Goal: Task Accomplishment & Management: Use online tool/utility

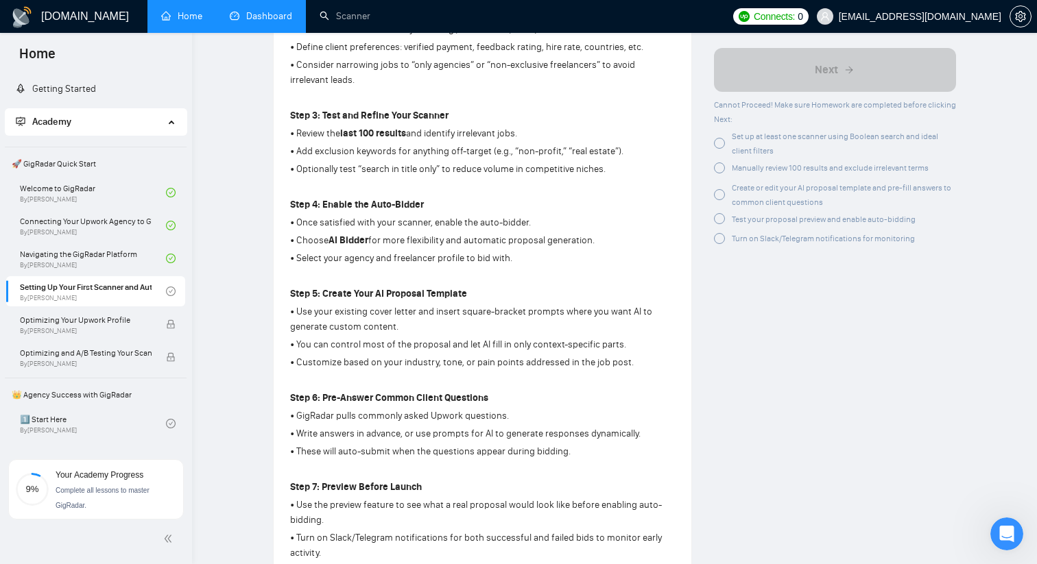
scroll to position [607, 0]
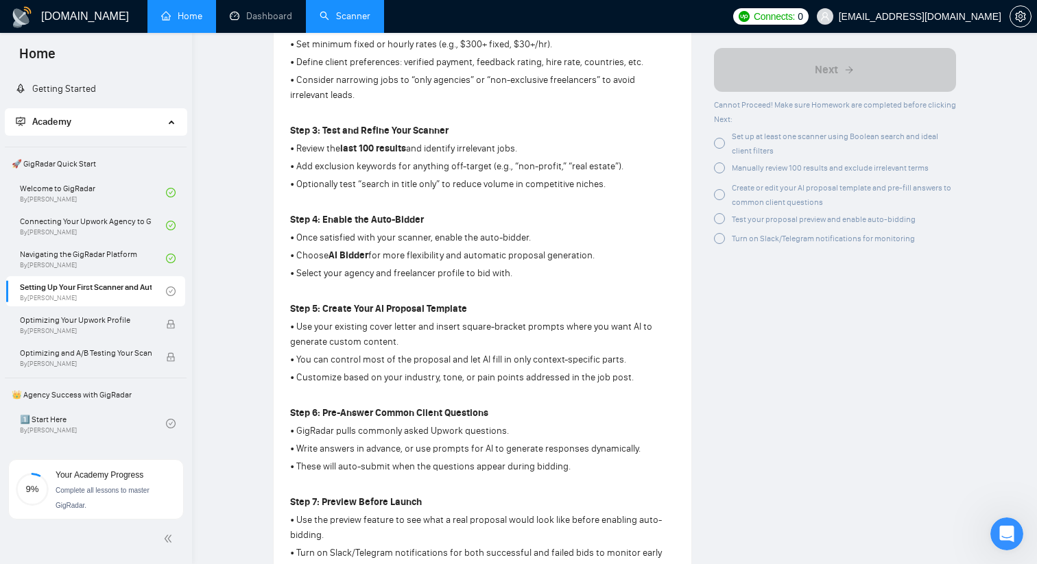
click at [324, 10] on link "Scanner" at bounding box center [345, 16] width 51 height 12
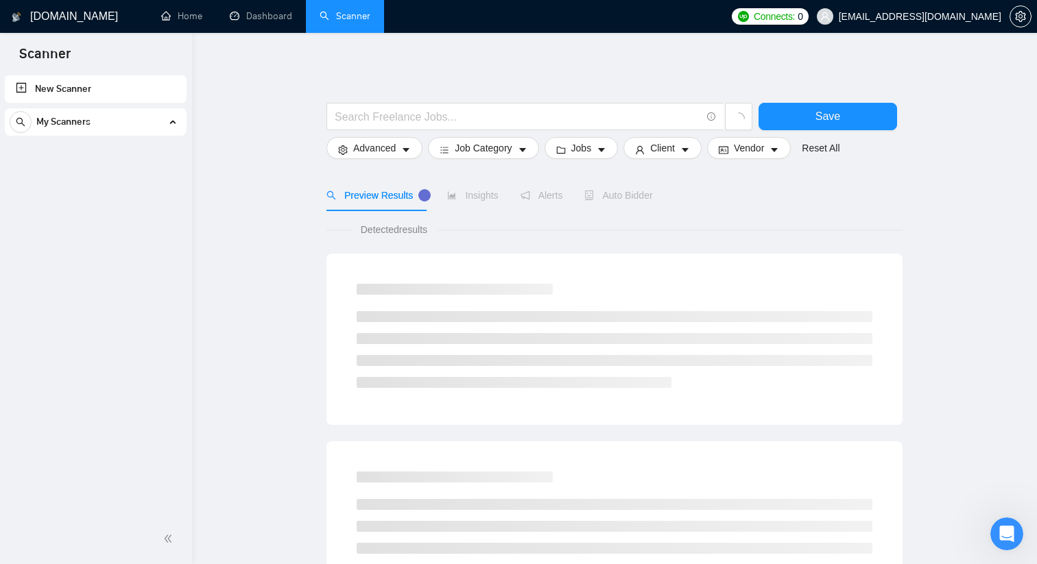
click at [167, 123] on div "My Scanners" at bounding box center [96, 121] width 172 height 27
click at [169, 117] on div "My Scanners" at bounding box center [96, 121] width 172 height 27
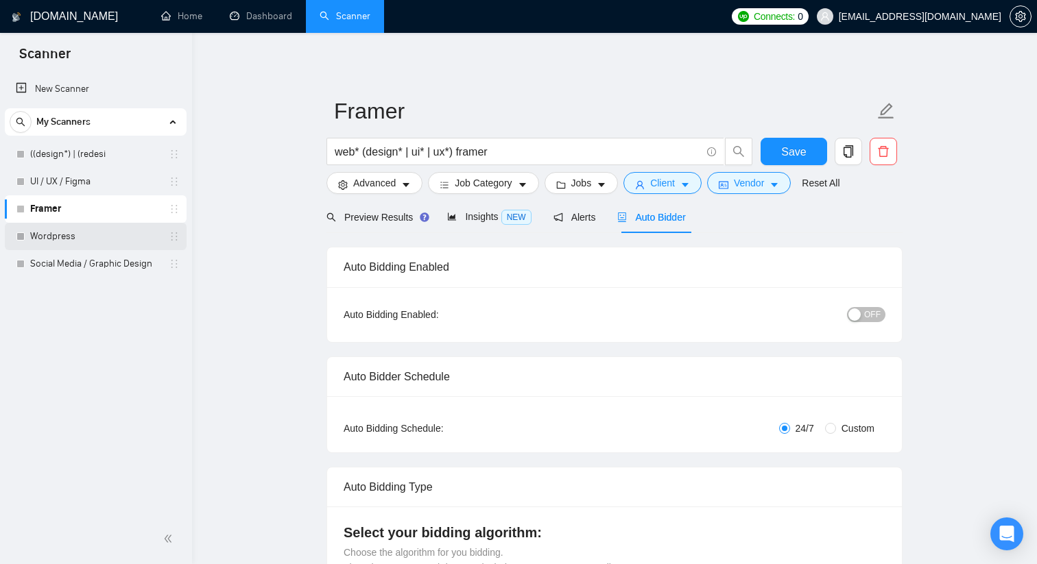
click at [79, 232] on link "Wordpress" at bounding box center [95, 236] width 130 height 27
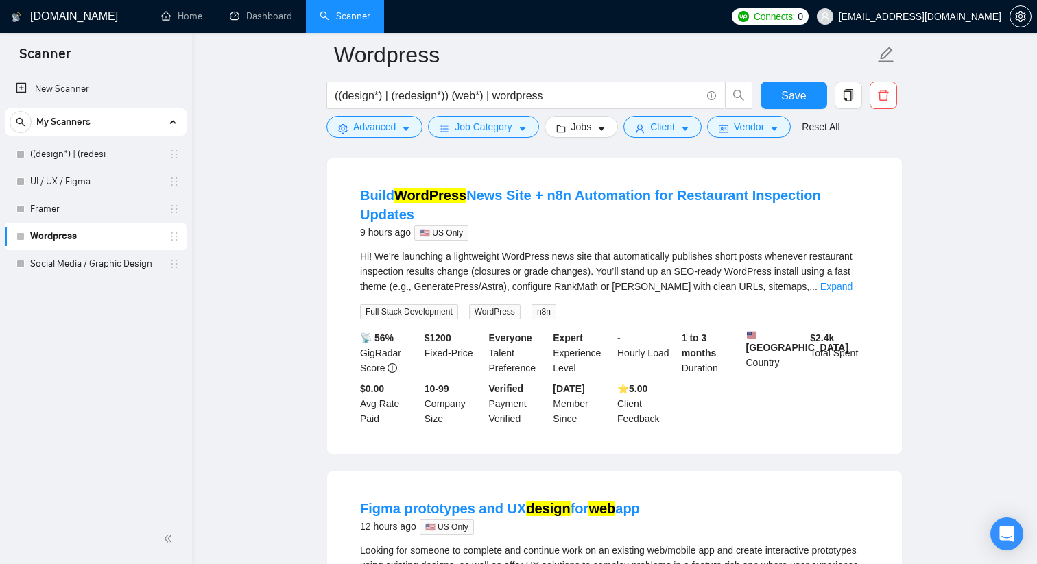
scroll to position [418, 0]
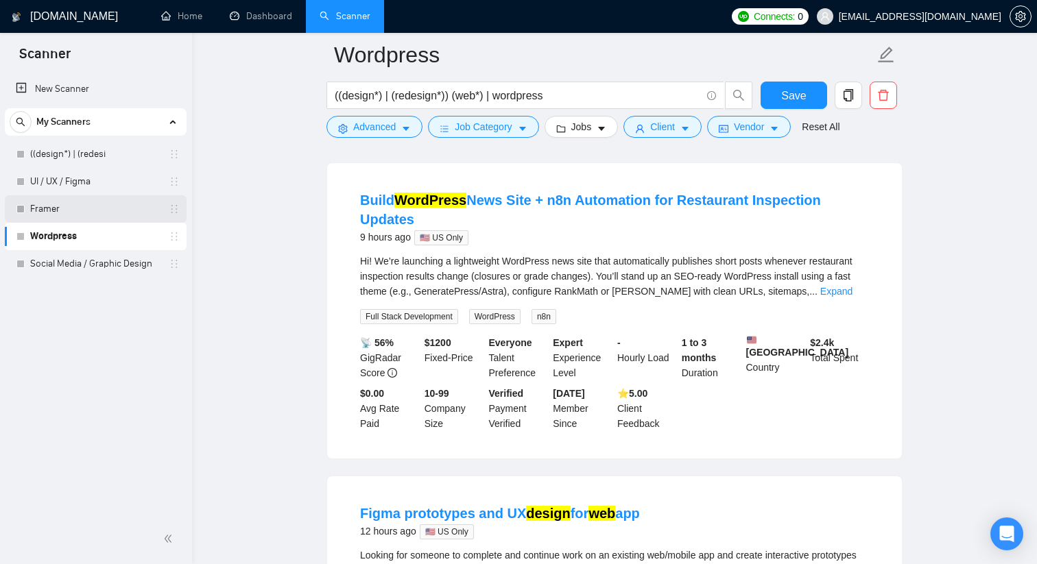
click at [69, 214] on link "Framer" at bounding box center [95, 208] width 130 height 27
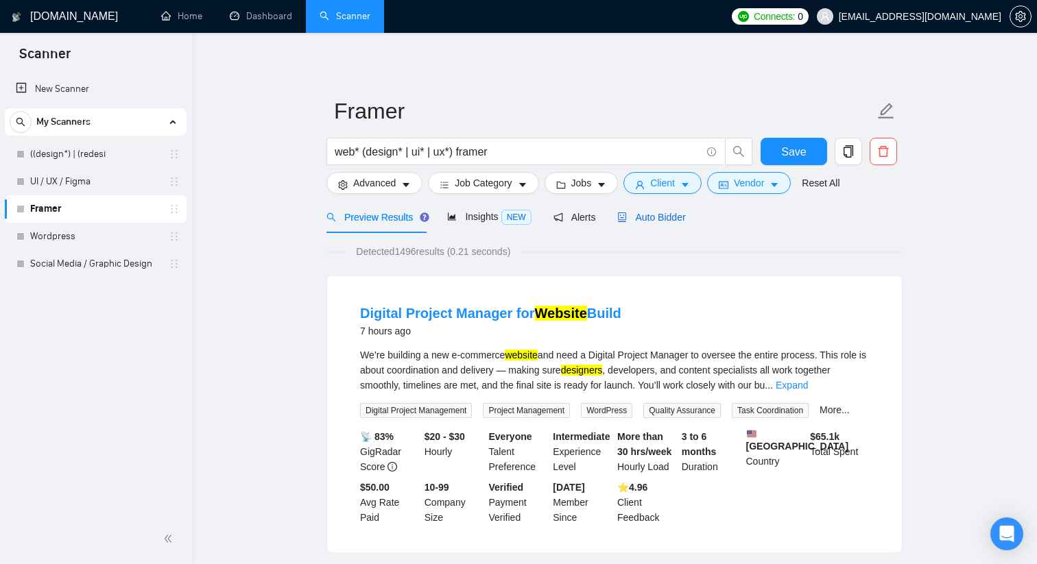
click at [636, 220] on span "Auto Bidder" at bounding box center [651, 217] width 68 height 11
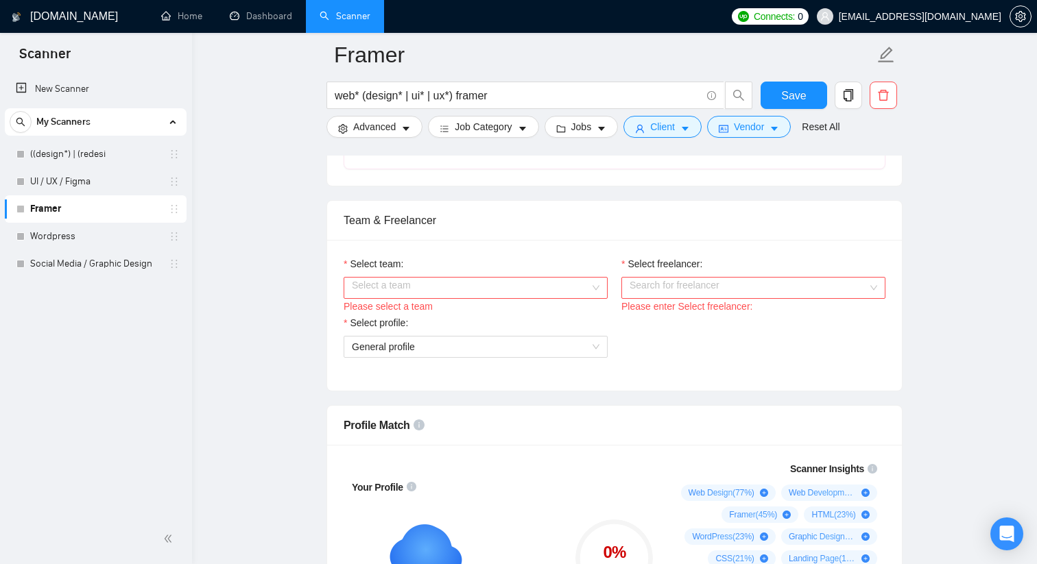
scroll to position [642, 0]
click at [523, 283] on input "Select team:" at bounding box center [471, 288] width 238 height 21
click at [487, 318] on div "Rewind Digital" at bounding box center [476, 315] width 248 height 15
click at [638, 296] on input "Select freelancer:" at bounding box center [748, 288] width 238 height 21
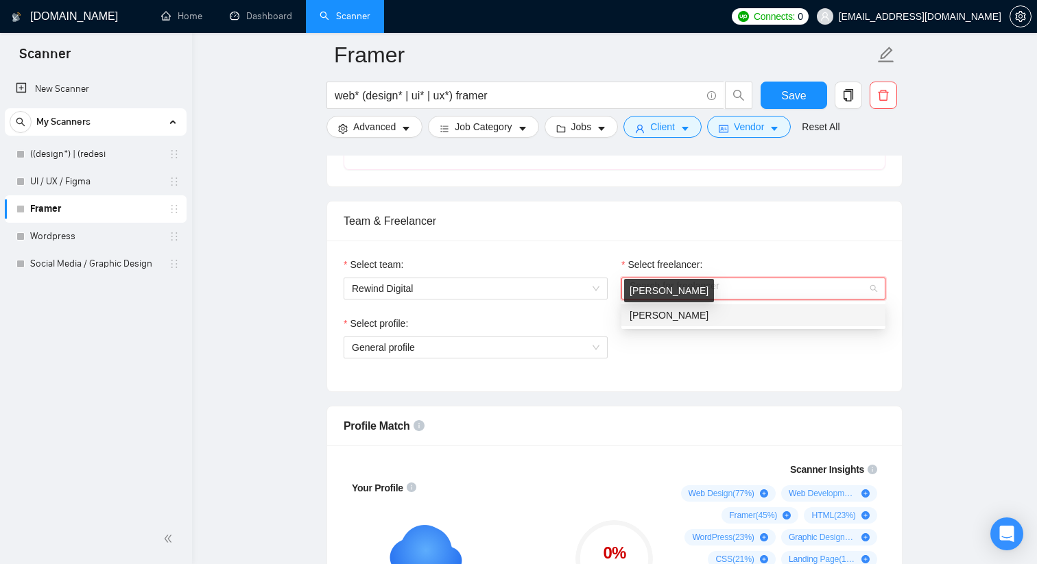
click at [638, 317] on span "[PERSON_NAME]" at bounding box center [668, 315] width 79 height 11
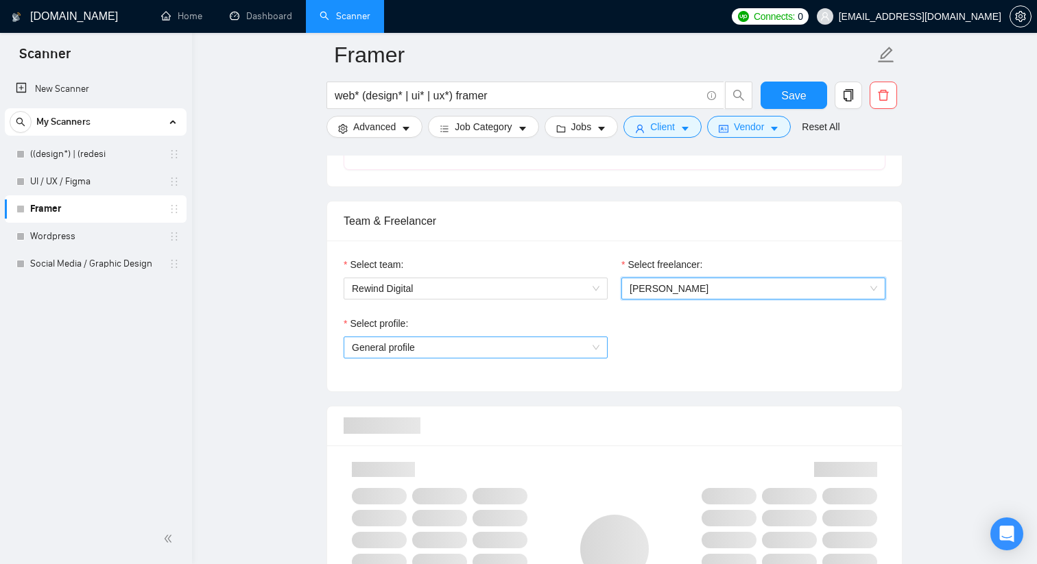
click at [529, 346] on span "General profile" at bounding box center [476, 347] width 248 height 21
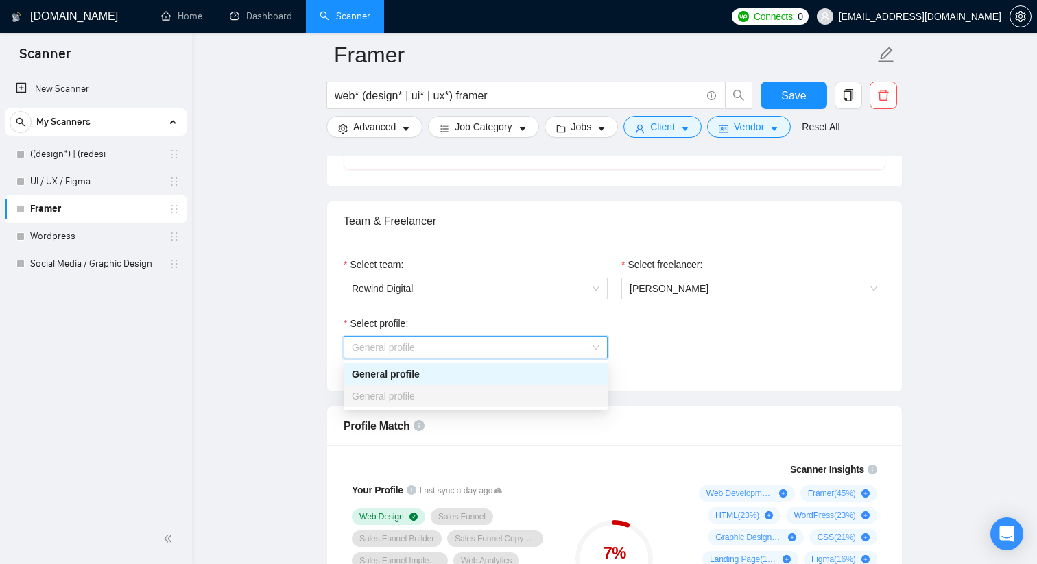
click at [498, 378] on div "General profile" at bounding box center [476, 374] width 248 height 15
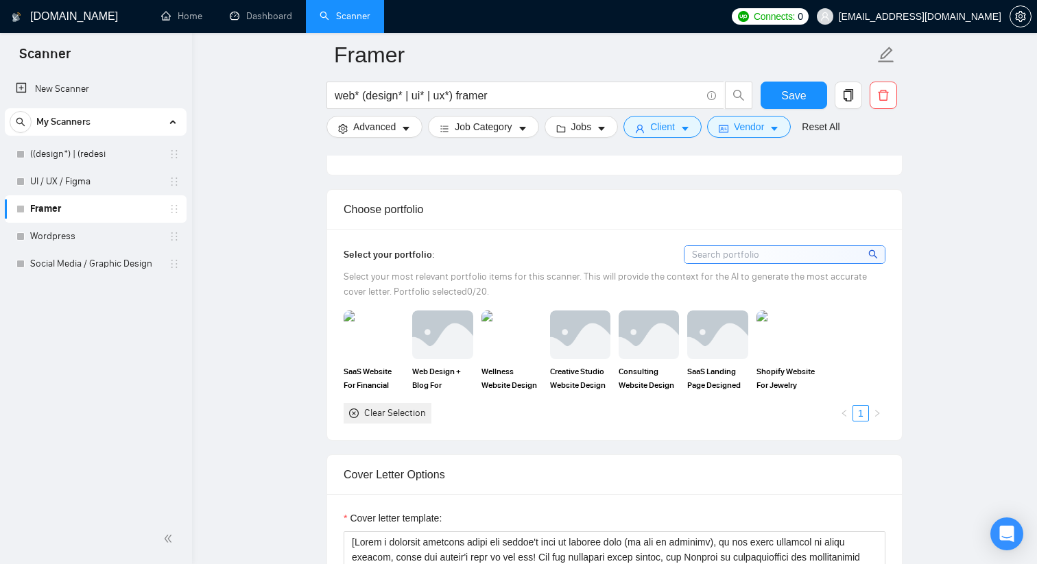
scroll to position [1149, 0]
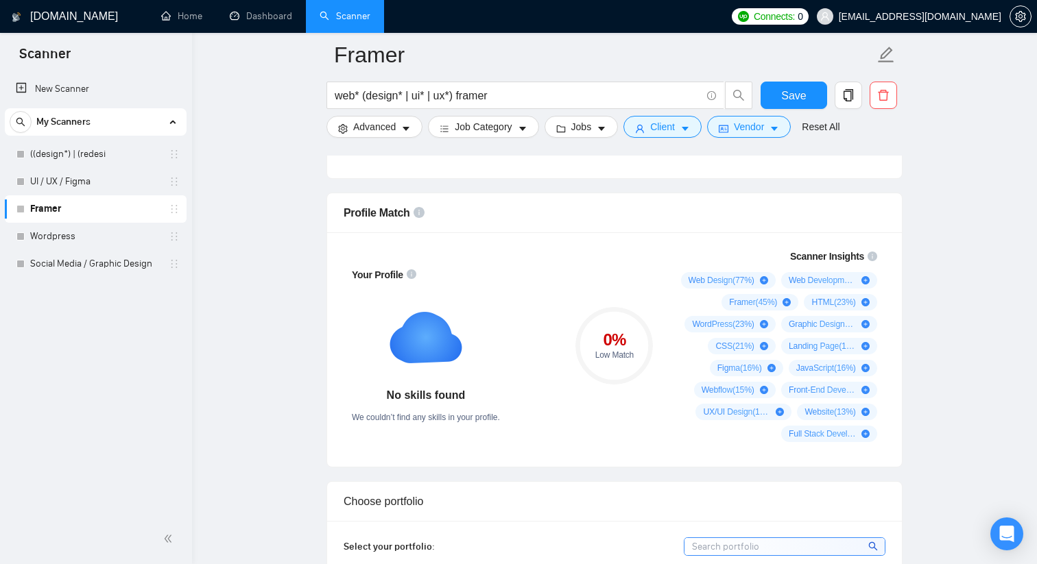
scroll to position [670, 0]
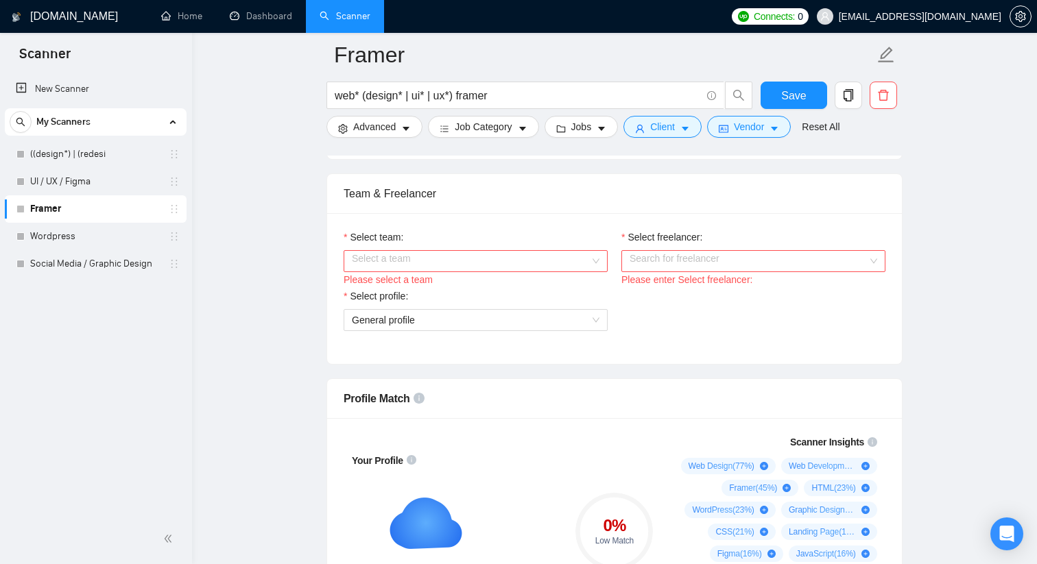
click at [542, 264] on input "Select team:" at bounding box center [471, 261] width 238 height 21
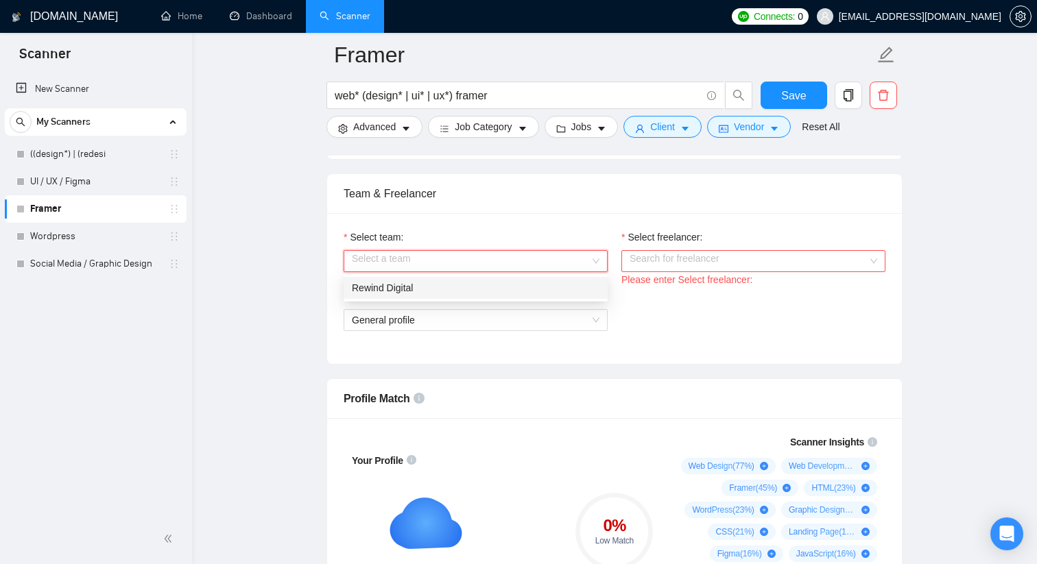
click at [500, 291] on div "Rewind Digital" at bounding box center [476, 287] width 248 height 15
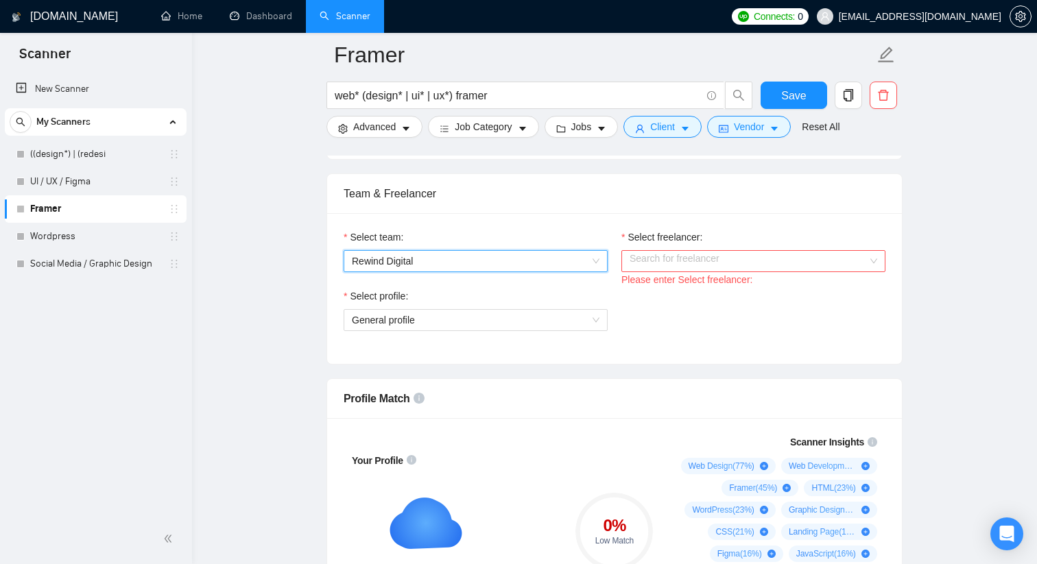
click at [699, 259] on input "Select freelancer:" at bounding box center [748, 261] width 238 height 21
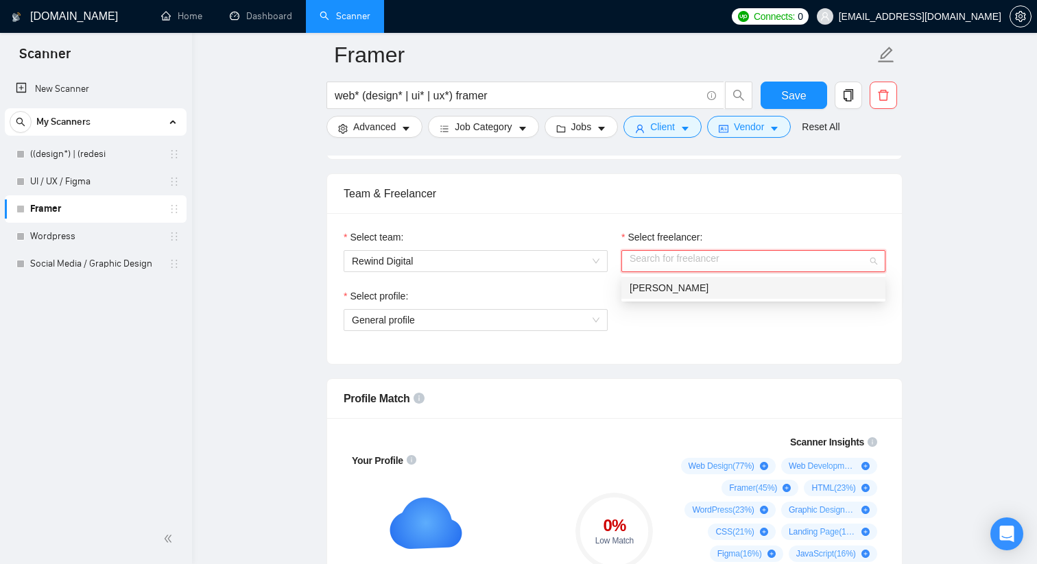
click at [679, 285] on span "Alaina Laird" at bounding box center [668, 287] width 79 height 11
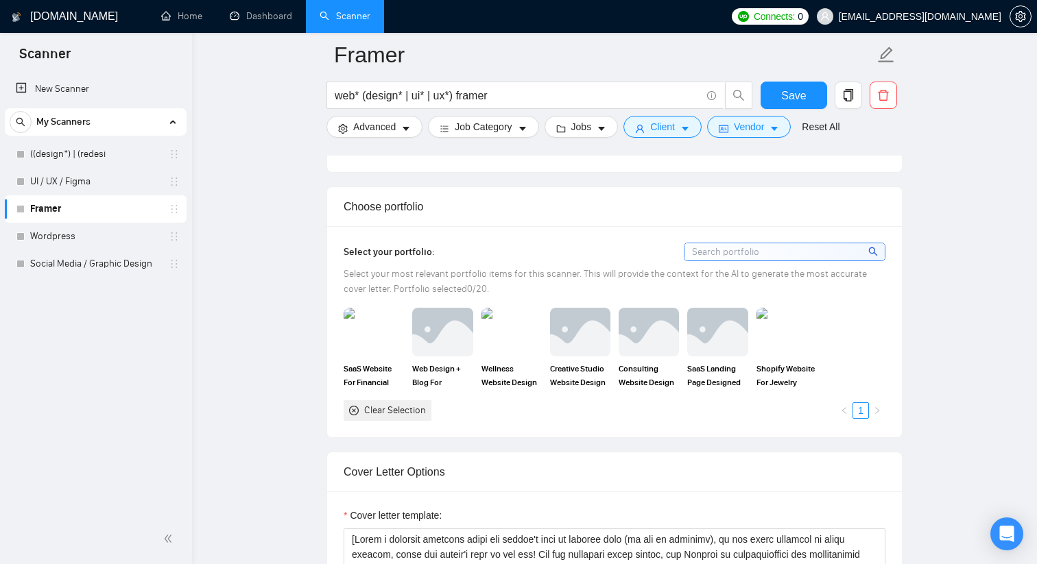
scroll to position [1152, 0]
click at [660, 313] on img at bounding box center [649, 330] width 58 height 45
click at [718, 327] on img at bounding box center [717, 330] width 58 height 45
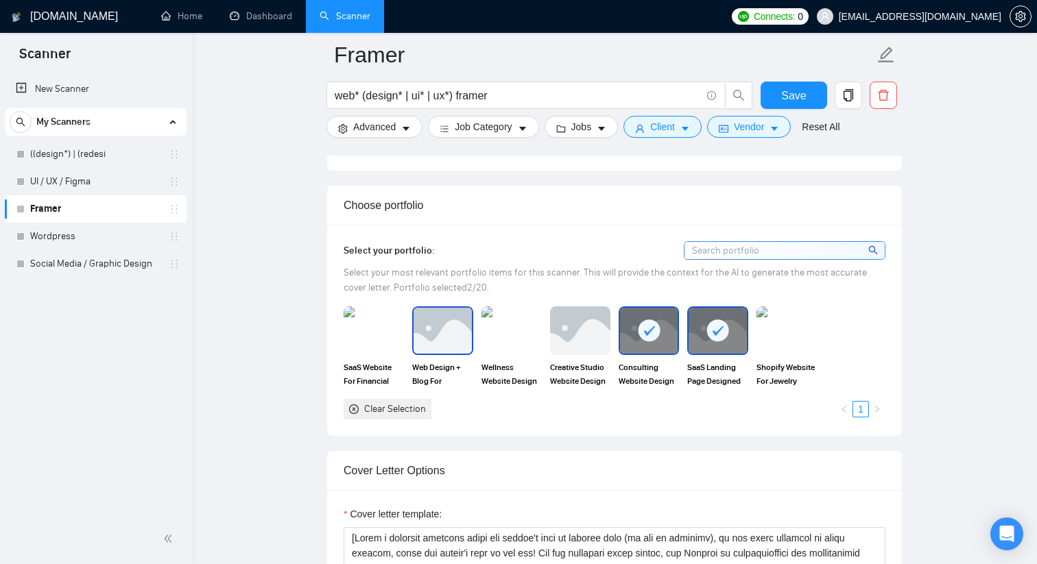
click at [436, 335] on img at bounding box center [442, 330] width 58 height 45
click at [503, 333] on img at bounding box center [512, 330] width 58 height 45
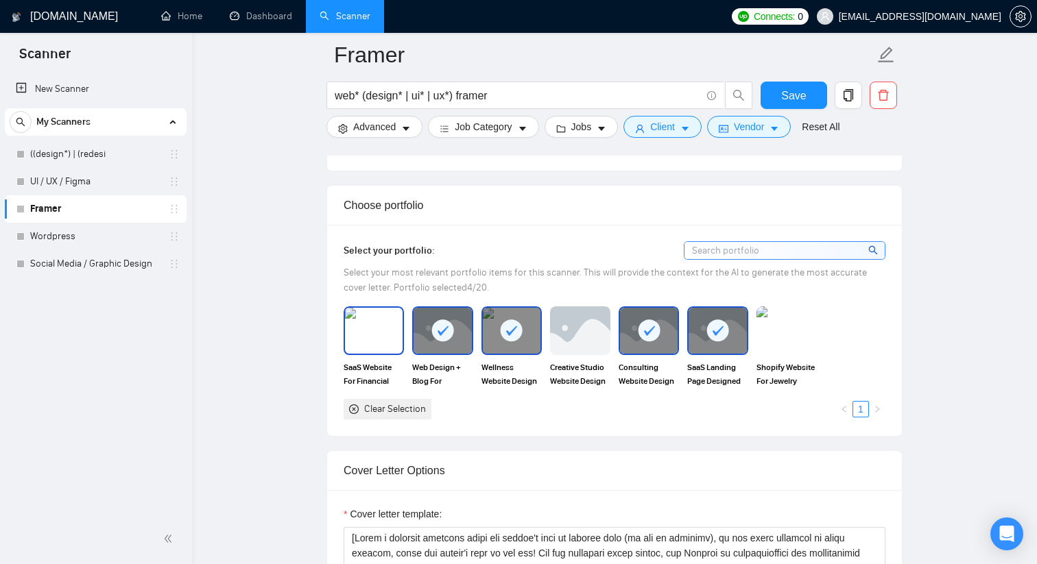
click at [384, 335] on img at bounding box center [374, 330] width 58 height 45
click at [592, 337] on img at bounding box center [580, 330] width 58 height 45
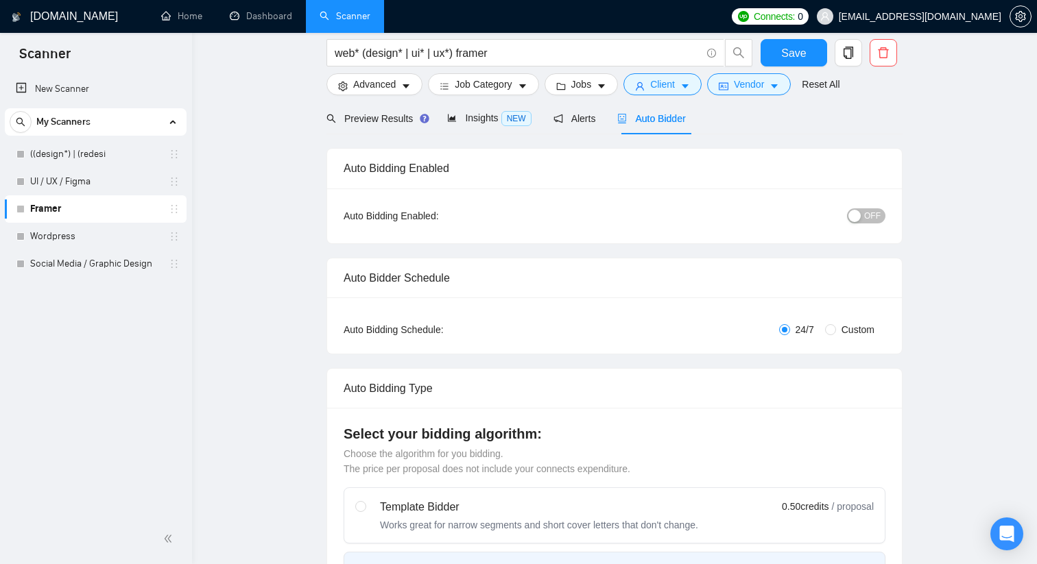
scroll to position [0, 0]
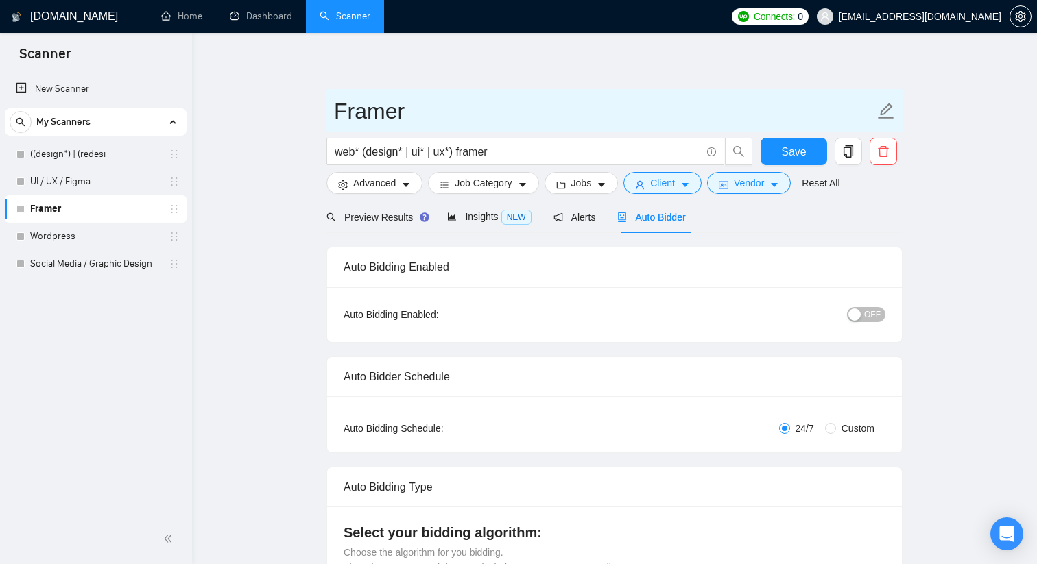
click at [640, 105] on input "Framer" at bounding box center [604, 111] width 540 height 34
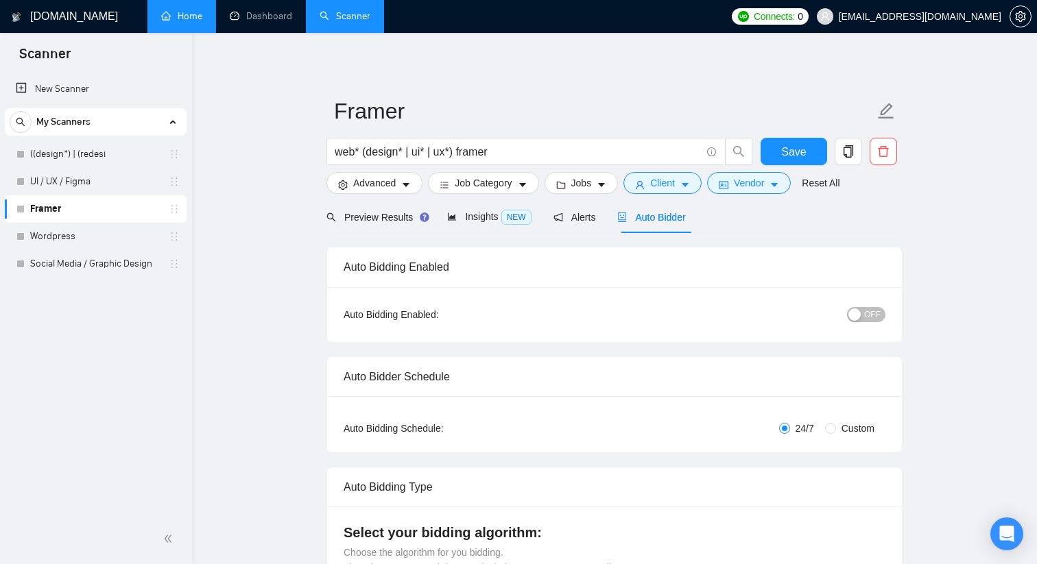
click at [180, 14] on link "Home" at bounding box center [181, 16] width 41 height 12
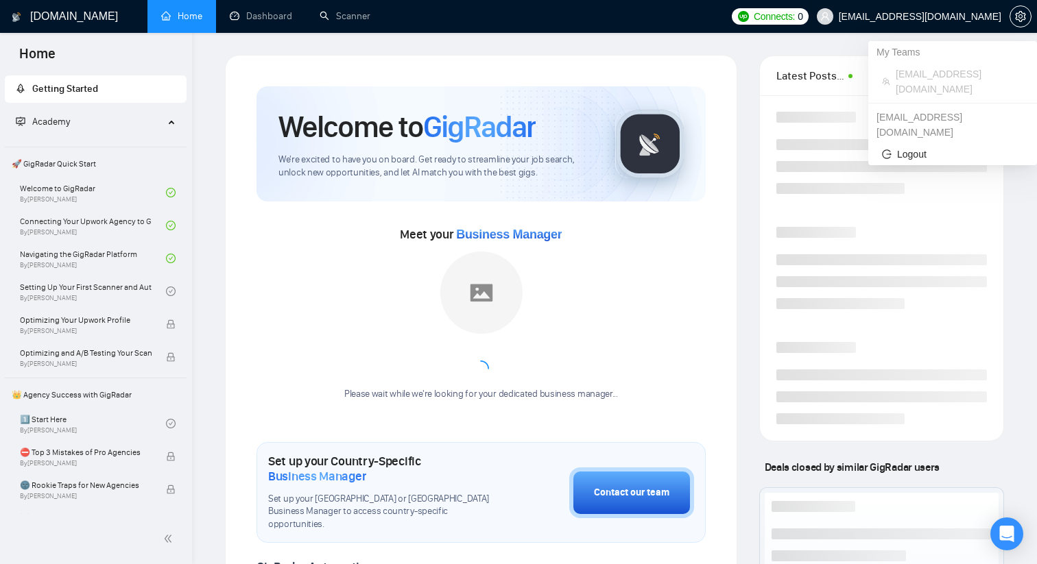
click at [965, 26] on span "[EMAIL_ADDRESS][DOMAIN_NAME]" at bounding box center [908, 17] width 201 height 44
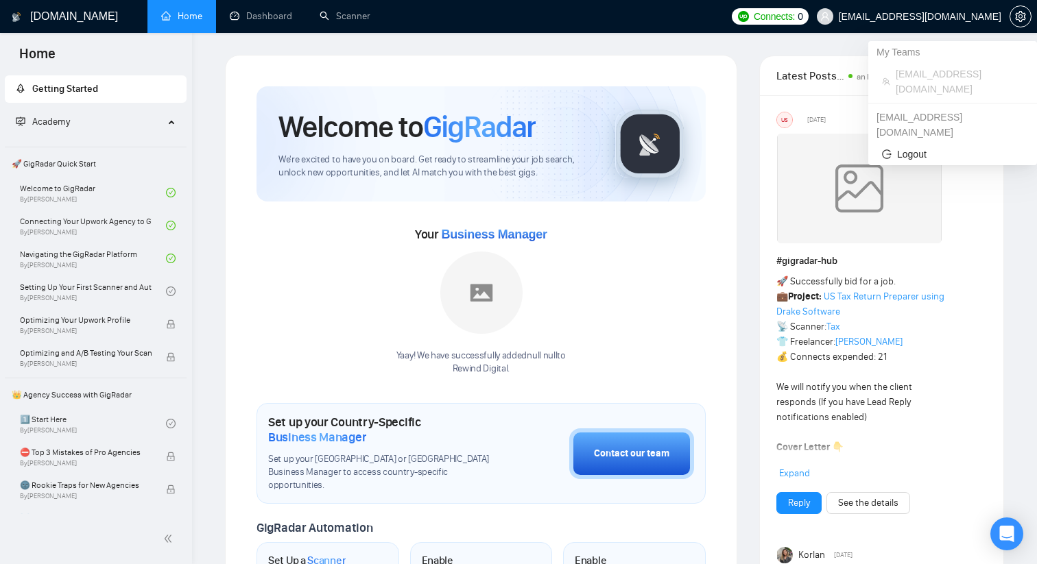
click at [963, 26] on span "[EMAIL_ADDRESS][DOMAIN_NAME]" at bounding box center [908, 17] width 201 height 44
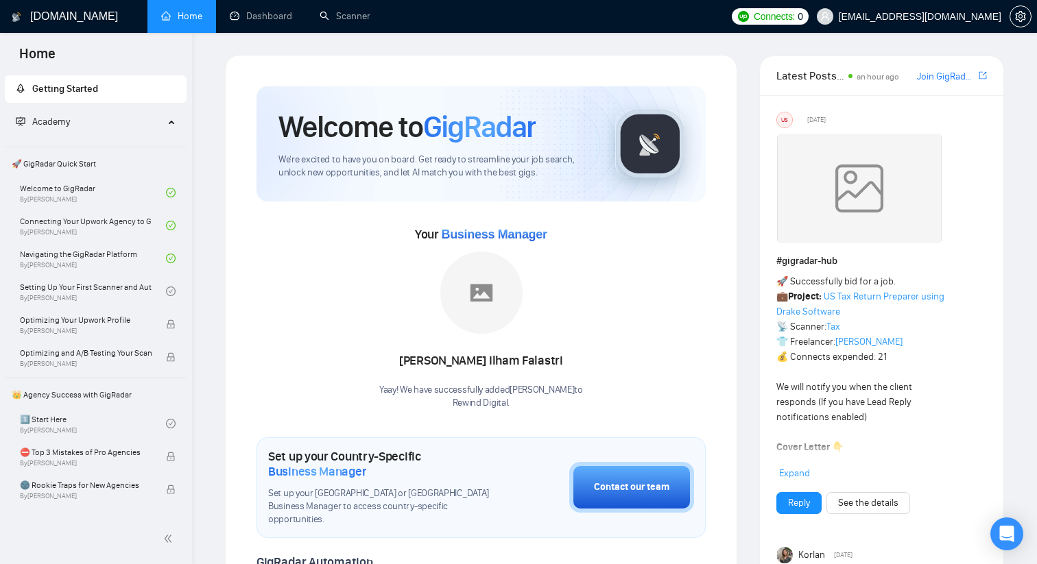
click at [1020, 19] on icon "setting" at bounding box center [1020, 16] width 11 height 11
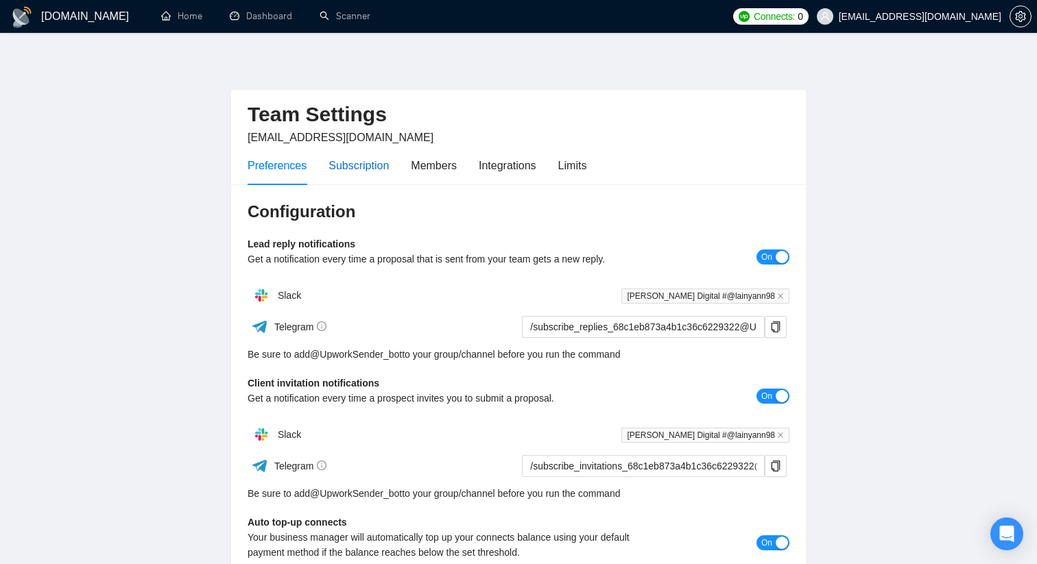
click at [361, 166] on div "Subscription" at bounding box center [358, 165] width 60 height 17
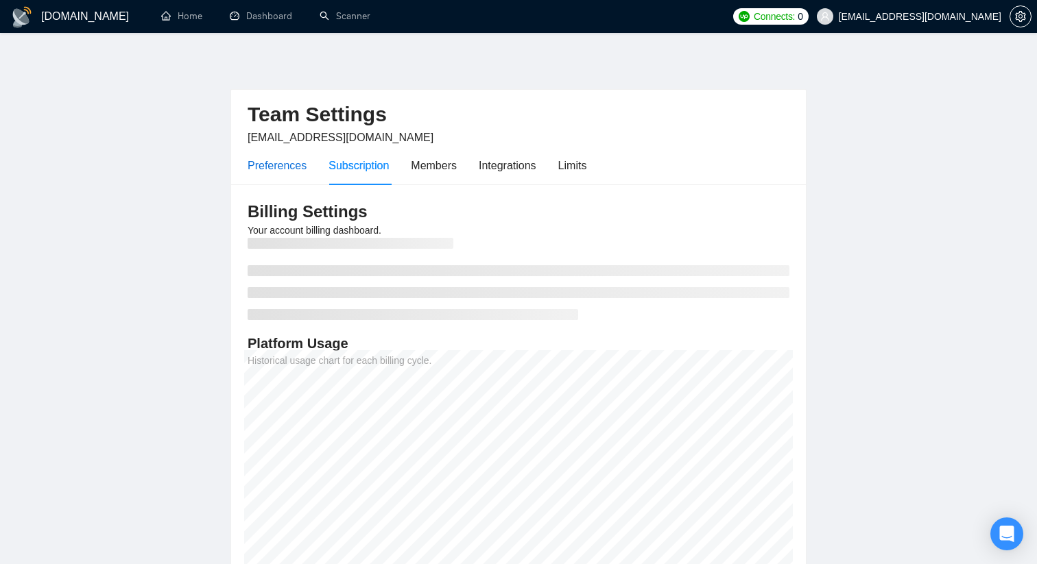
click at [284, 166] on div "Preferences" at bounding box center [277, 165] width 59 height 17
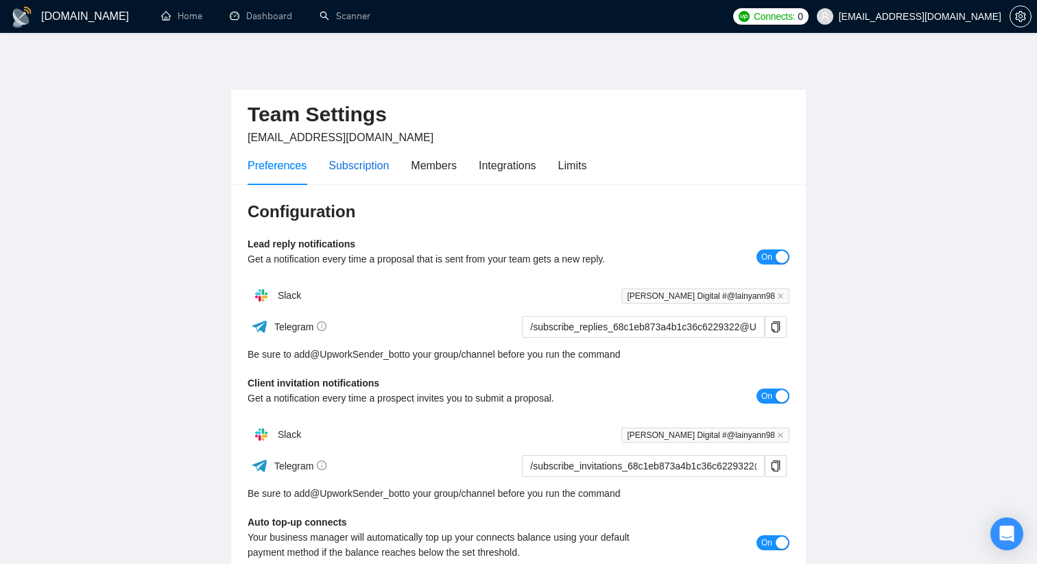
click at [374, 166] on div "Subscription" at bounding box center [358, 165] width 60 height 17
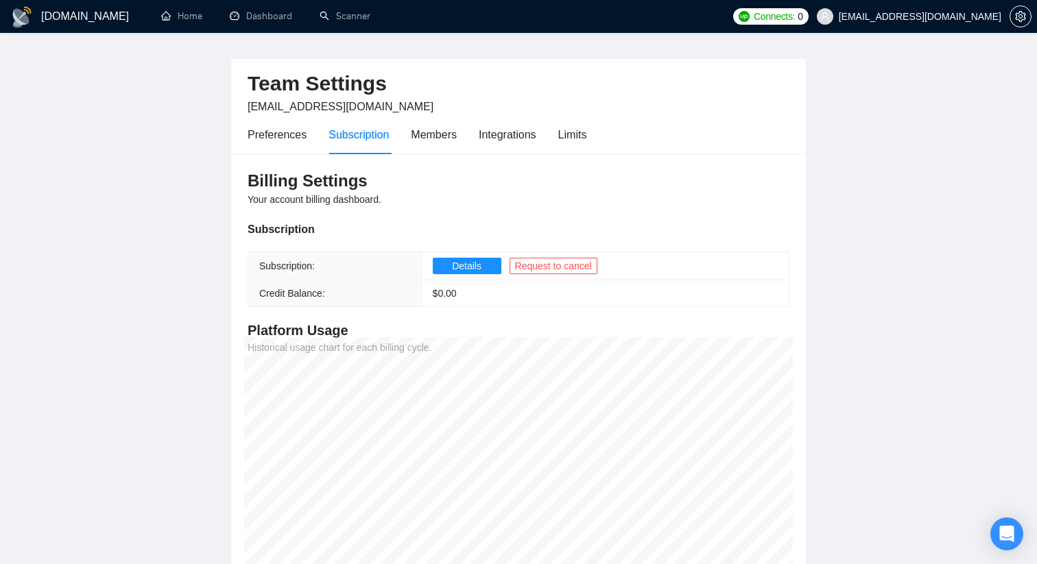
scroll to position [29, 0]
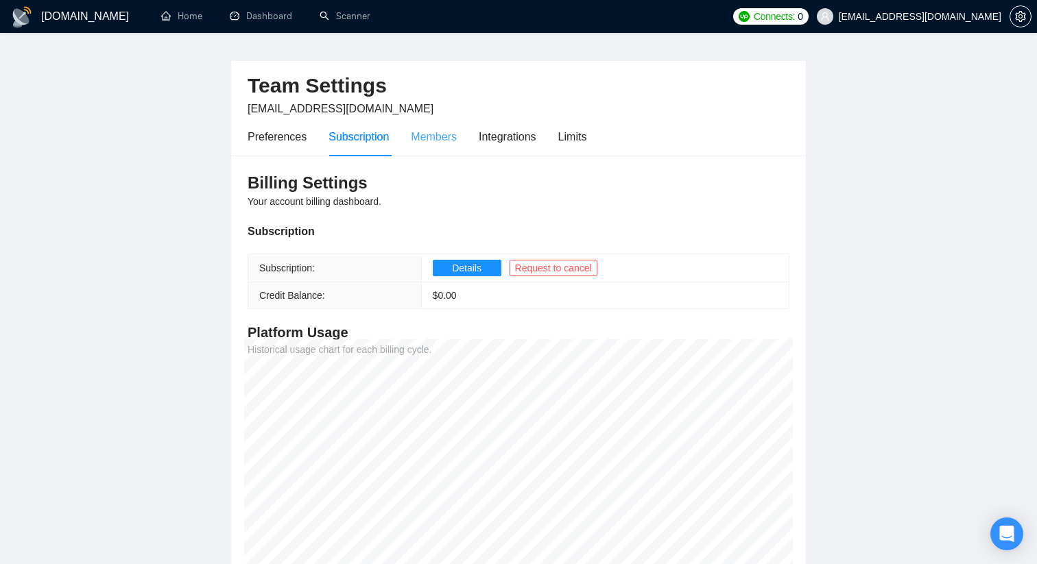
click at [427, 126] on div "Members" at bounding box center [434, 136] width 46 height 39
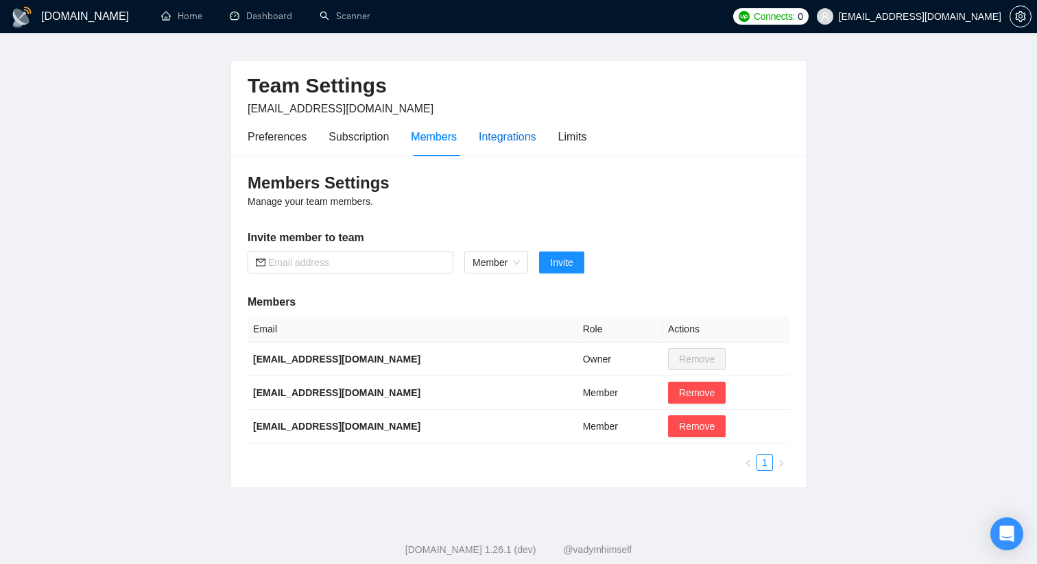
click at [521, 139] on div "Integrations" at bounding box center [508, 136] width 58 height 17
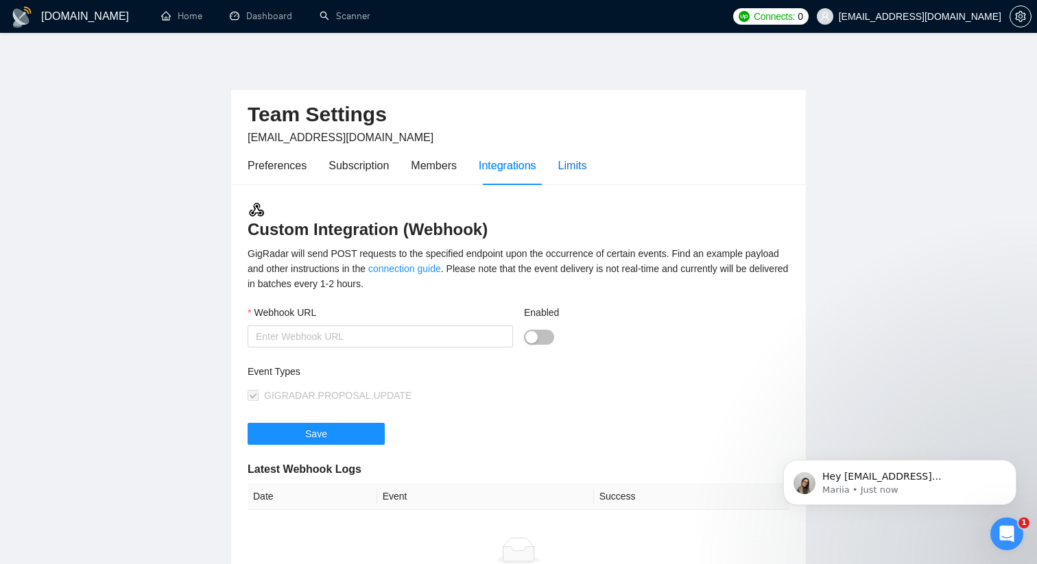
click at [583, 157] on div "Limits" at bounding box center [572, 165] width 29 height 17
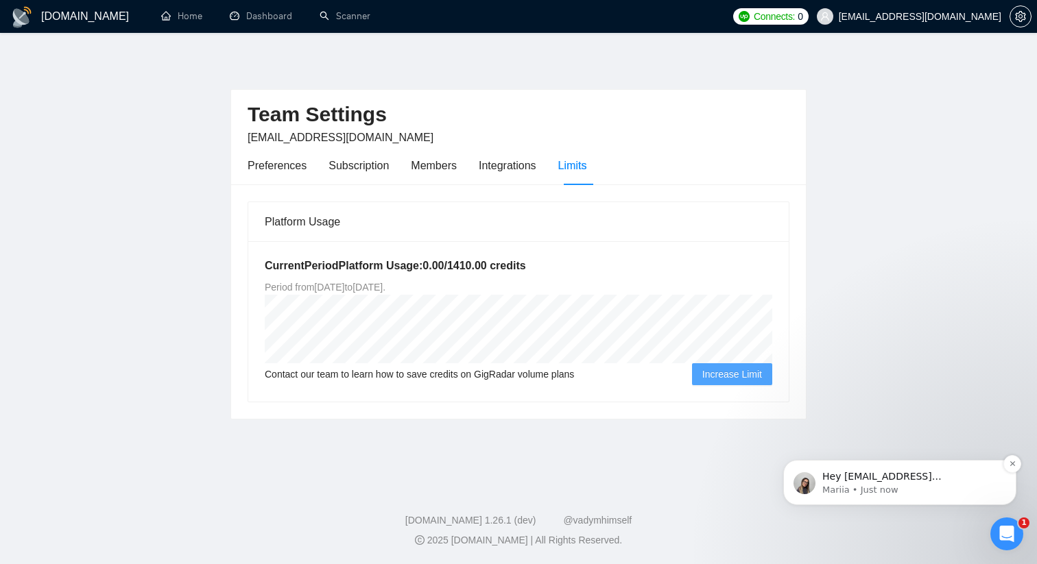
click at [901, 484] on p "Mariia • Just now" at bounding box center [910, 490] width 177 height 12
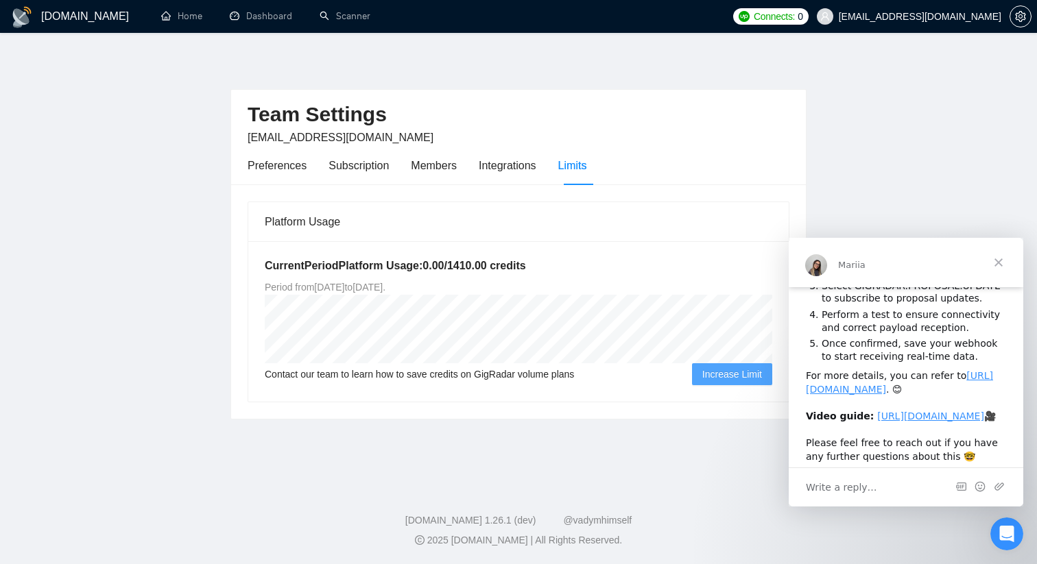
scroll to position [213, 0]
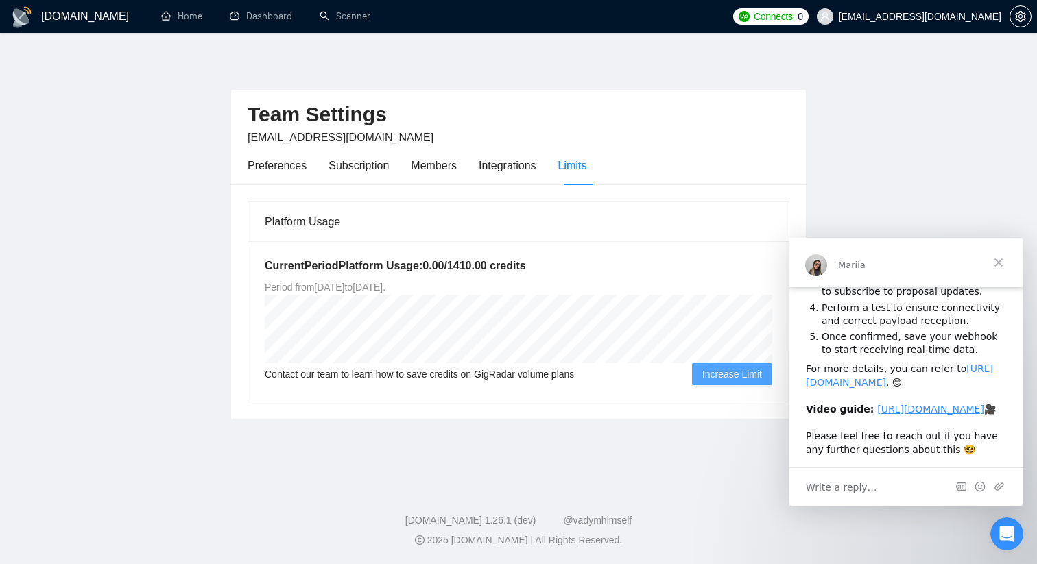
click at [1000, 267] on span "Close" at bounding box center [998, 262] width 49 height 49
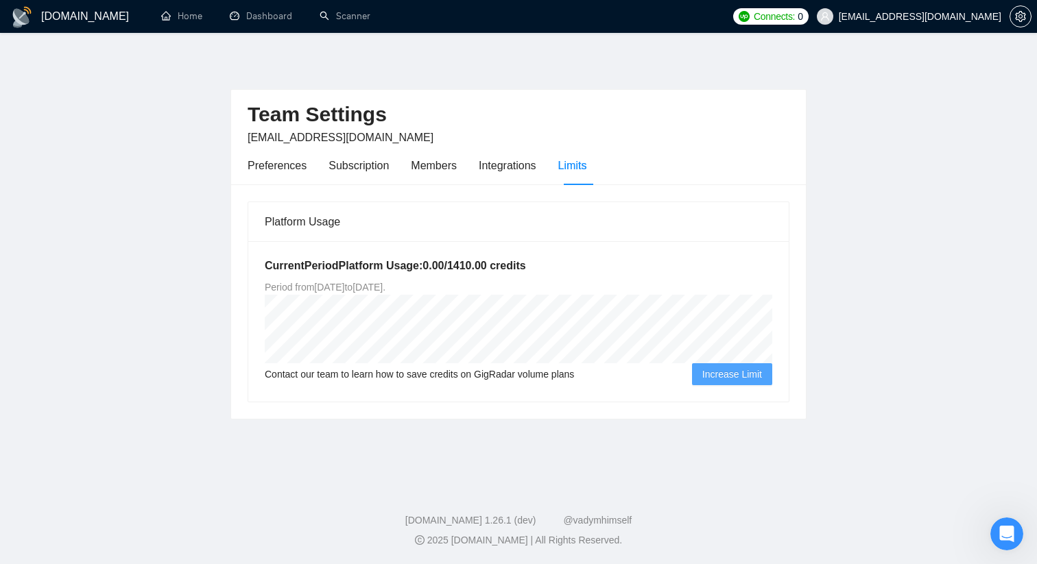
click at [63, 21] on h1 "[DOMAIN_NAME]" at bounding box center [85, 16] width 88 height 33
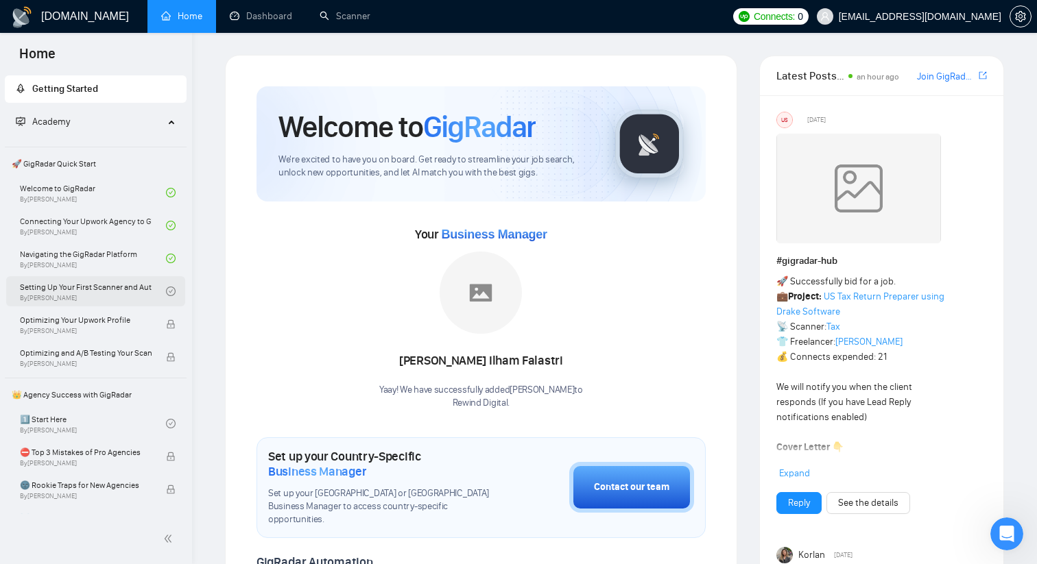
click at [110, 294] on link "Setting Up Your First Scanner and Auto-Bidder By Vlad Timinsky" at bounding box center [93, 291] width 146 height 30
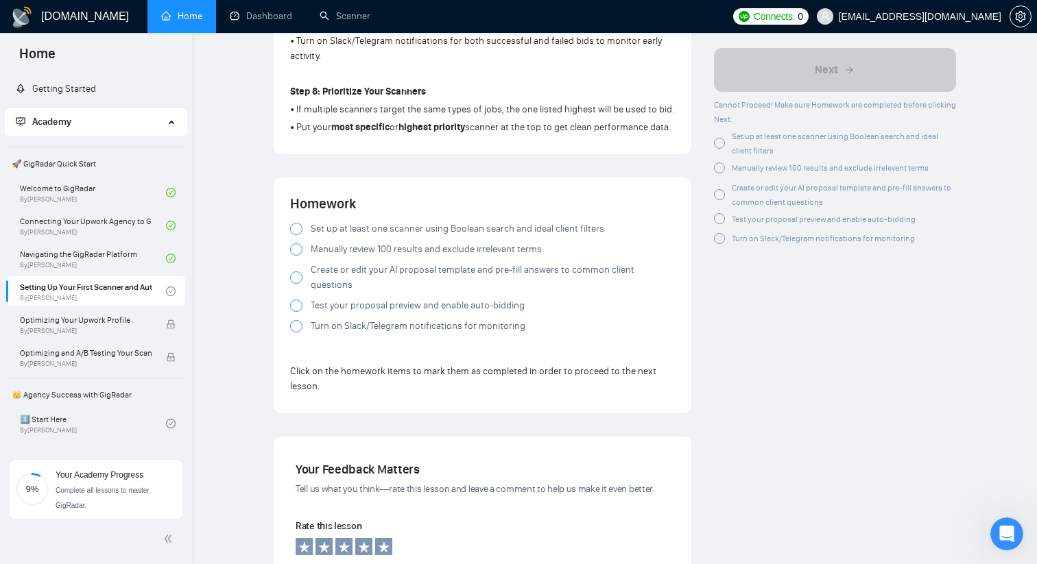
scroll to position [1123, 0]
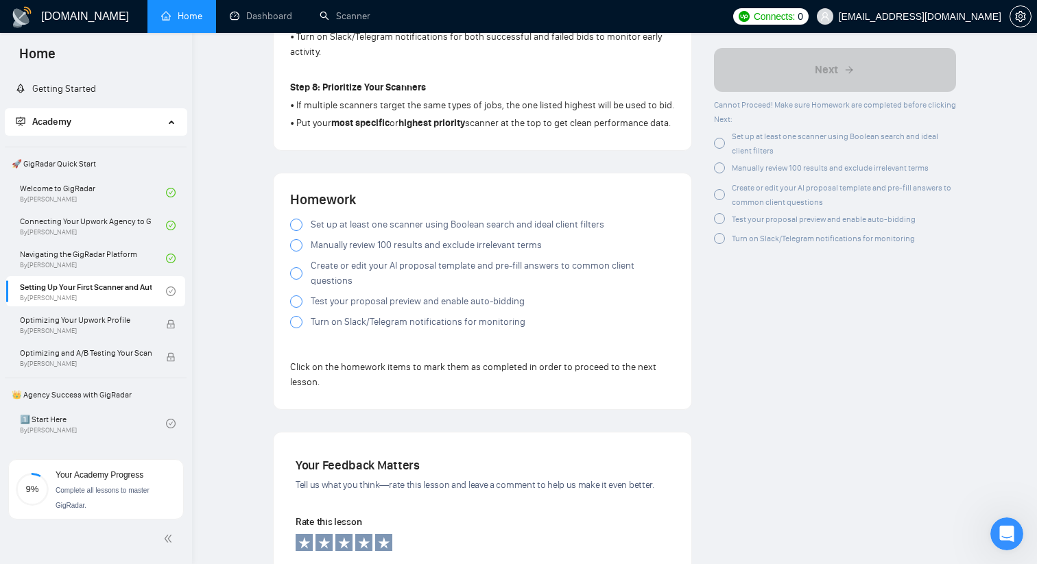
click at [296, 231] on div at bounding box center [296, 225] width 12 height 12
click at [296, 252] on div at bounding box center [296, 245] width 12 height 12
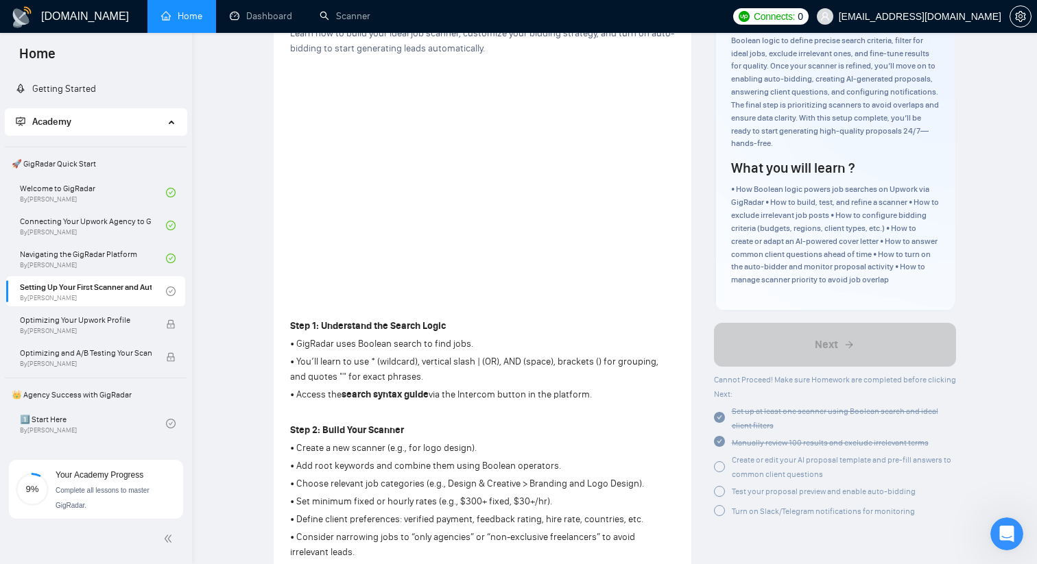
scroll to position [0, 0]
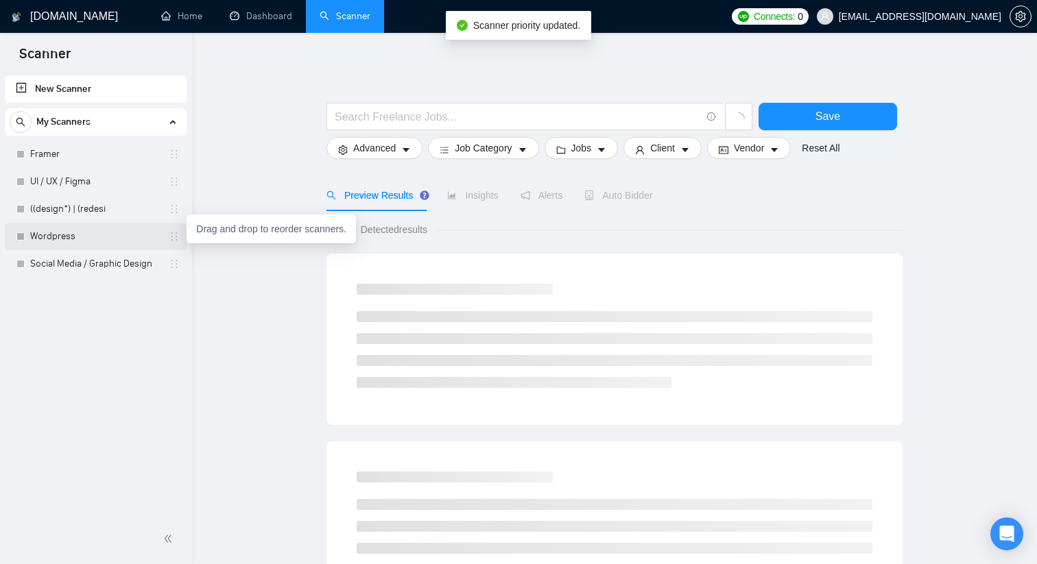
drag, startPoint x: 177, startPoint y: 237, endPoint x: 186, endPoint y: 156, distance: 80.8
drag, startPoint x: 173, startPoint y: 184, endPoint x: 171, endPoint y: 146, distance: 38.5
click at [121, 148] on link "Framer" at bounding box center [95, 154] width 130 height 27
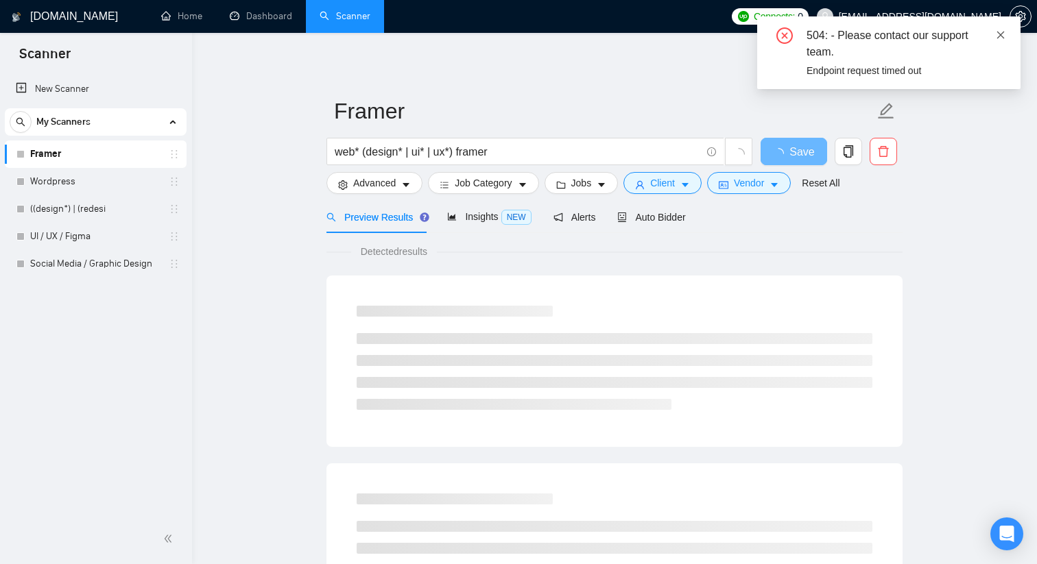
click at [999, 37] on icon "close" at bounding box center [1001, 35] width 10 height 10
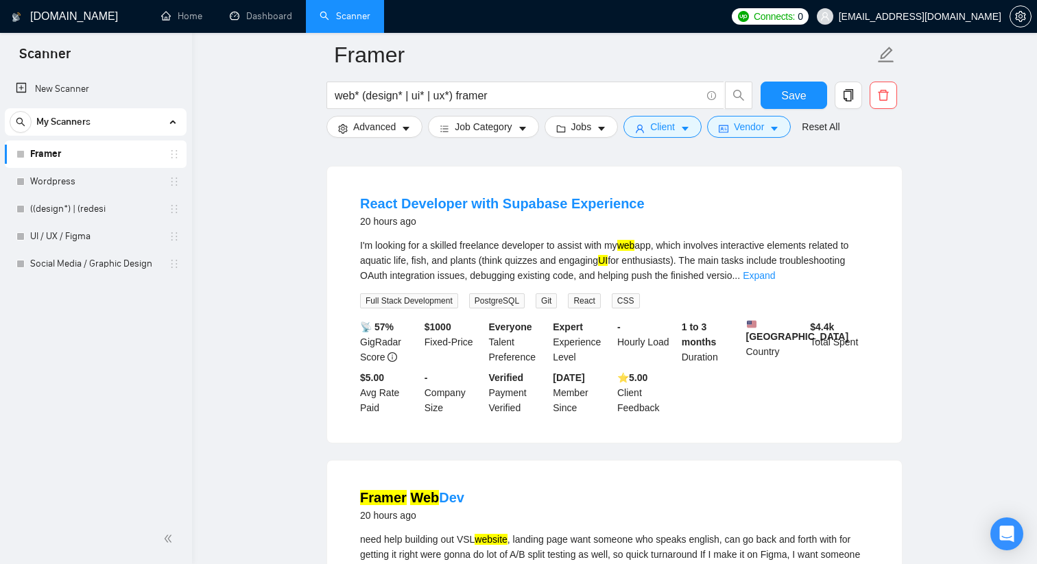
scroll to position [1315, 0]
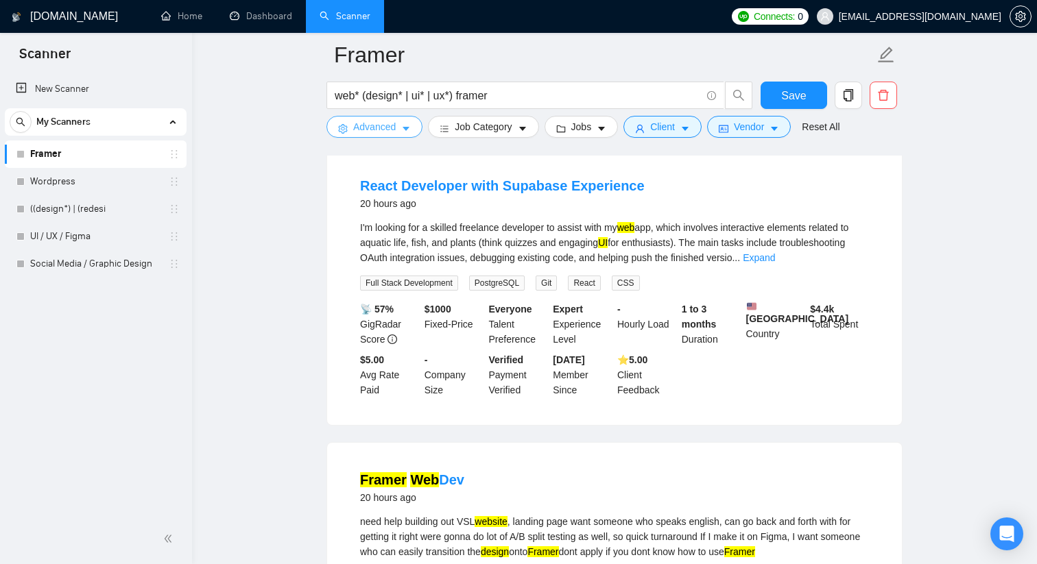
click at [387, 130] on span "Advanced" at bounding box center [374, 126] width 43 height 15
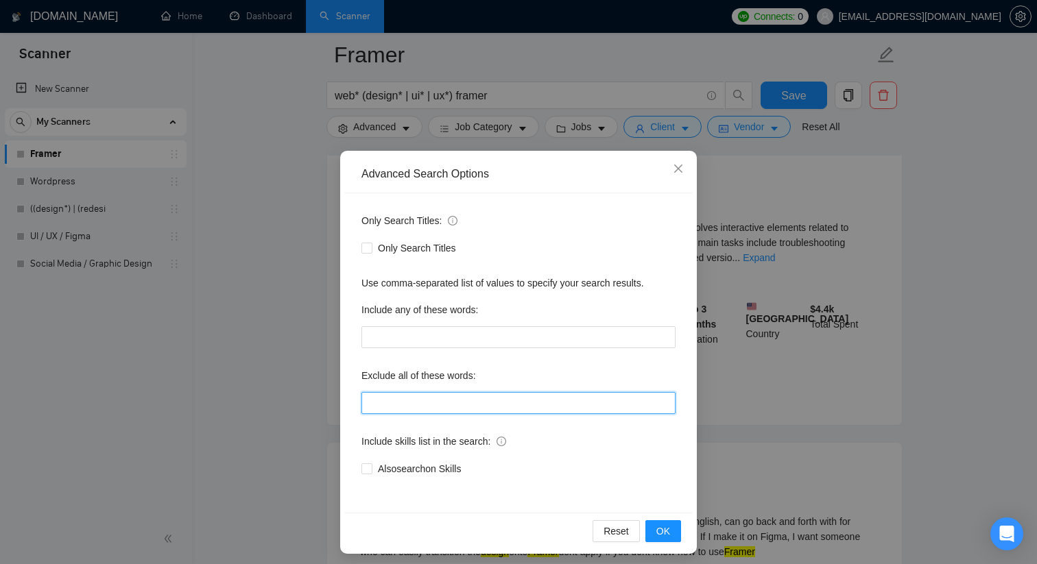
click at [454, 402] on input "text" at bounding box center [518, 403] width 314 height 22
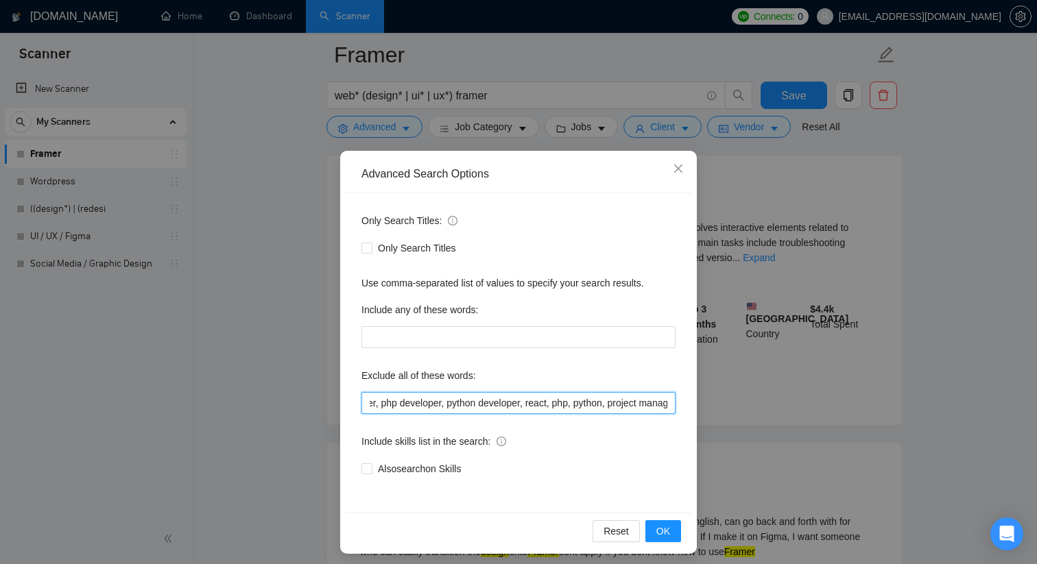
scroll to position [0, 85]
click at [668, 532] on span "OK" at bounding box center [663, 531] width 14 height 15
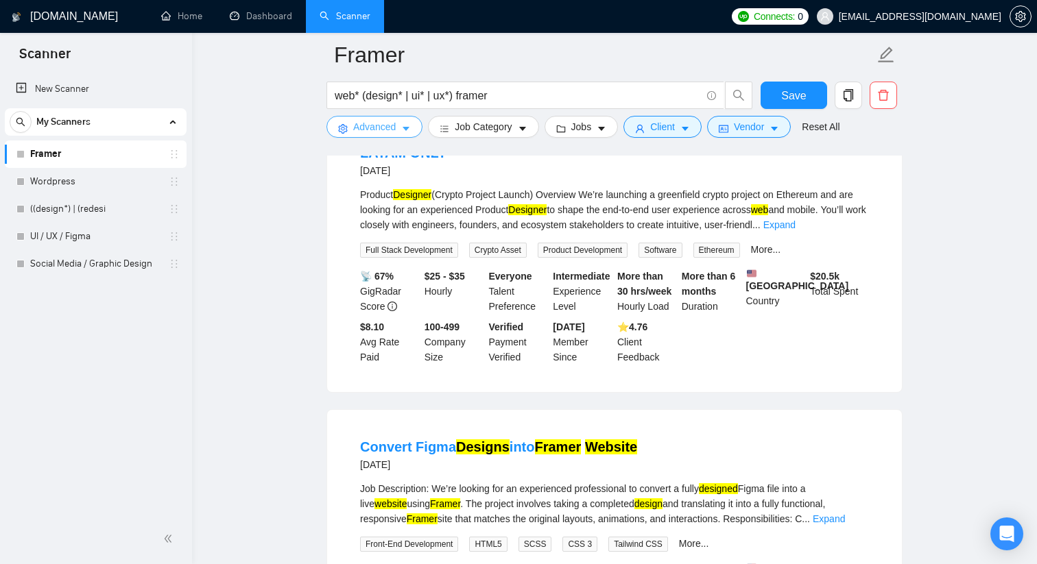
scroll to position [2525, 0]
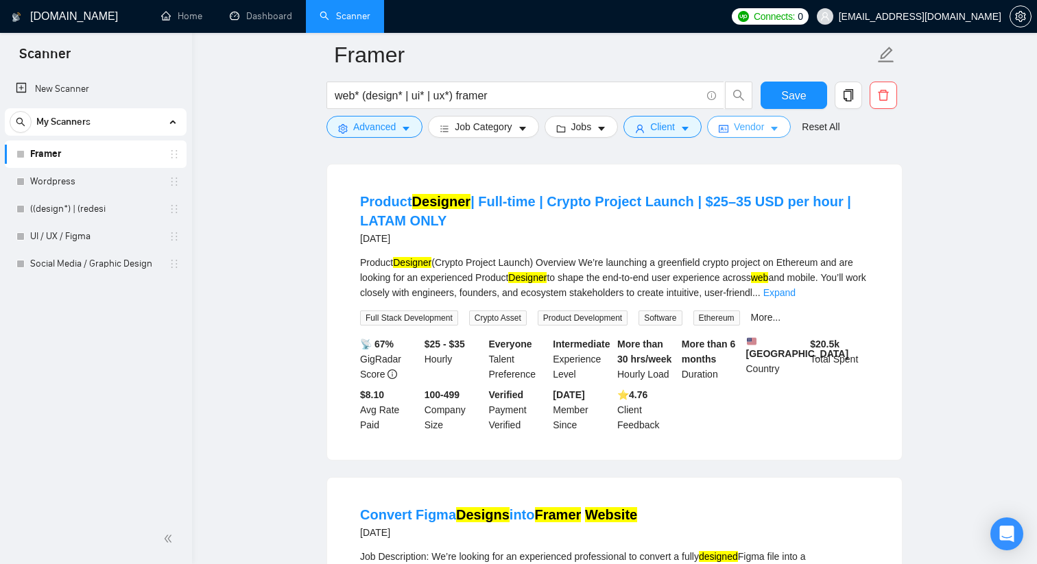
click at [753, 131] on span "Vendor" at bounding box center [749, 126] width 30 height 15
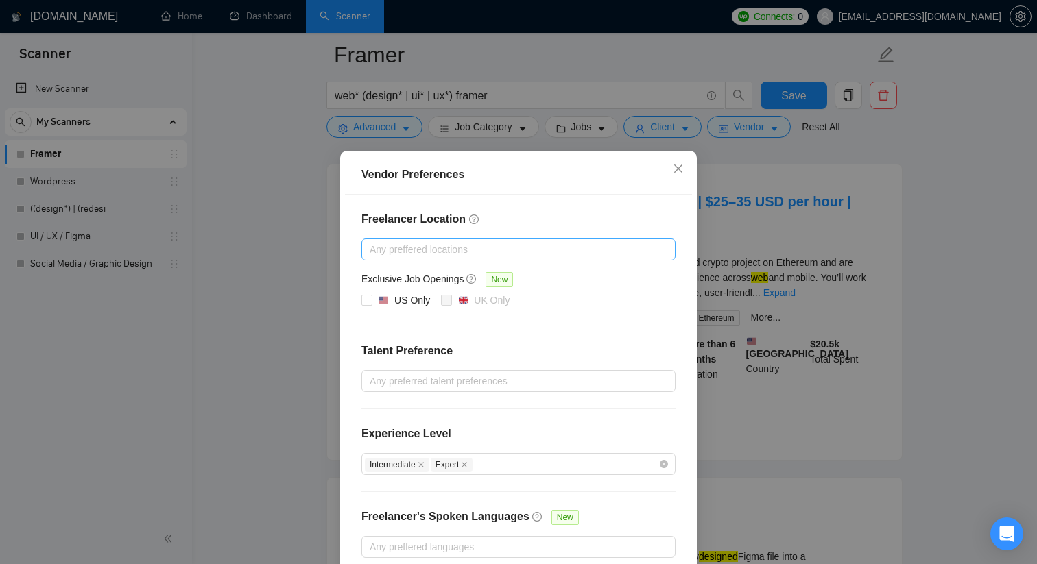
click at [432, 253] on div at bounding box center [511, 249] width 293 height 16
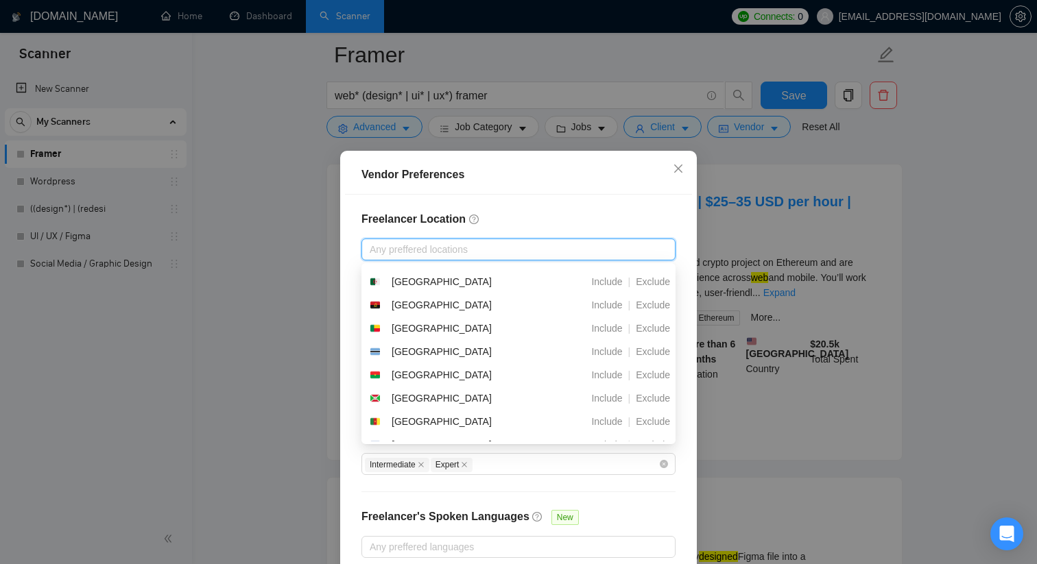
scroll to position [191, 0]
click at [546, 230] on div "Freelancer Location Any preffered locations Exclusive Job Openings New US Only …" at bounding box center [518, 385] width 347 height 380
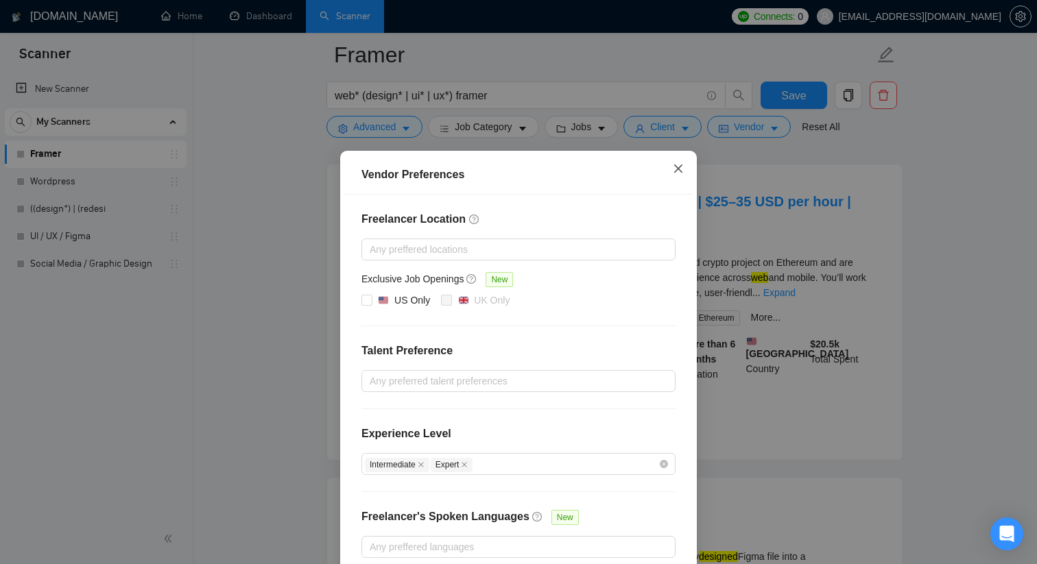
click at [673, 169] on icon "close" at bounding box center [678, 168] width 11 height 11
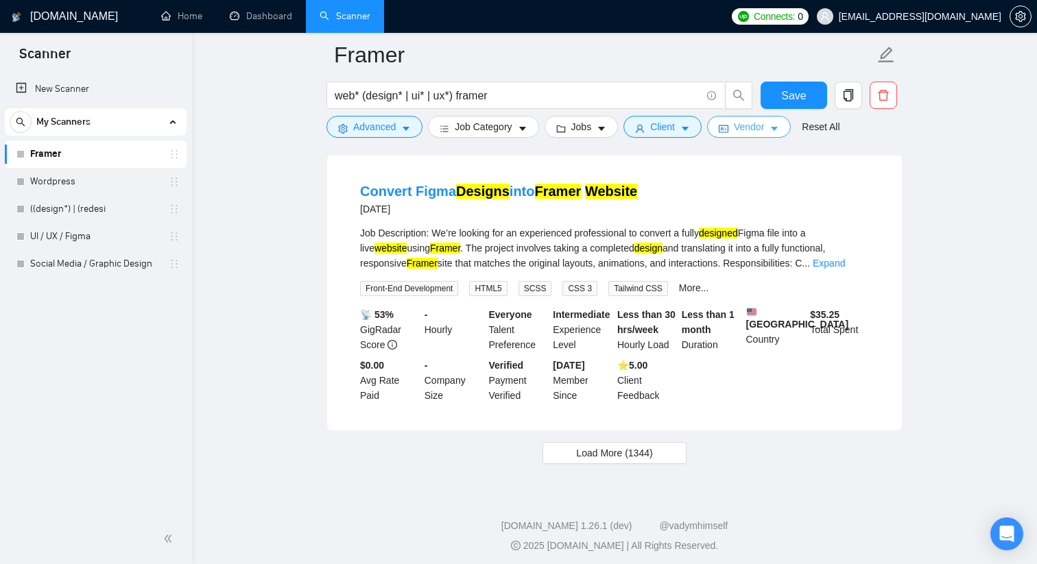
scroll to position [2869, 0]
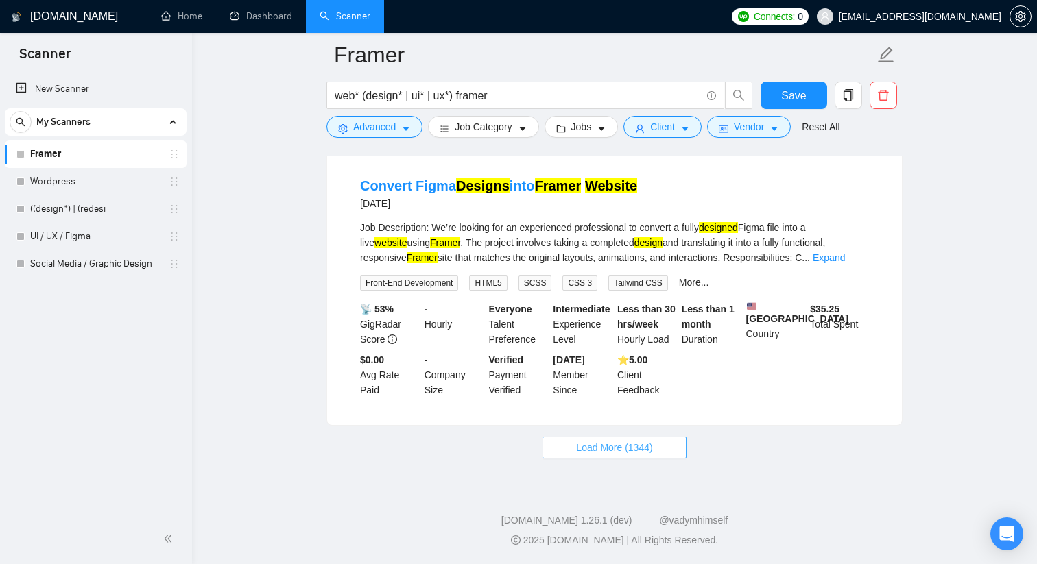
click at [615, 443] on span "Load More (1344)" at bounding box center [614, 447] width 76 height 15
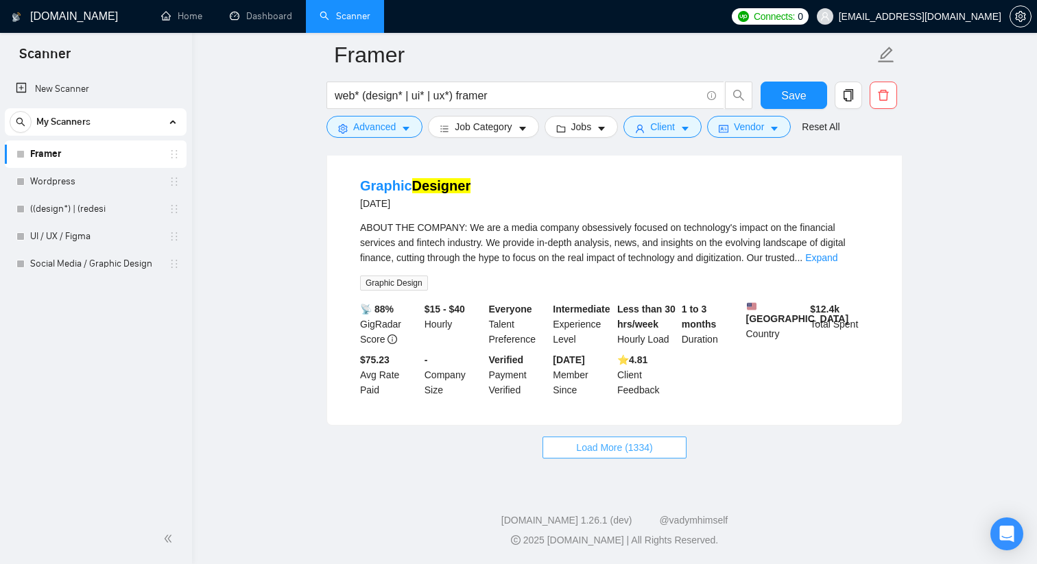
scroll to position [5864, 0]
click at [618, 446] on span "Load More (1334)" at bounding box center [614, 447] width 76 height 15
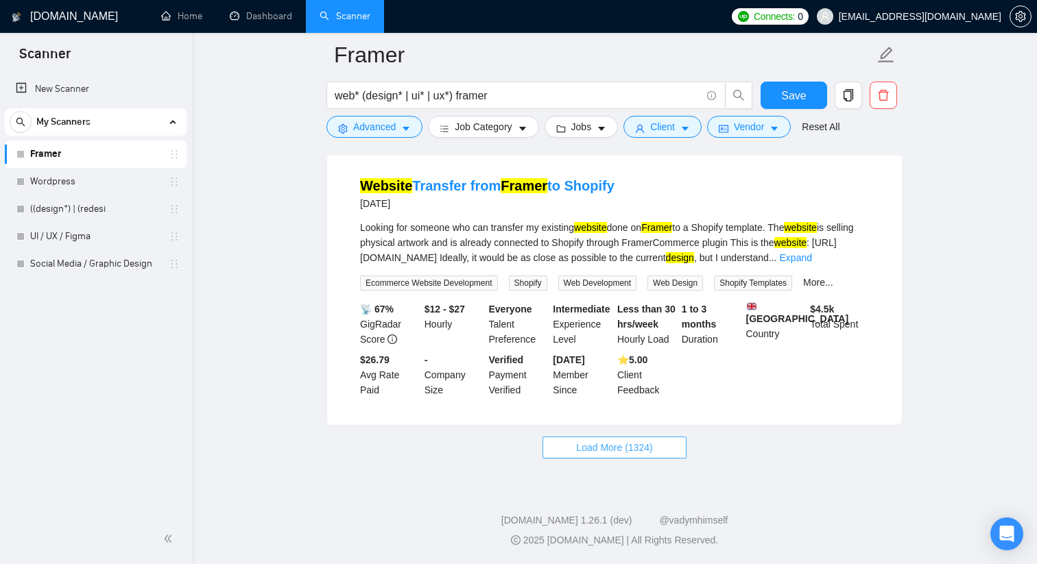
scroll to position [8796, 0]
click at [637, 455] on span "Load More (1324)" at bounding box center [614, 447] width 76 height 15
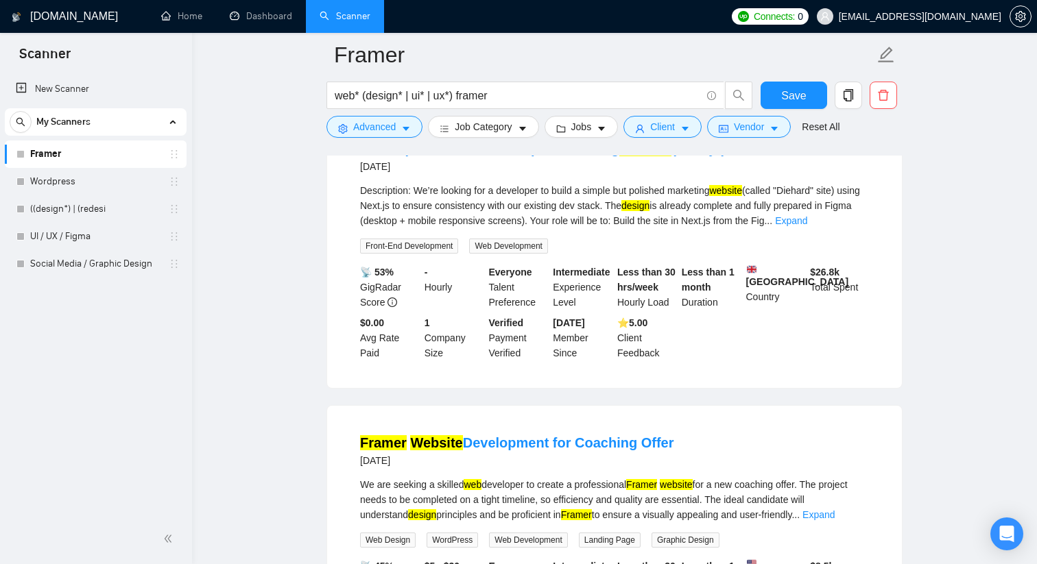
scroll to position [9363, 0]
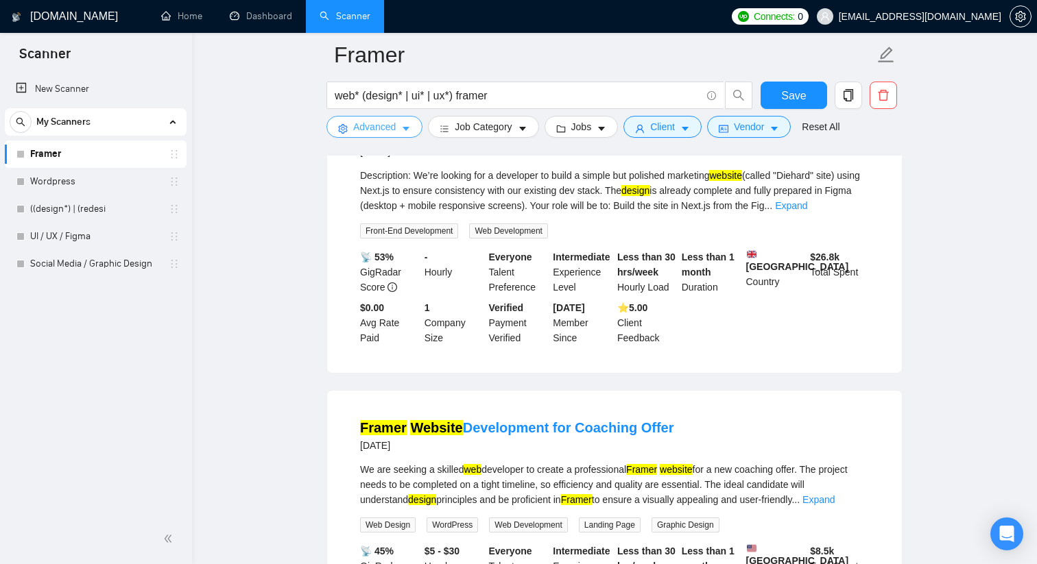
click at [398, 130] on button "Advanced" at bounding box center [374, 127] width 96 height 22
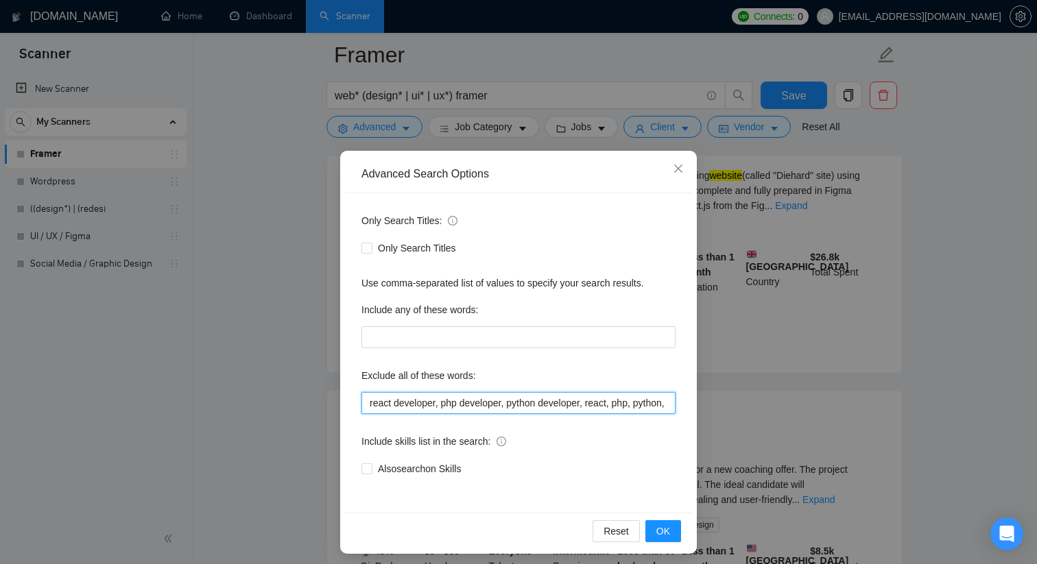
click at [546, 399] on input "react developer, php developer, python developer, react, php, python, project m…" at bounding box center [518, 403] width 314 height 22
click at [666, 402] on input "react developer, php developer, python developer, react, php, python, project m…" at bounding box center [518, 403] width 314 height 22
click at [664, 535] on span "OK" at bounding box center [663, 531] width 14 height 15
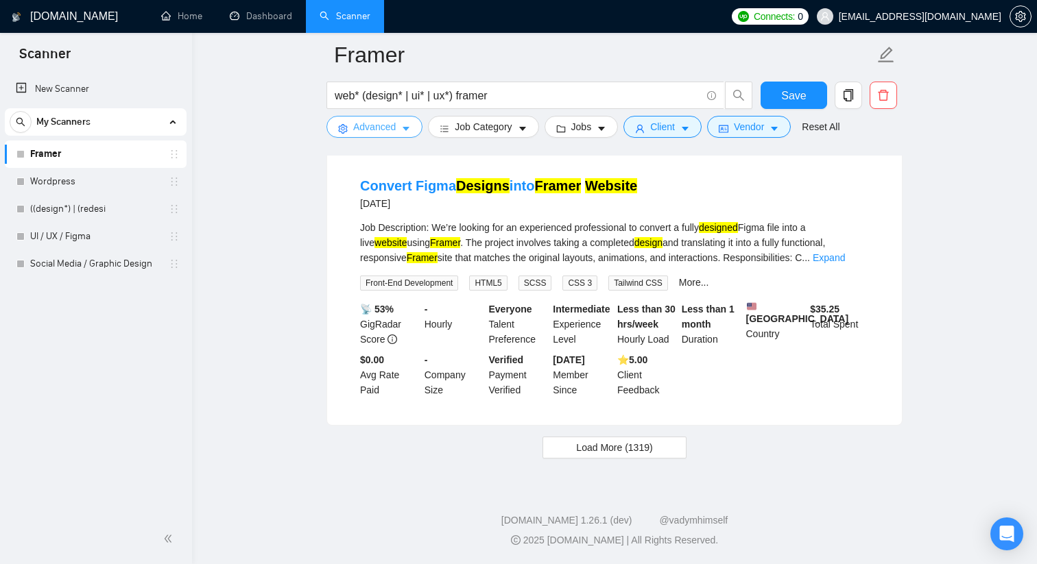
scroll to position [2869, 0]
click at [607, 449] on span "Load More (1319)" at bounding box center [614, 447] width 76 height 15
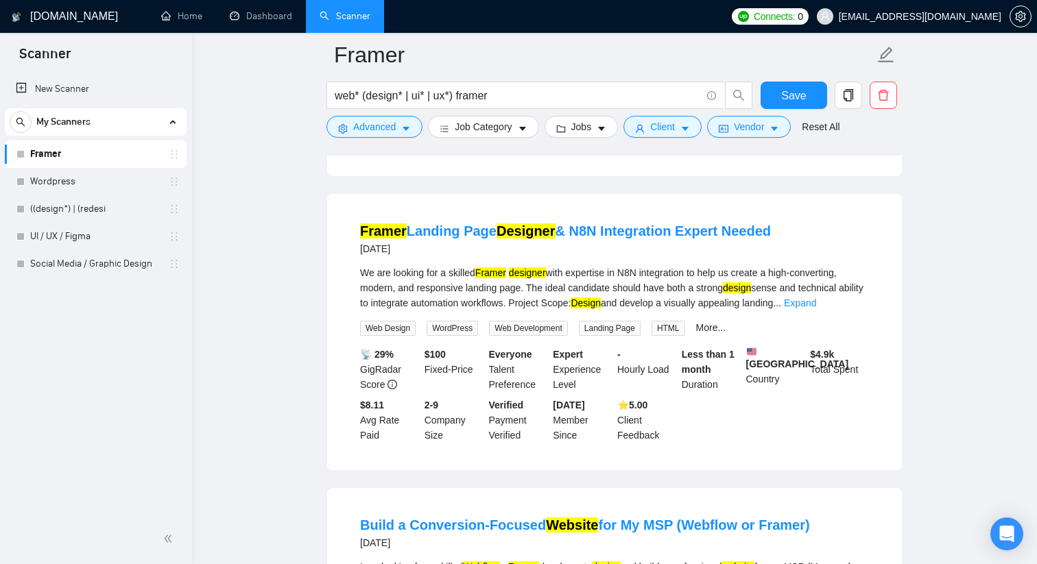
scroll to position [5256, 0]
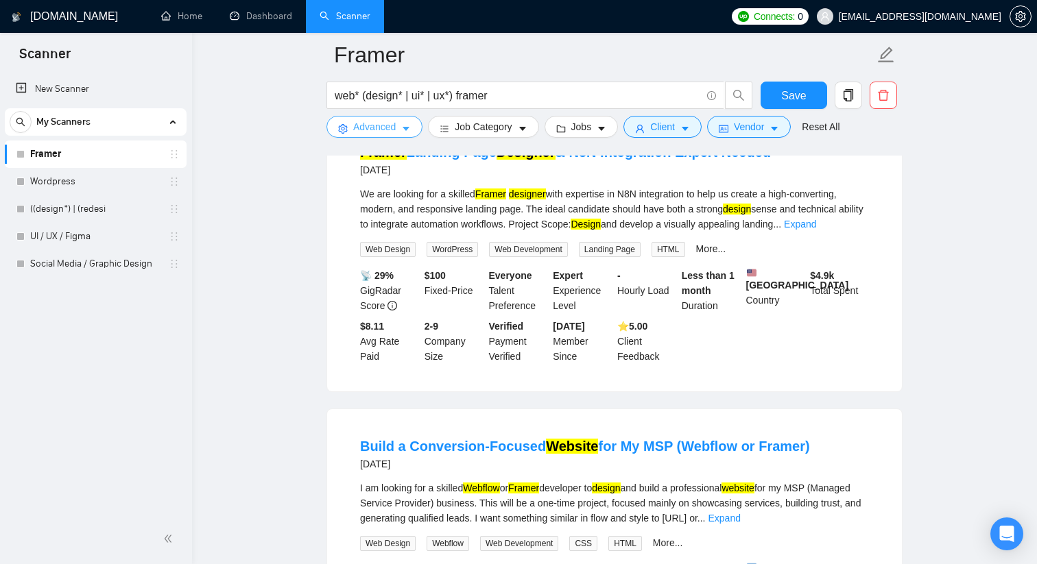
click at [413, 128] on button "Advanced" at bounding box center [374, 127] width 96 height 22
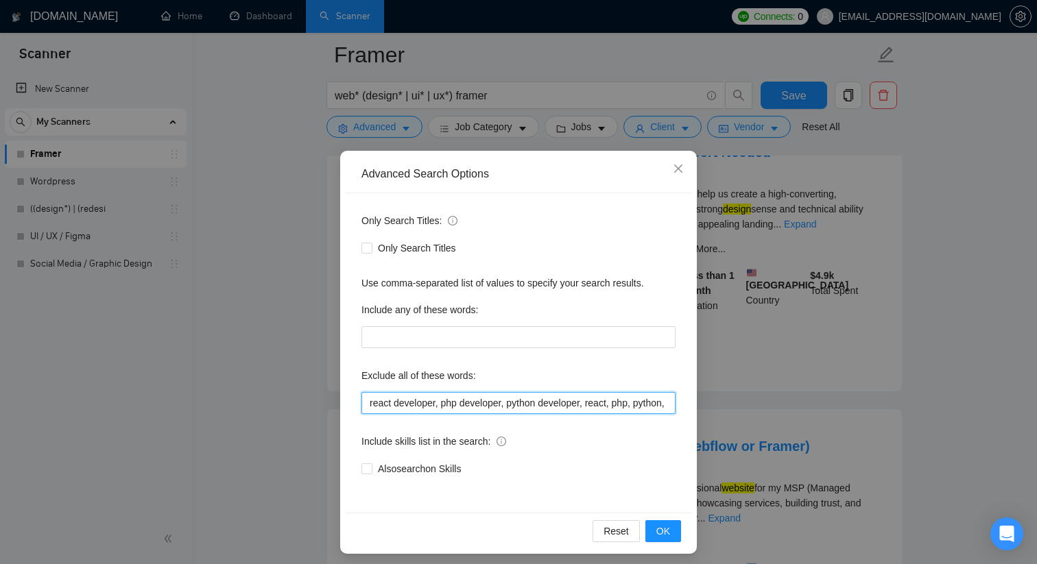
click at [520, 401] on input "react developer, php developer, python developer, react, php, python, project m…" at bounding box center [518, 403] width 314 height 22
click at [667, 400] on input "react developer, php developer, python developer, react, php, python, project m…" at bounding box center [518, 403] width 314 height 22
click at [677, 528] on button "OK" at bounding box center [663, 531] width 36 height 22
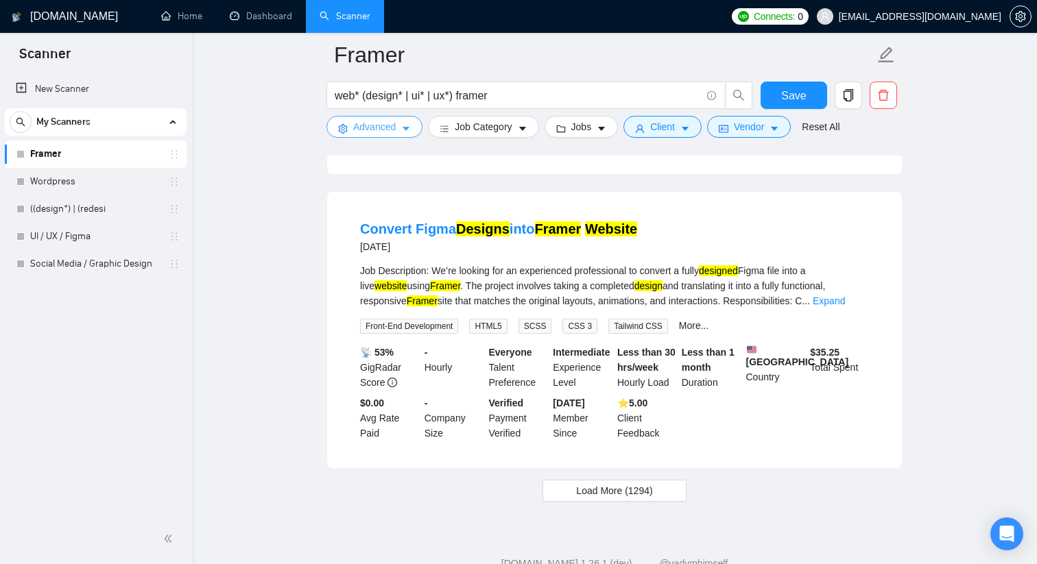
scroll to position [2869, 0]
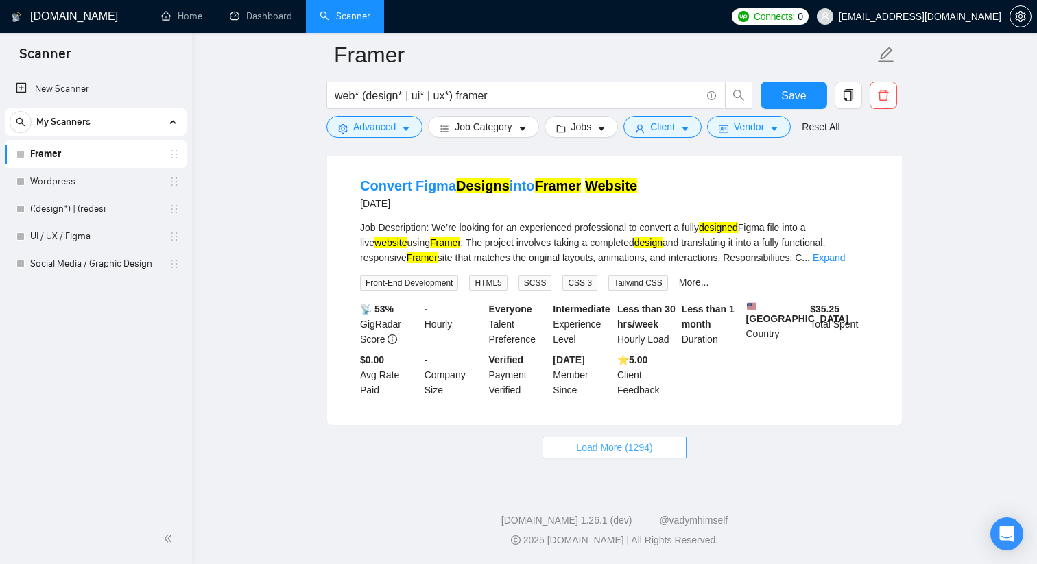
click at [631, 448] on span "Load More (1294)" at bounding box center [614, 447] width 76 height 15
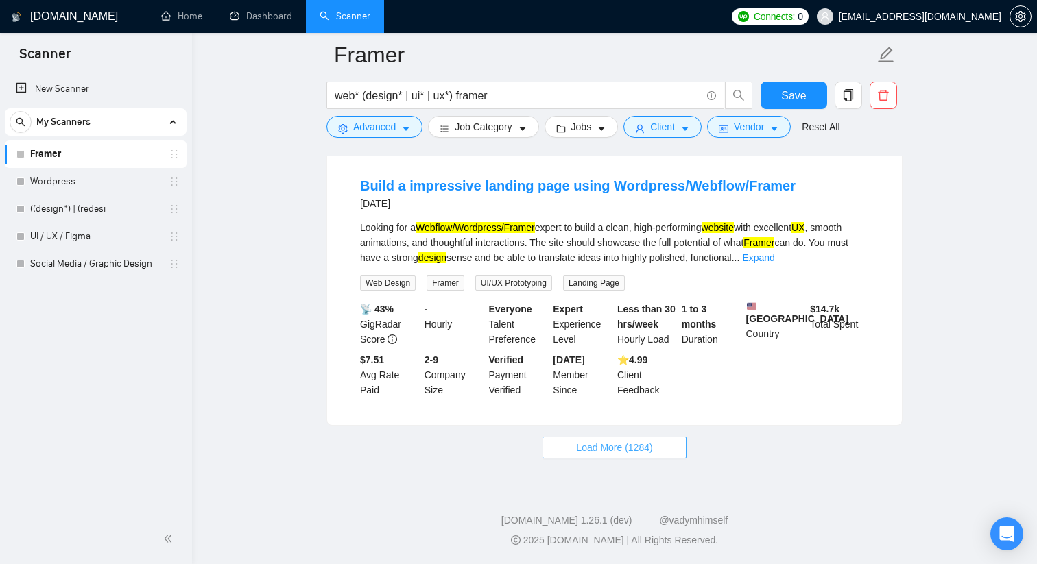
scroll to position [5837, 0]
click at [549, 459] on button "Load More (1284)" at bounding box center [613, 448] width 143 height 22
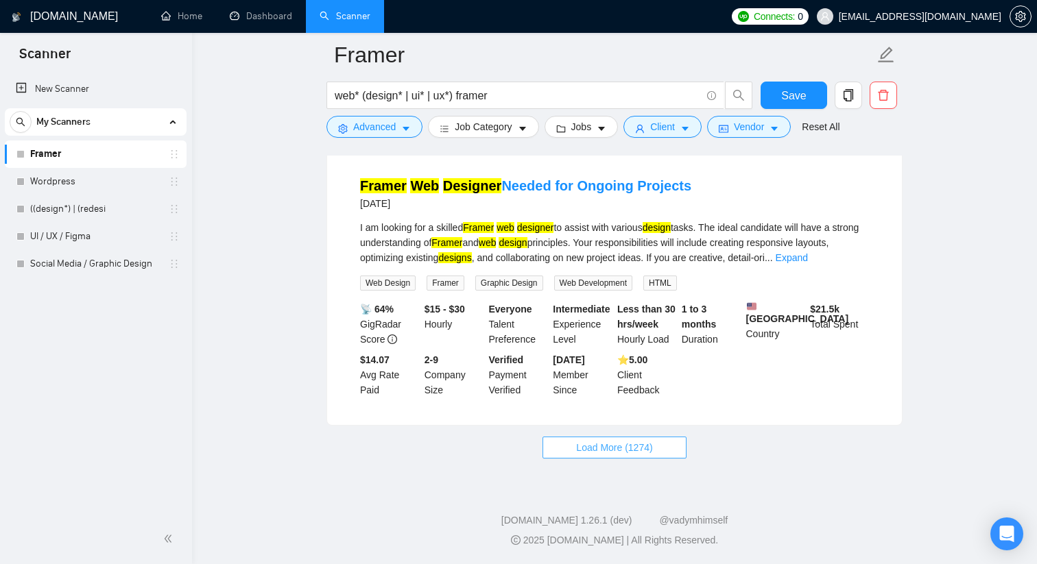
scroll to position [8773, 0]
click at [551, 459] on button "Load More (1274)" at bounding box center [613, 448] width 143 height 22
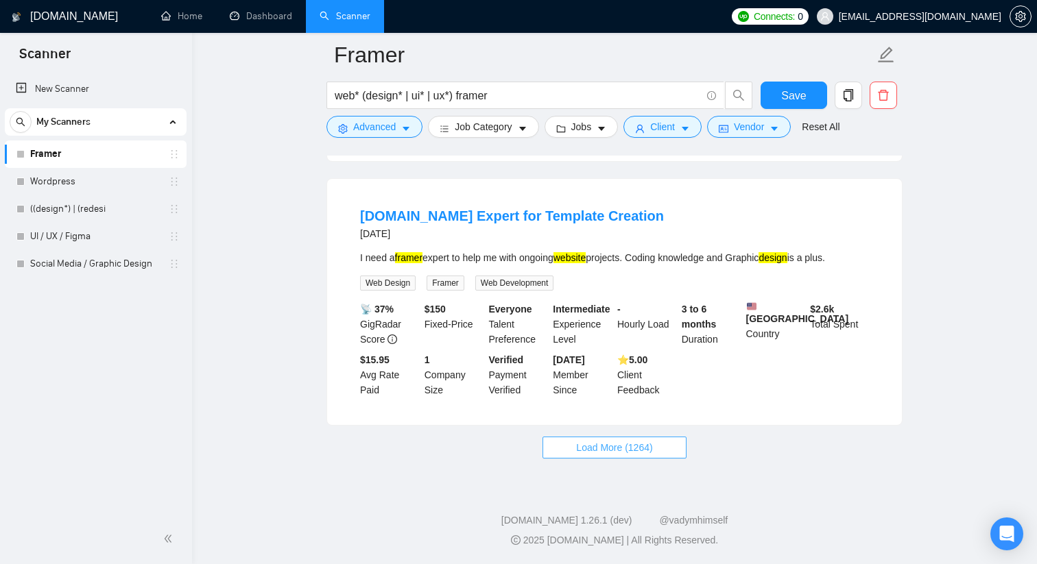
scroll to position [11803, 0]
click at [573, 459] on button "Load More (1264)" at bounding box center [613, 448] width 143 height 22
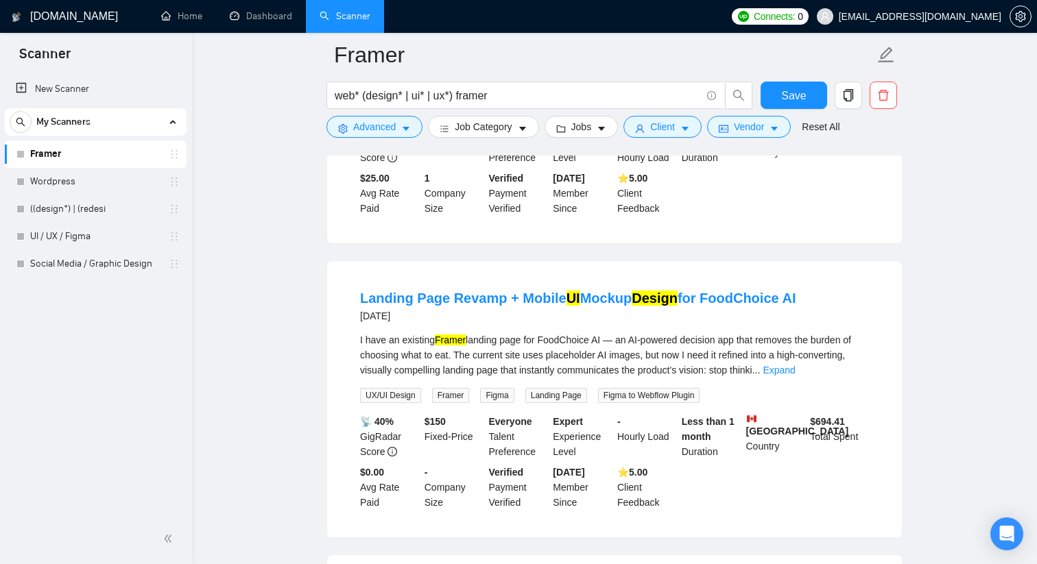
scroll to position [13596, 0]
click at [413, 126] on button "Advanced" at bounding box center [374, 127] width 96 height 22
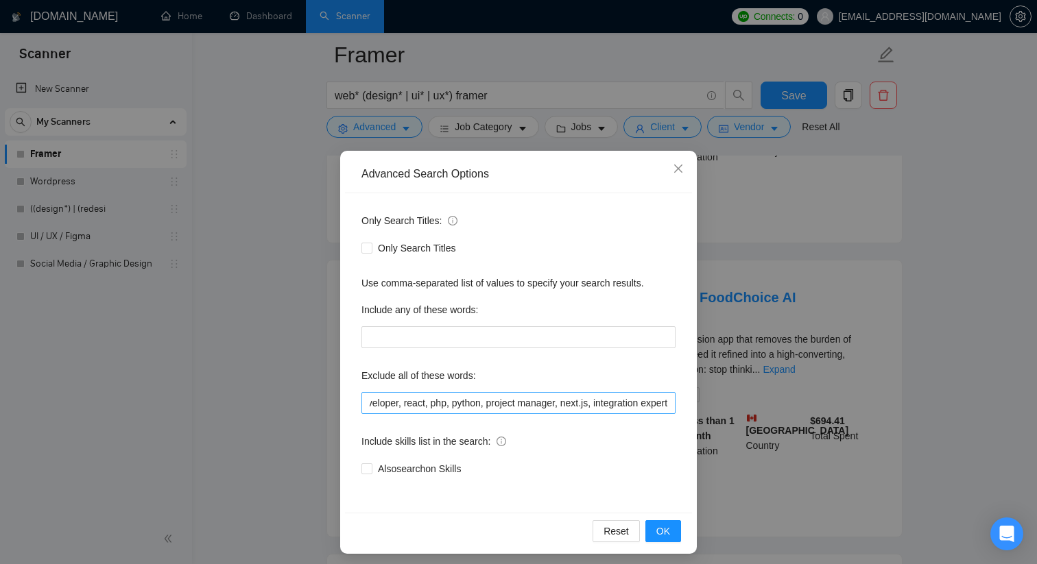
scroll to position [0, 203]
click at [671, 402] on input "react developer, php developer, python developer, react, php, python, project m…" at bounding box center [518, 403] width 314 height 22
click at [669, 534] on span "OK" at bounding box center [663, 531] width 14 height 15
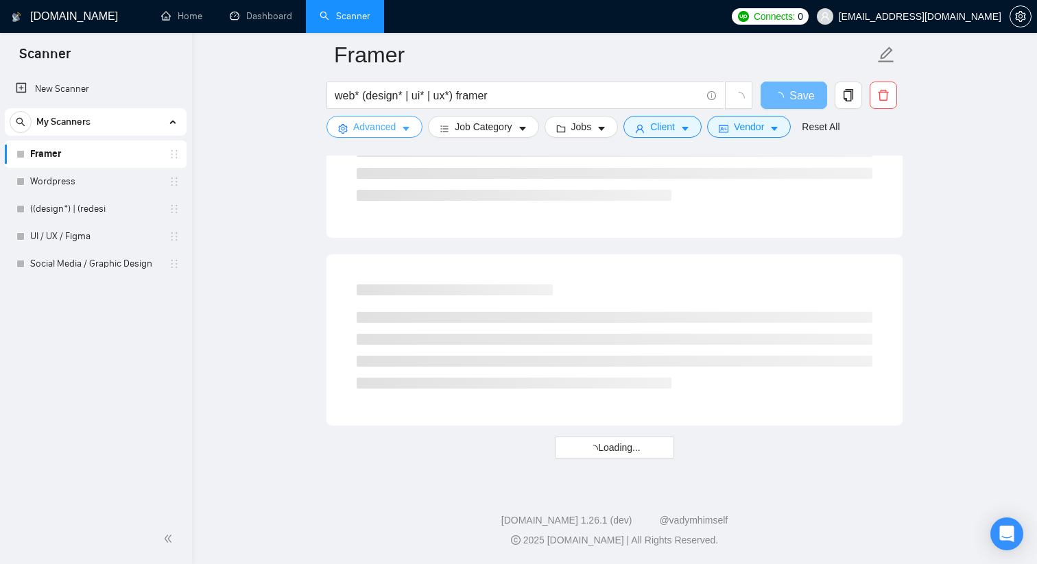
scroll to position [2869, 0]
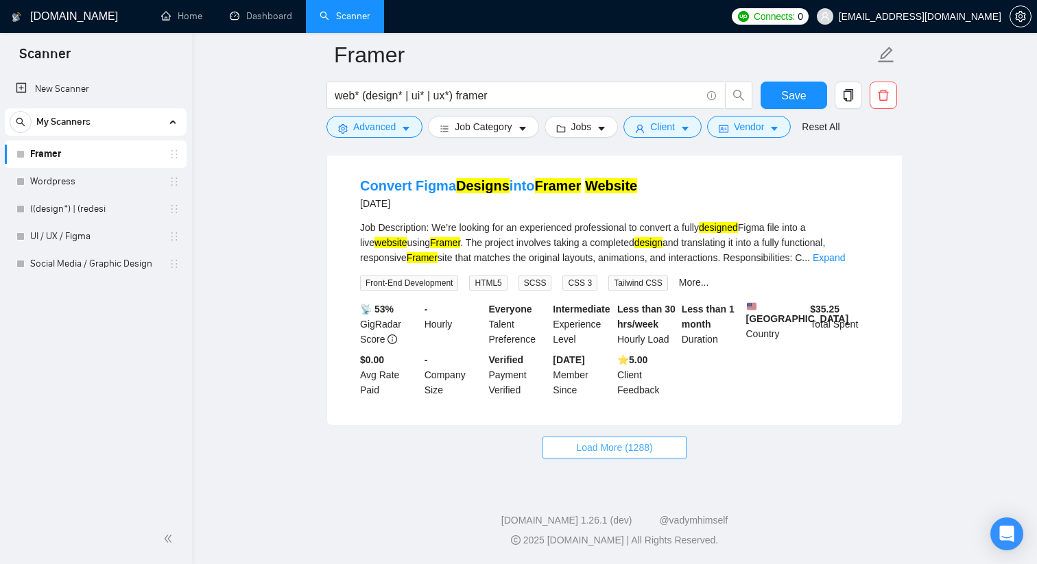
click at [599, 453] on span "Load More (1288)" at bounding box center [614, 447] width 76 height 15
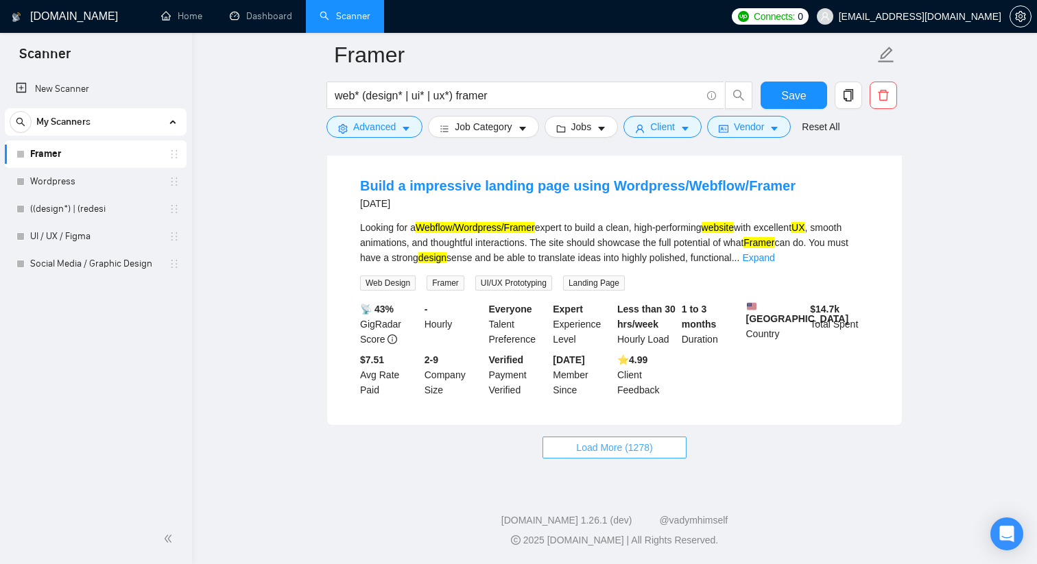
scroll to position [5864, 0]
click at [564, 448] on button "Load More (1278)" at bounding box center [613, 448] width 143 height 22
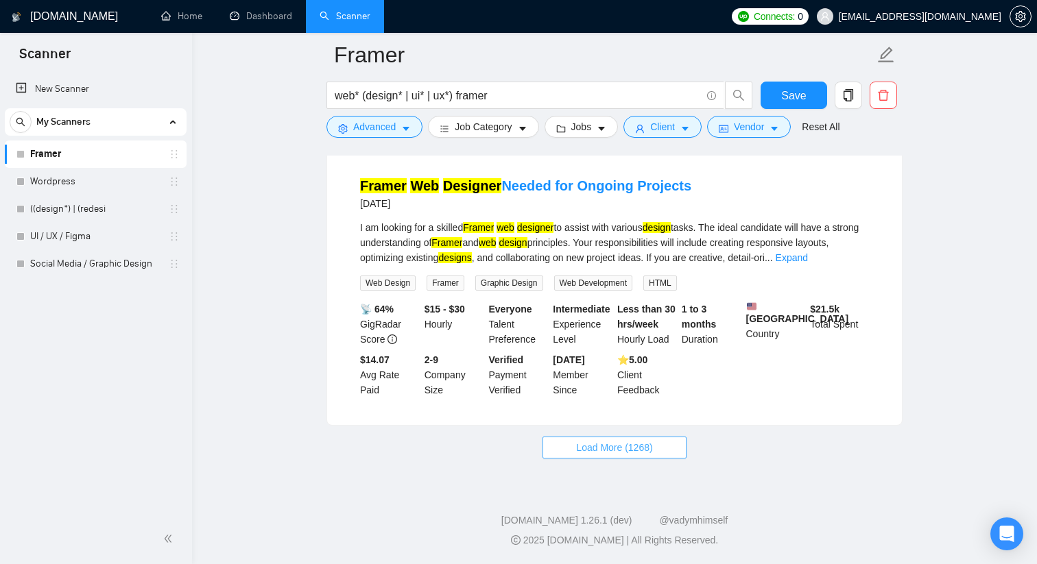
scroll to position [8839, 0]
click at [568, 446] on button "Load More (1268)" at bounding box center [613, 448] width 143 height 22
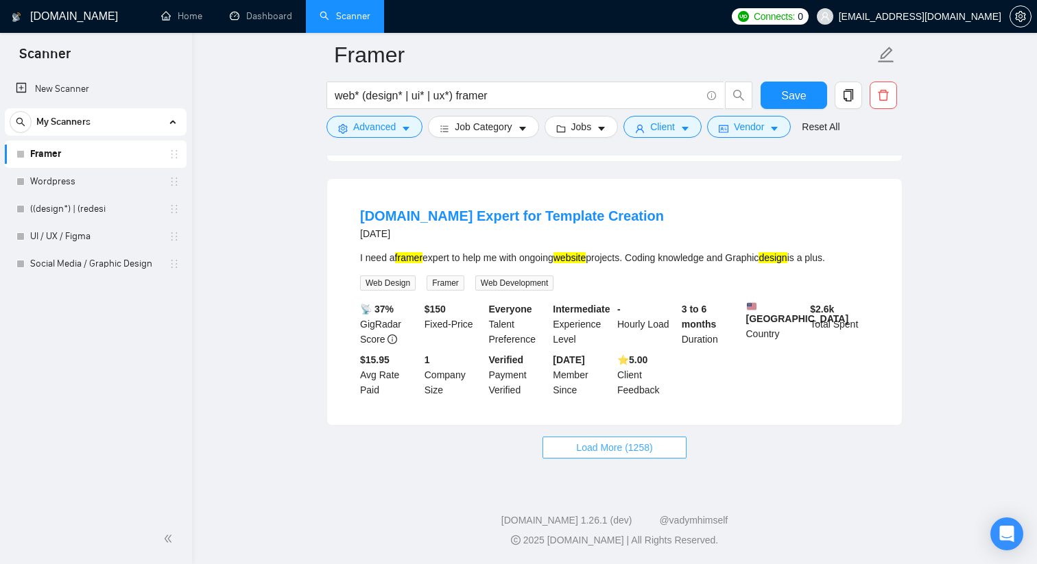
scroll to position [11824, 0]
click at [551, 438] on button "Load More (1258)" at bounding box center [613, 448] width 143 height 22
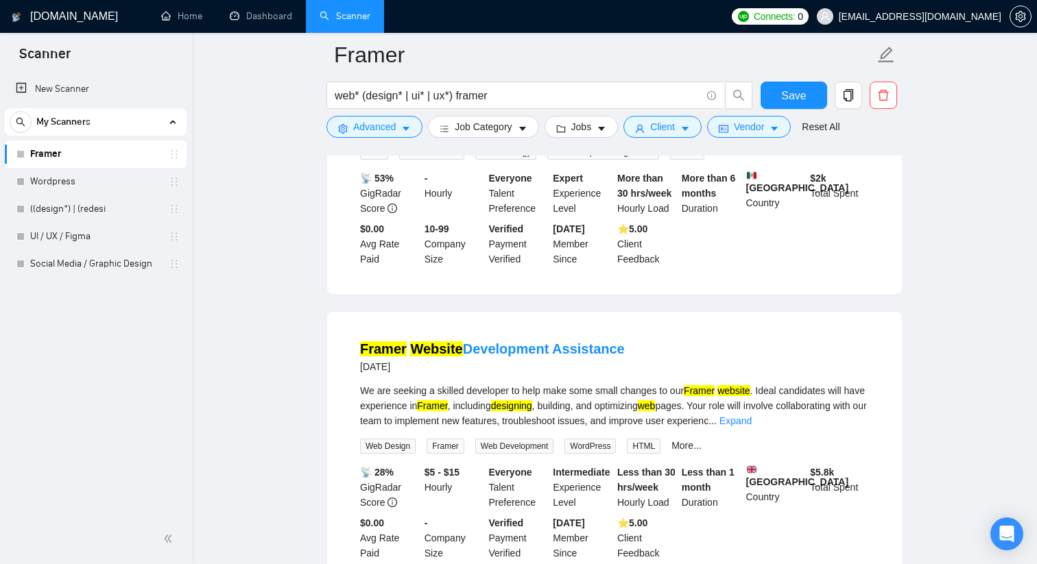
scroll to position [14489, 0]
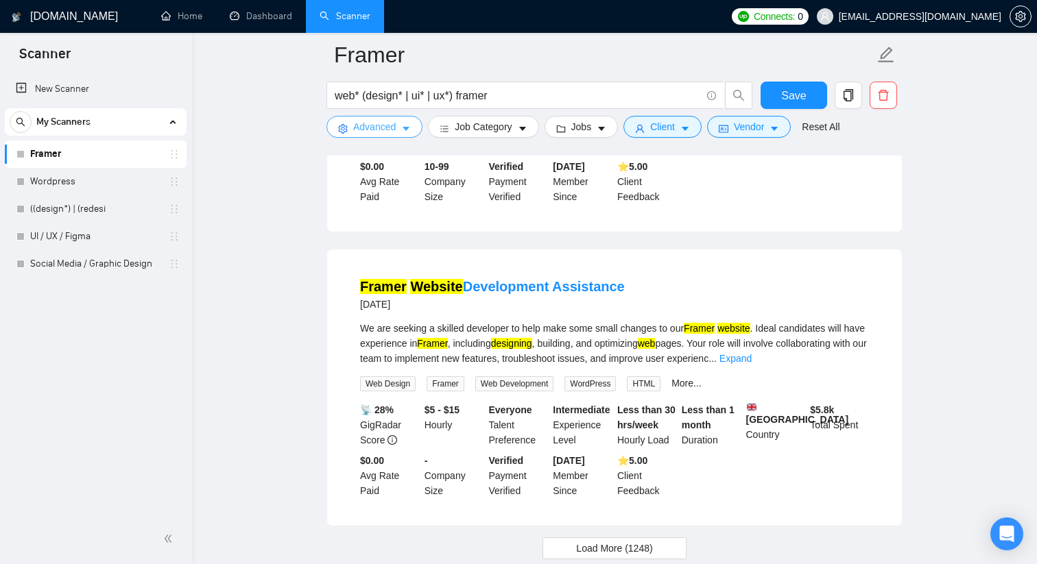
click at [411, 127] on icon "caret-down" at bounding box center [406, 129] width 10 height 10
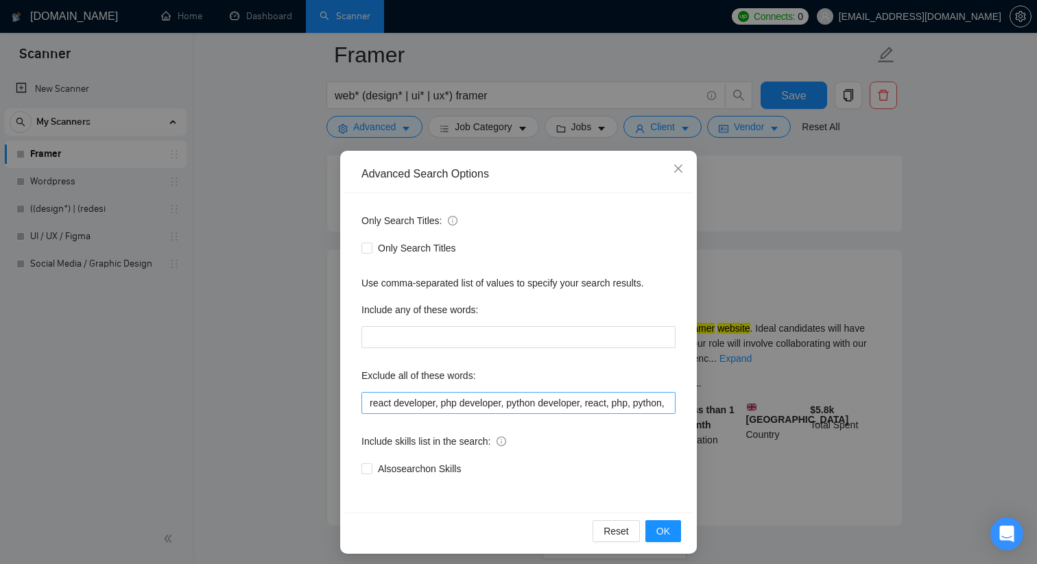
scroll to position [0, 278]
click at [673, 399] on input "react developer, php developer, python developer, react, php, python, project m…" at bounding box center [518, 403] width 314 height 22
type input "react developer, php developer, python developer, react, php, python, project m…"
click at [666, 531] on span "OK" at bounding box center [663, 531] width 14 height 15
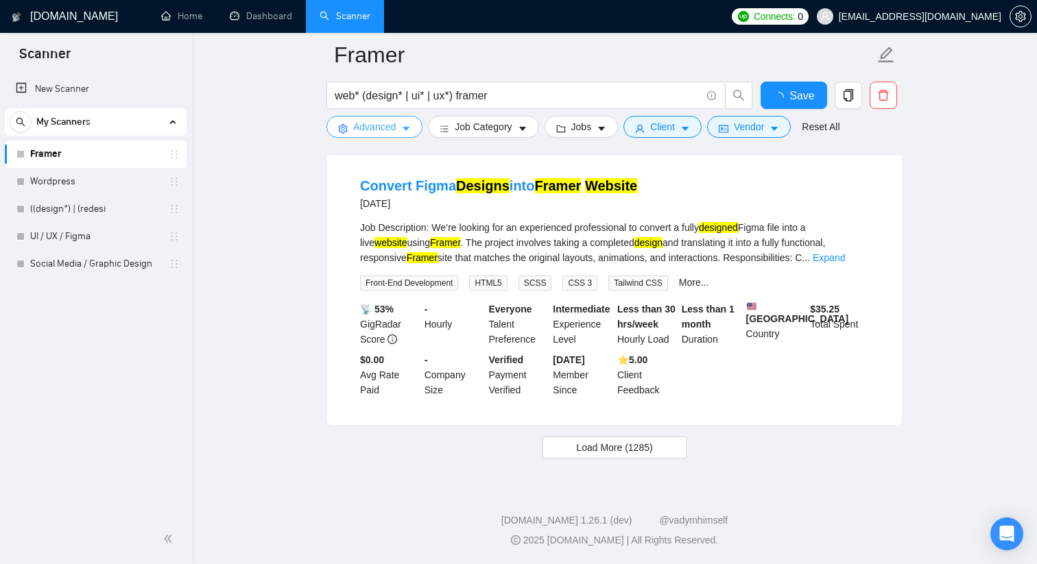
scroll to position [2869, 0]
click at [600, 455] on span "Load More (1285)" at bounding box center [614, 447] width 76 height 15
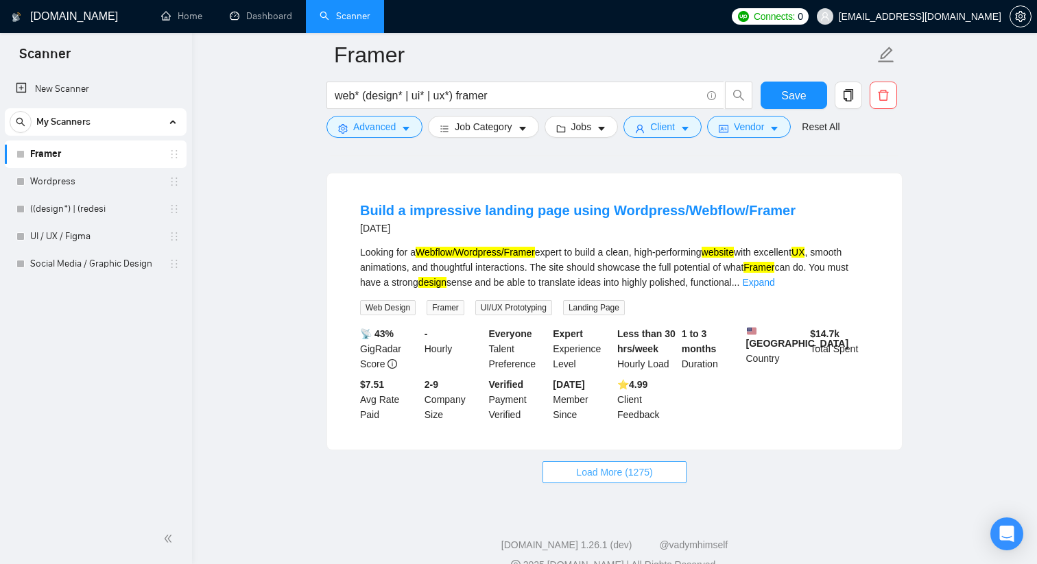
scroll to position [5807, 0]
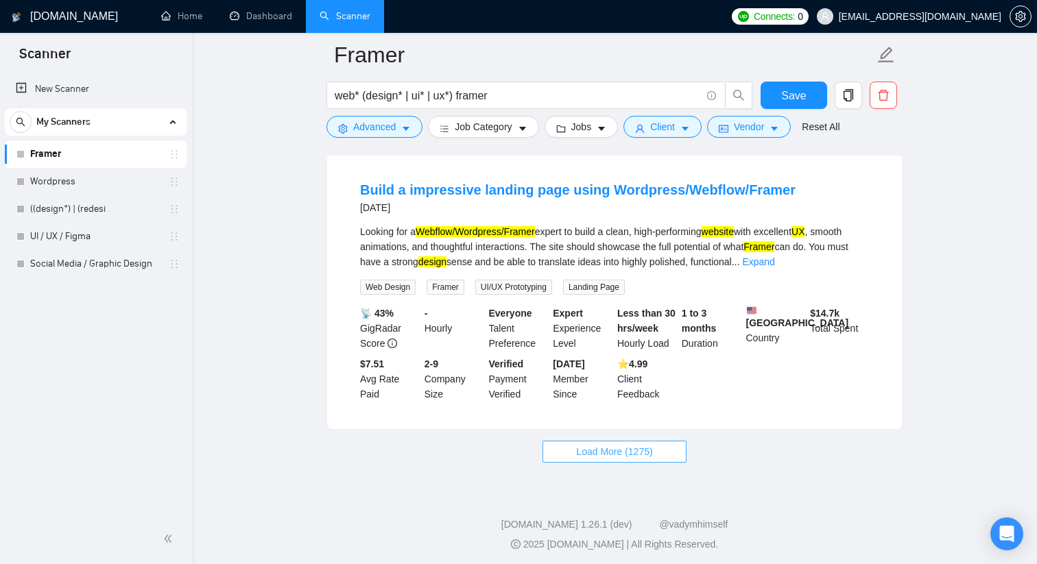
click at [603, 459] on span "Load More (1275)" at bounding box center [614, 451] width 76 height 15
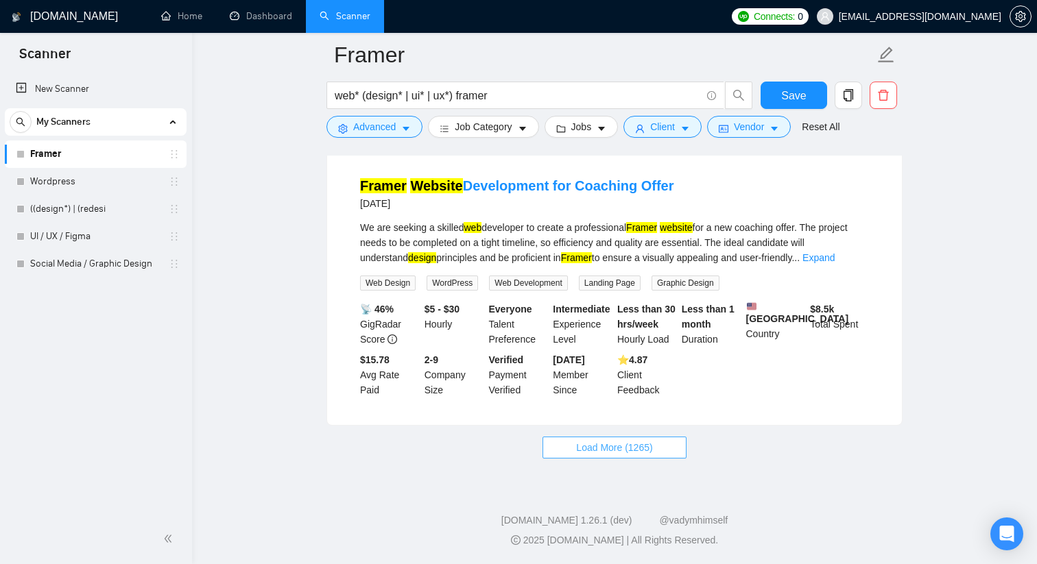
scroll to position [8839, 0]
click at [607, 454] on span "Load More (1265)" at bounding box center [614, 447] width 76 height 15
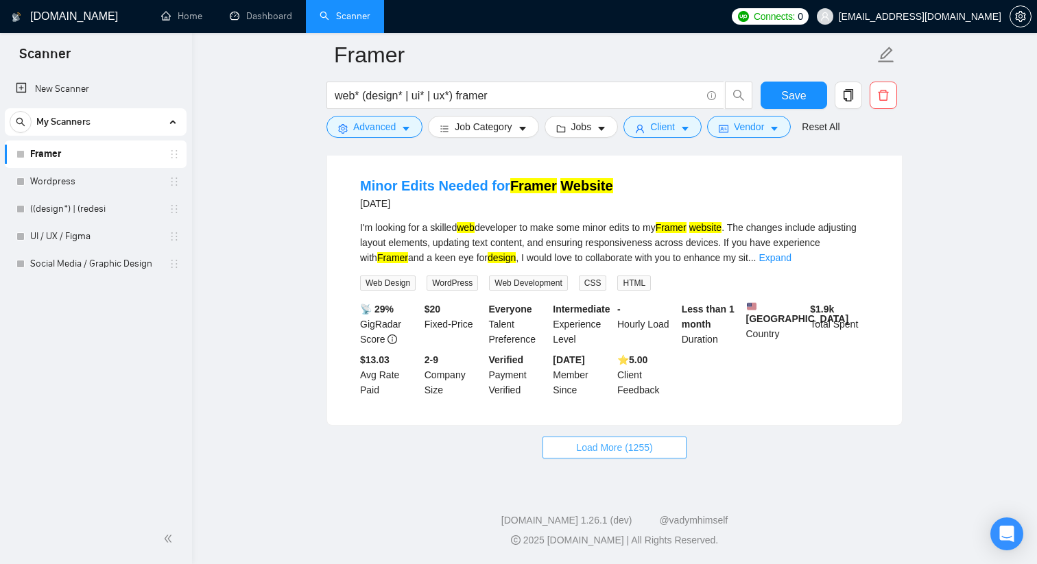
scroll to position [11814, 0]
click at [604, 450] on span "Load More (1255)" at bounding box center [614, 447] width 76 height 15
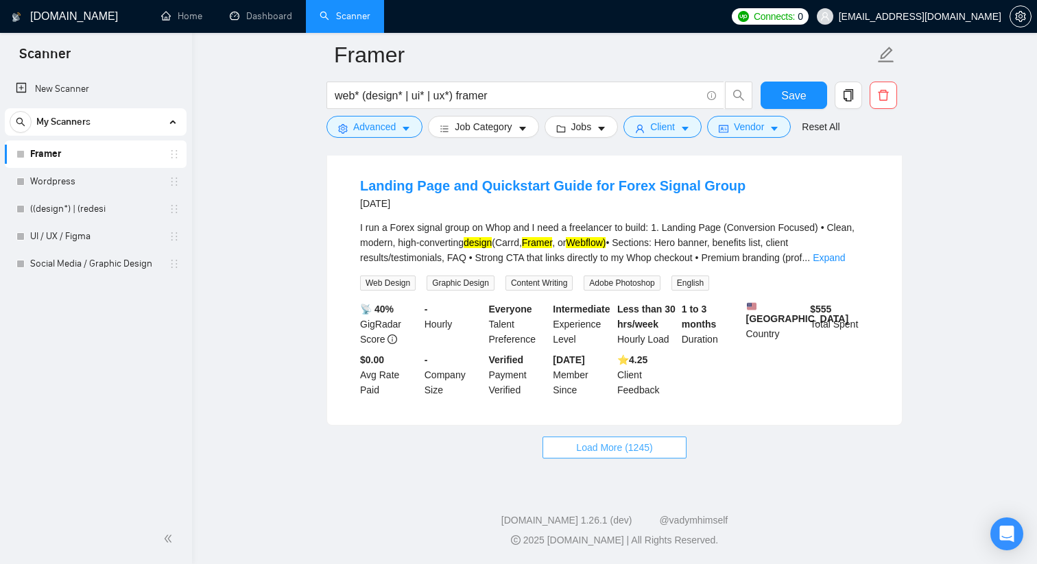
scroll to position [14741, 0]
click at [585, 455] on span "Load More (1245)" at bounding box center [614, 447] width 76 height 15
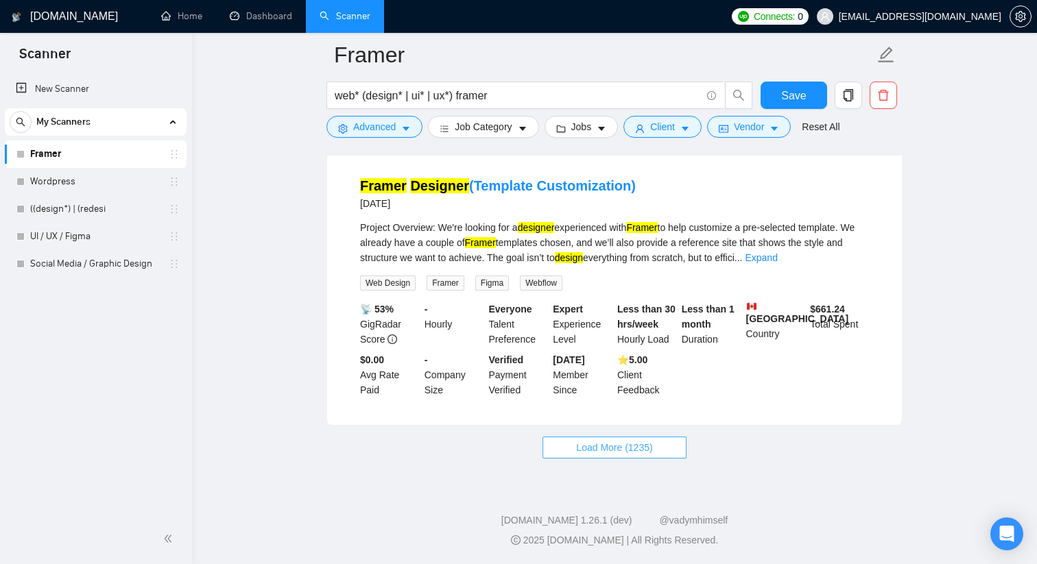
scroll to position [17834, 0]
click at [590, 452] on span "Load More (1235)" at bounding box center [614, 447] width 76 height 15
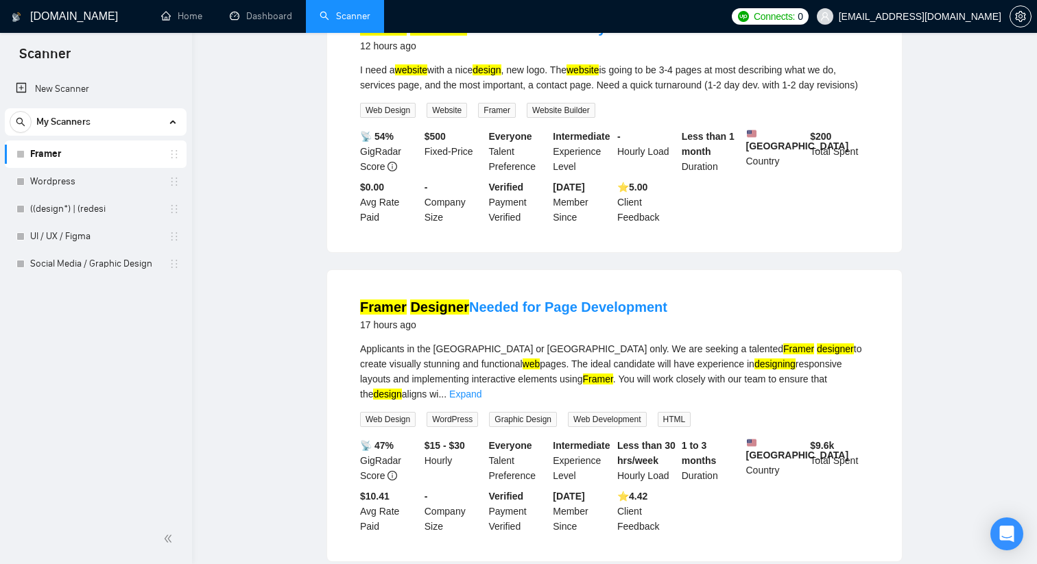
scroll to position [0, 0]
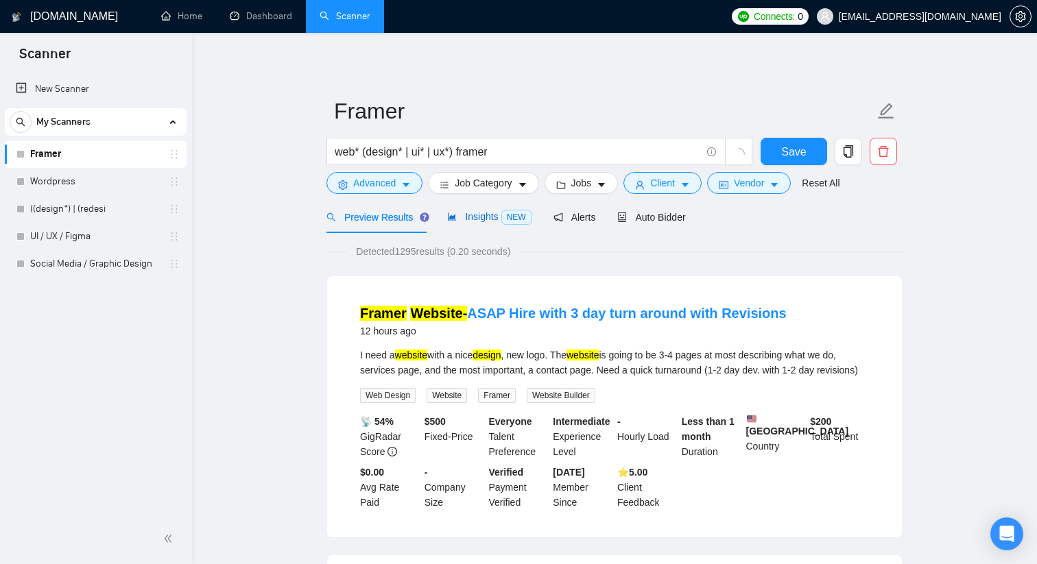
click at [499, 222] on div "Insights NEW" at bounding box center [489, 217] width 84 height 16
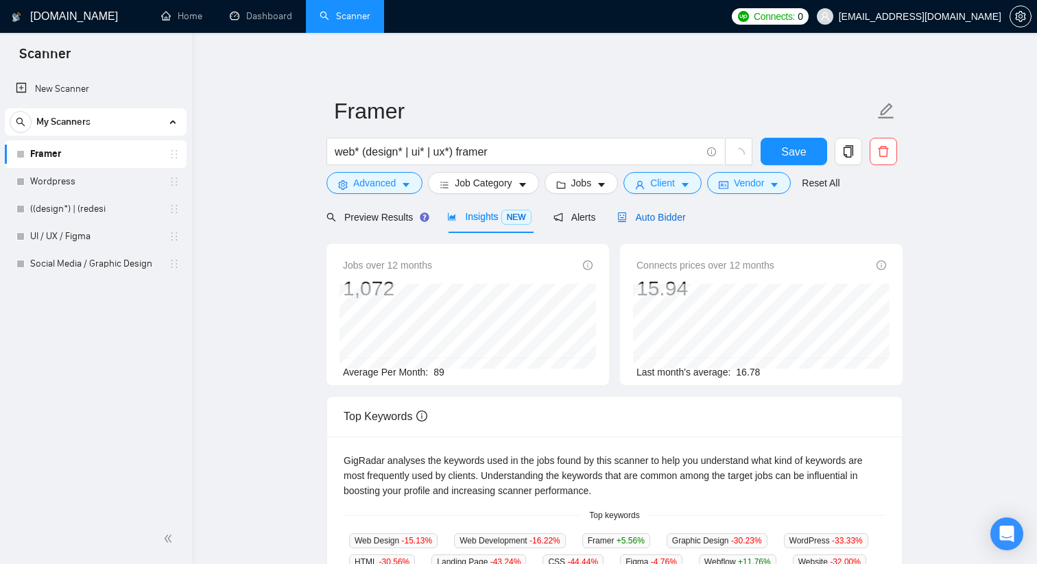
click at [636, 213] on span "Auto Bidder" at bounding box center [651, 217] width 68 height 11
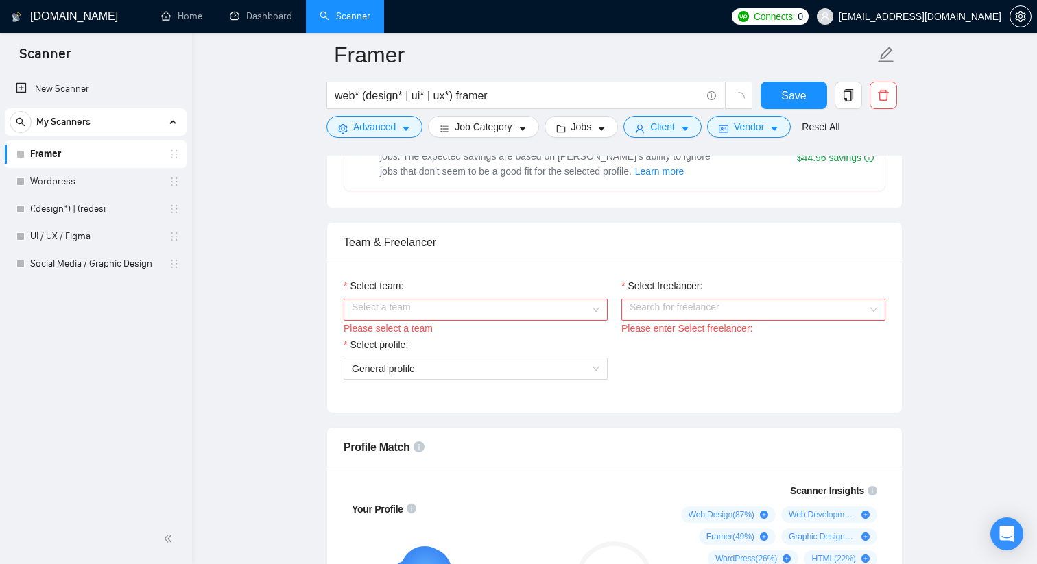
scroll to position [620, 0]
click at [518, 305] on input "Select team:" at bounding box center [471, 311] width 238 height 21
click at [507, 332] on div "Rewind Digital" at bounding box center [476, 337] width 248 height 15
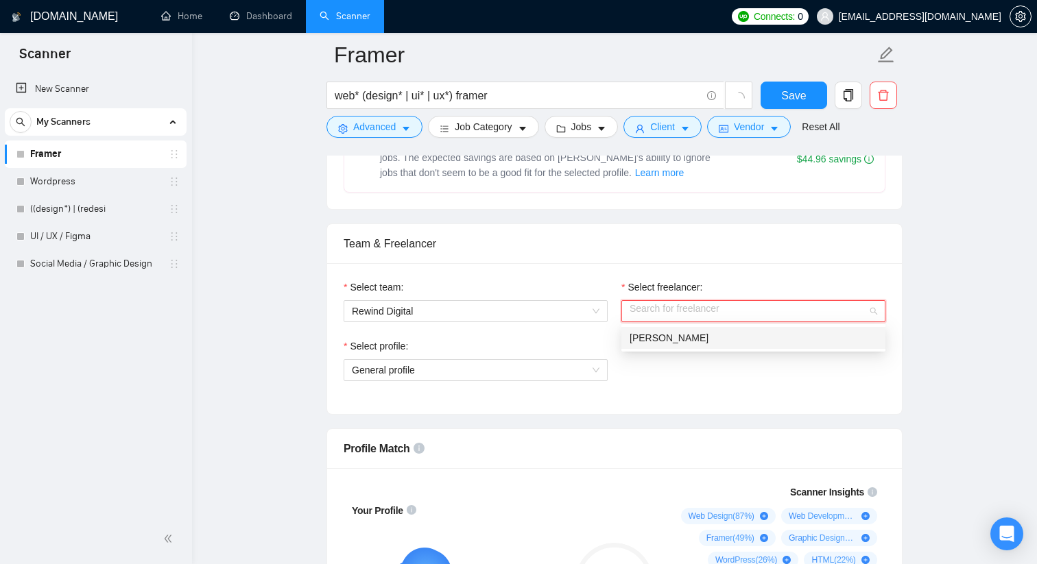
click at [677, 304] on input "Select freelancer:" at bounding box center [748, 311] width 238 height 21
click at [668, 341] on span "[PERSON_NAME]" at bounding box center [668, 338] width 79 height 11
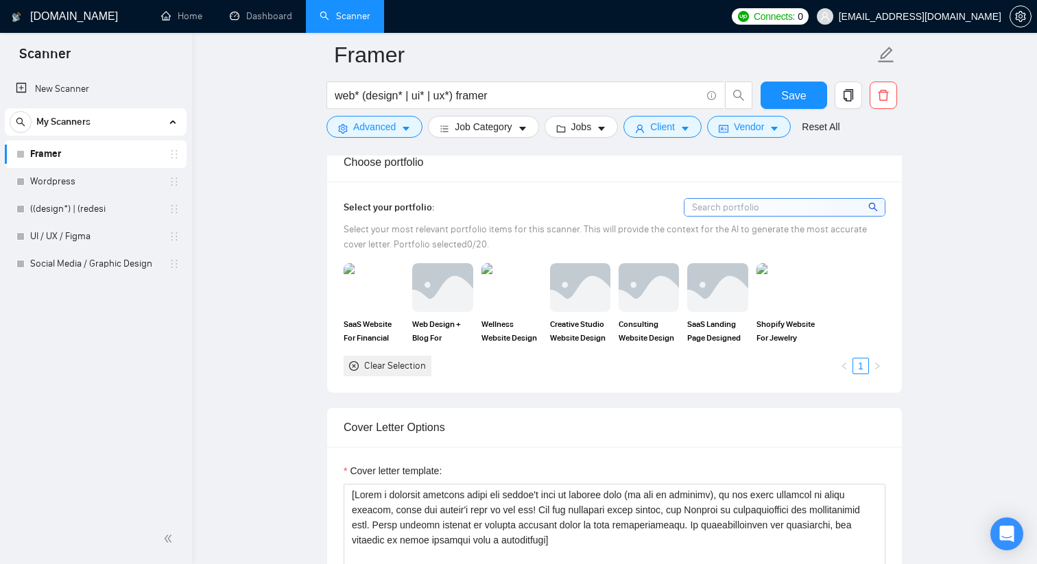
scroll to position [1194, 0]
click at [1007, 529] on icon "Open Intercom Messenger" at bounding box center [1006, 534] width 16 height 18
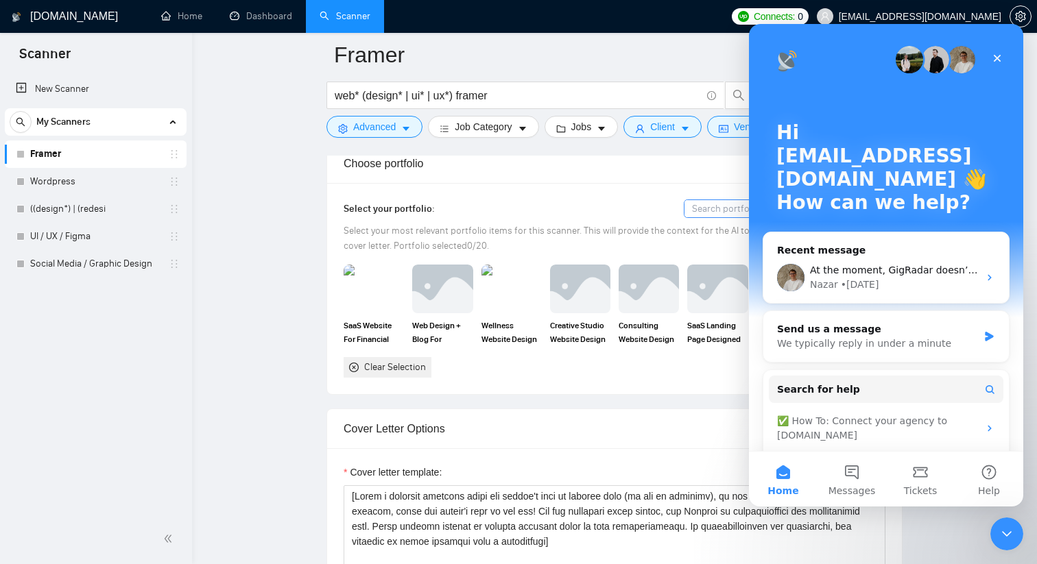
scroll to position [0, 0]
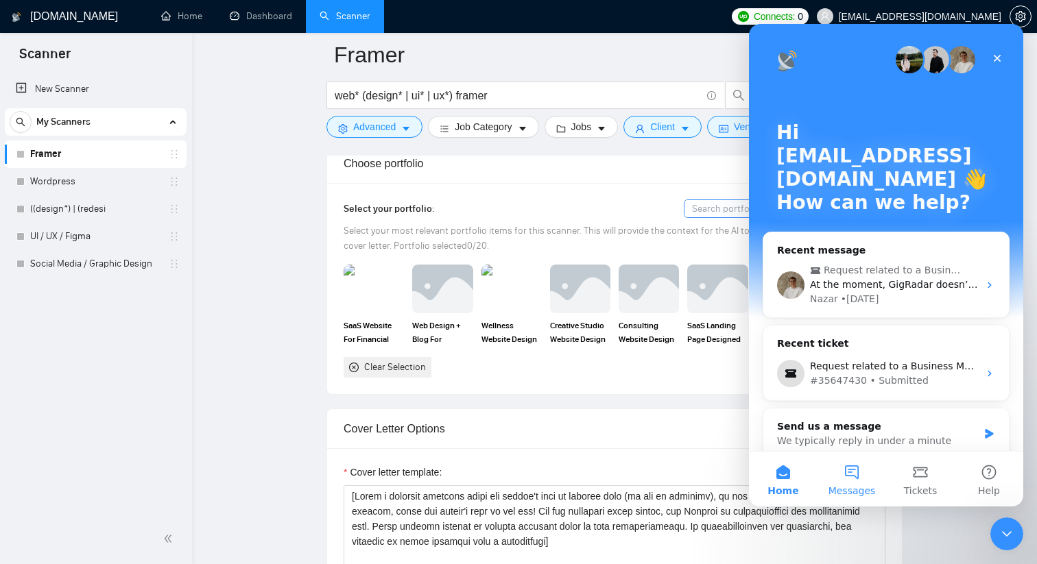
click at [852, 477] on button "Messages" at bounding box center [851, 479] width 69 height 55
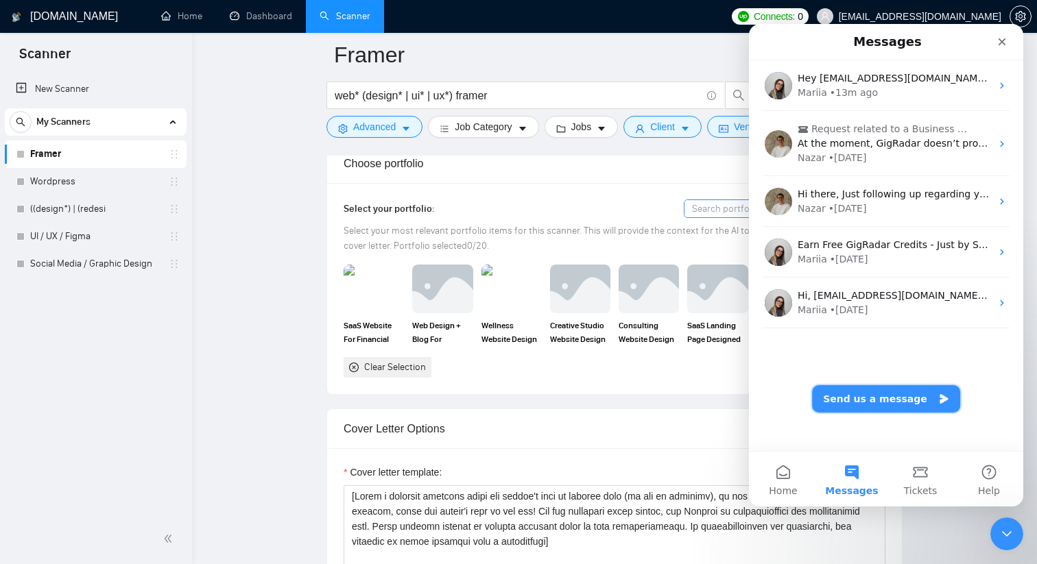
click at [891, 401] on button "Send us a message" at bounding box center [886, 398] width 148 height 27
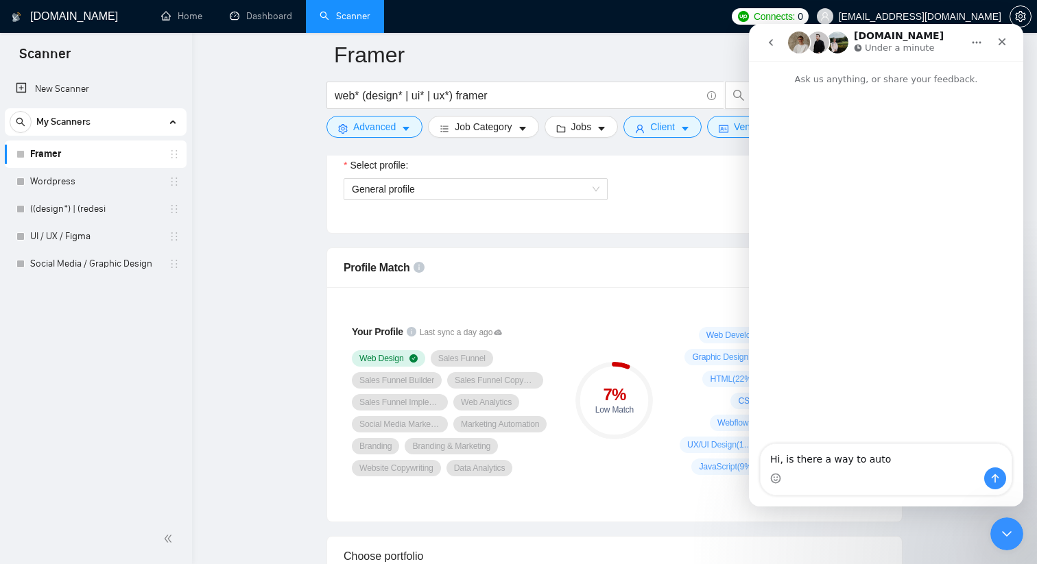
scroll to position [800, 0]
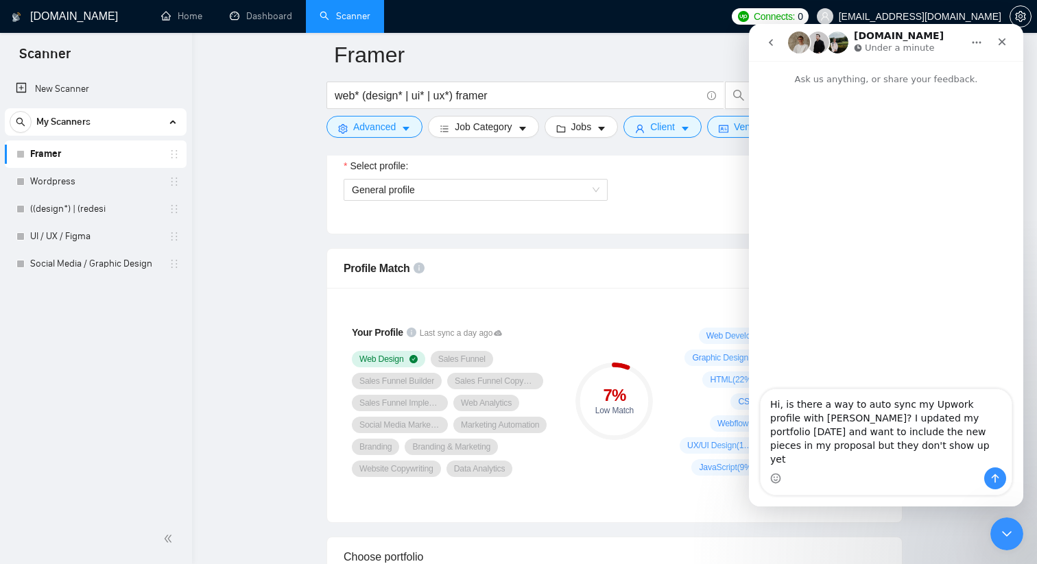
type textarea "Hi, is there a way to auto sync my Upwork profile with [PERSON_NAME]? I updated…"
click at [997, 472] on button "Send a message…" at bounding box center [995, 479] width 22 height 22
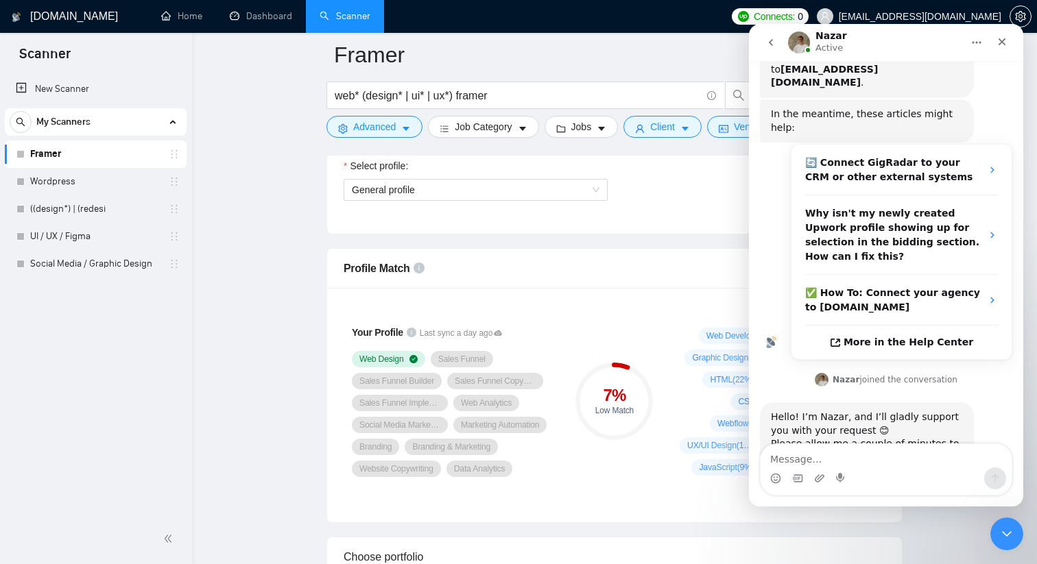
scroll to position [199, 0]
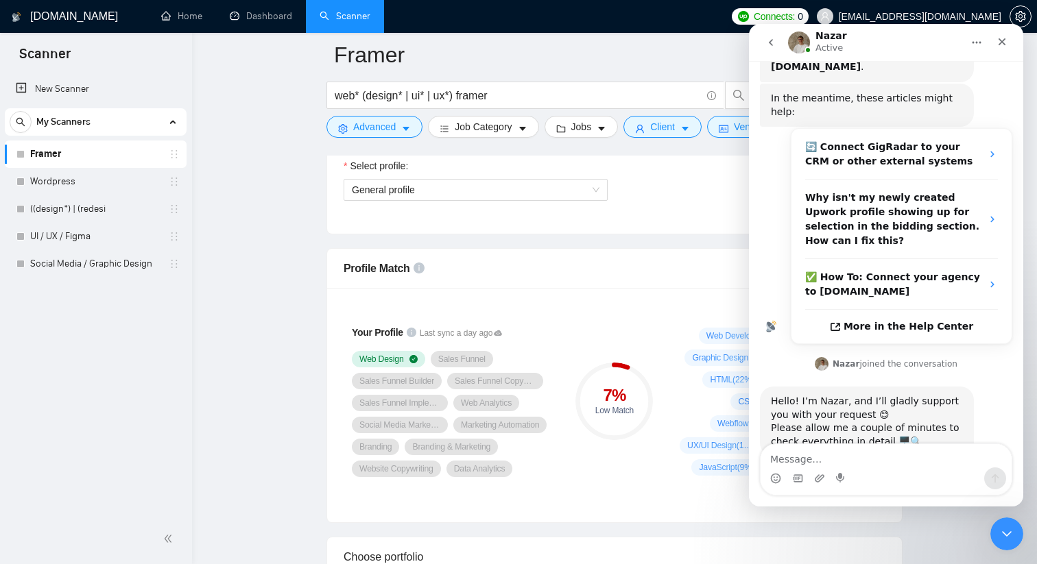
click at [662, 183] on div "Select profile: General profile" at bounding box center [614, 187] width 555 height 59
click at [1008, 538] on icon "Close Intercom Messenger" at bounding box center [1004, 532] width 16 height 16
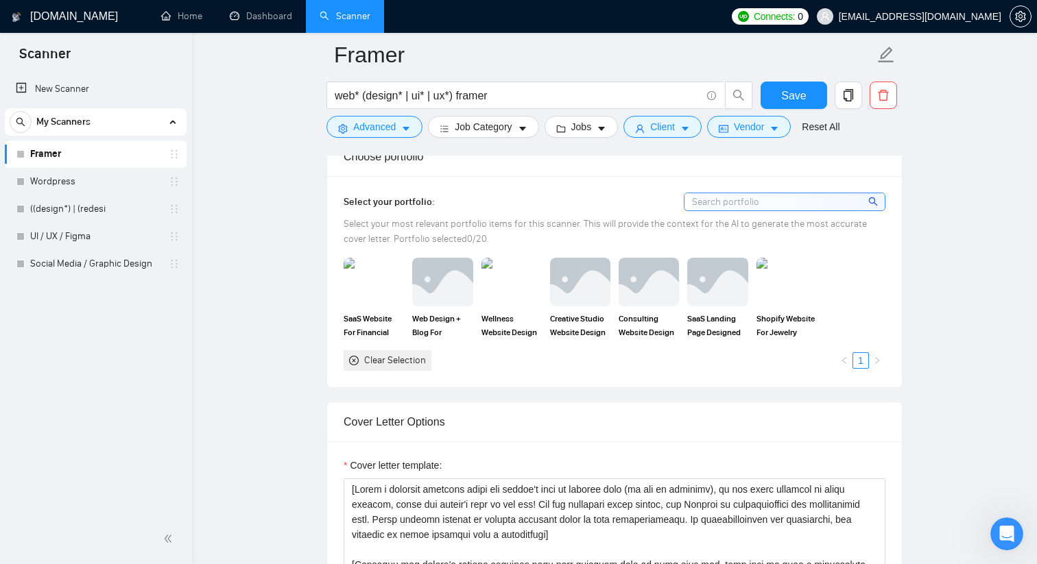
scroll to position [1203, 0]
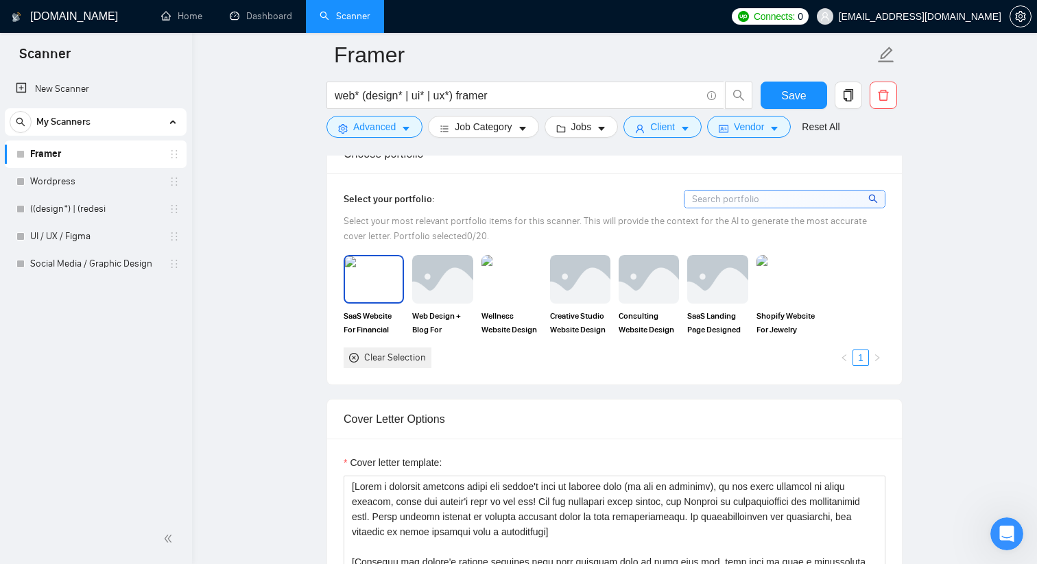
click at [353, 285] on img at bounding box center [374, 278] width 58 height 45
click at [500, 279] on img at bounding box center [512, 278] width 58 height 45
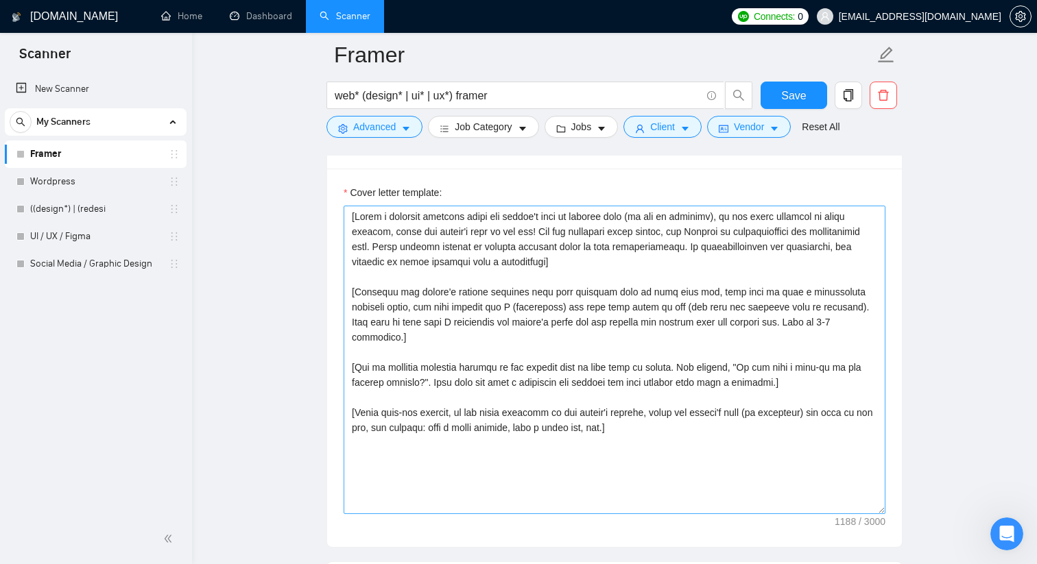
scroll to position [1474, 0]
click at [655, 215] on textarea "Cover letter template:" at bounding box center [615, 359] width 542 height 309
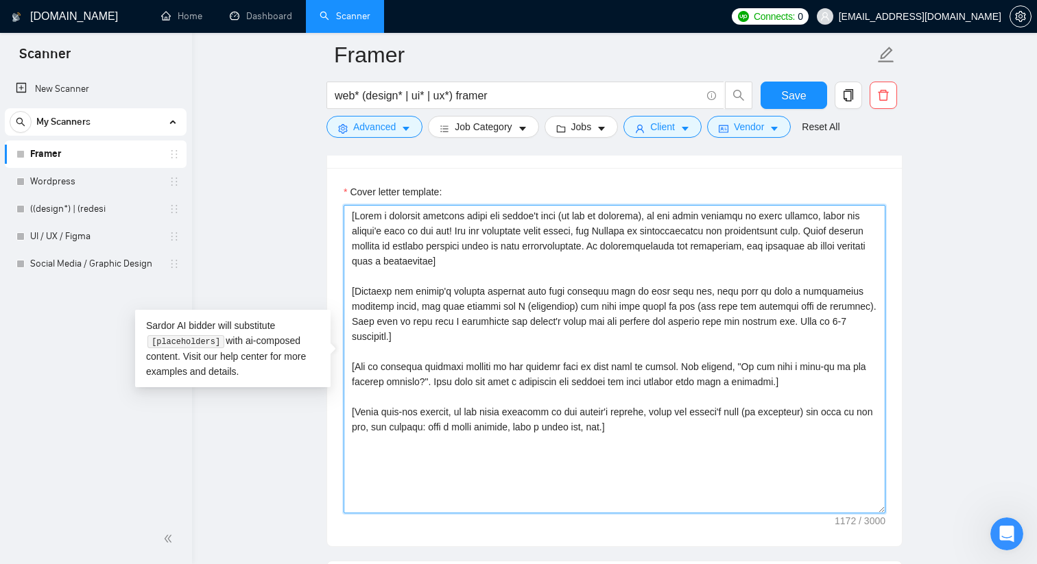
click at [655, 212] on textarea "Cover letter template:" at bounding box center [615, 359] width 542 height 309
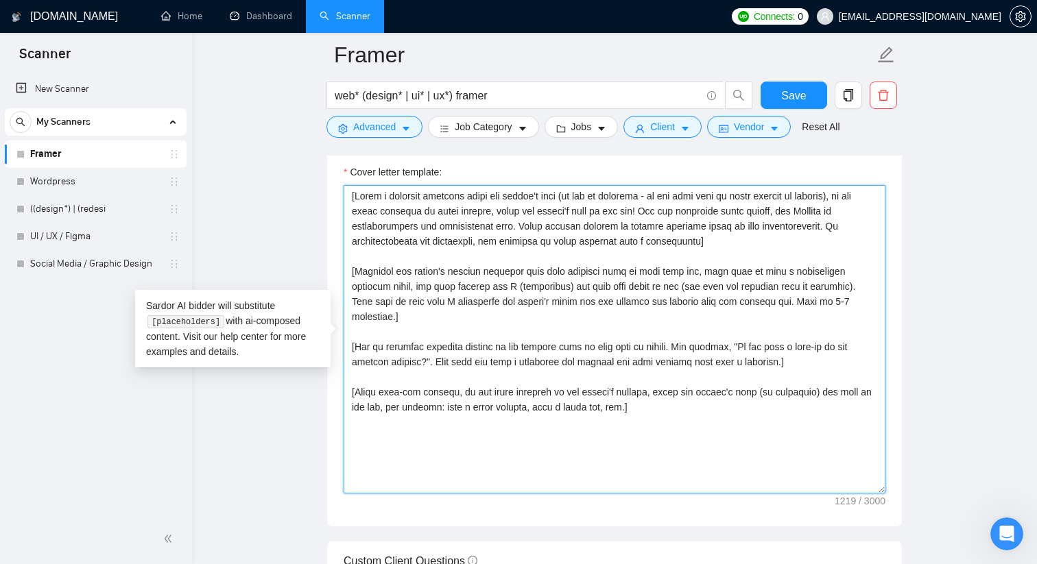
scroll to position [1495, 0]
drag, startPoint x: 511, startPoint y: 224, endPoint x: 421, endPoint y: 221, distance: 90.6
click at [421, 221] on textarea "Cover letter template:" at bounding box center [615, 338] width 542 height 309
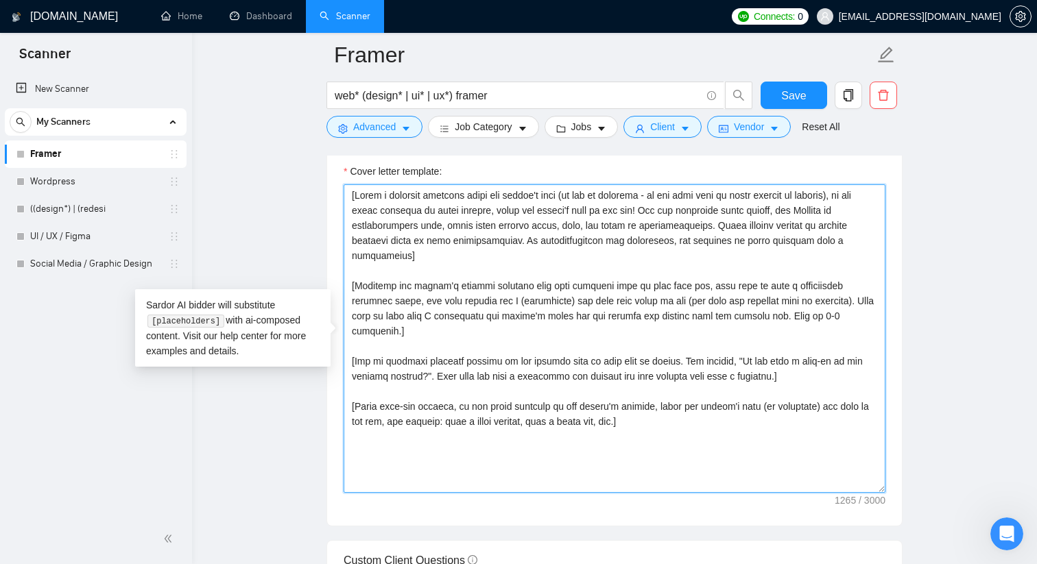
click at [443, 261] on textarea "Cover letter template:" at bounding box center [615, 338] width 542 height 309
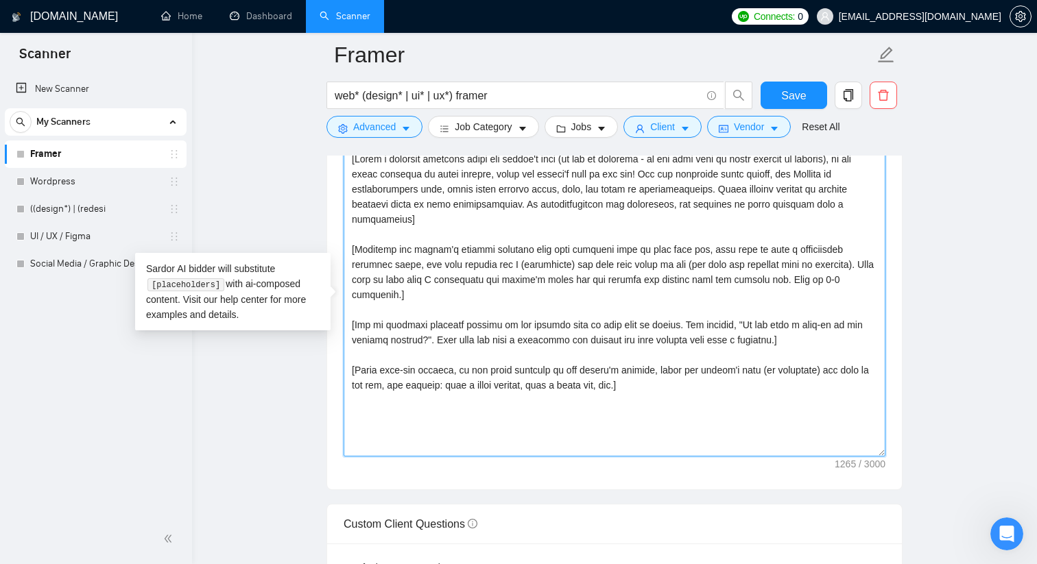
scroll to position [1573, 0]
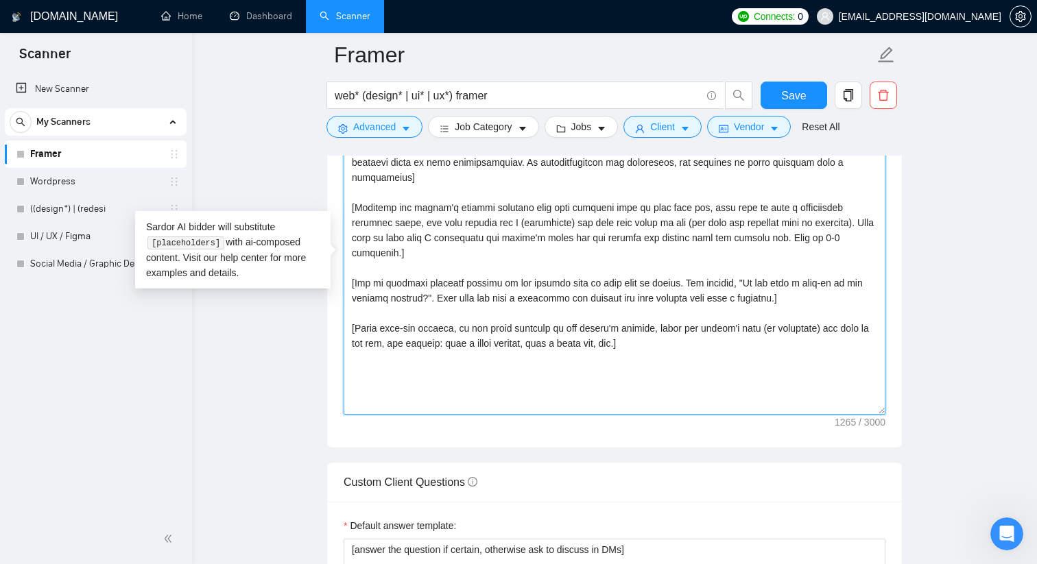
click at [654, 344] on textarea "Cover letter template:" at bounding box center [615, 260] width 542 height 309
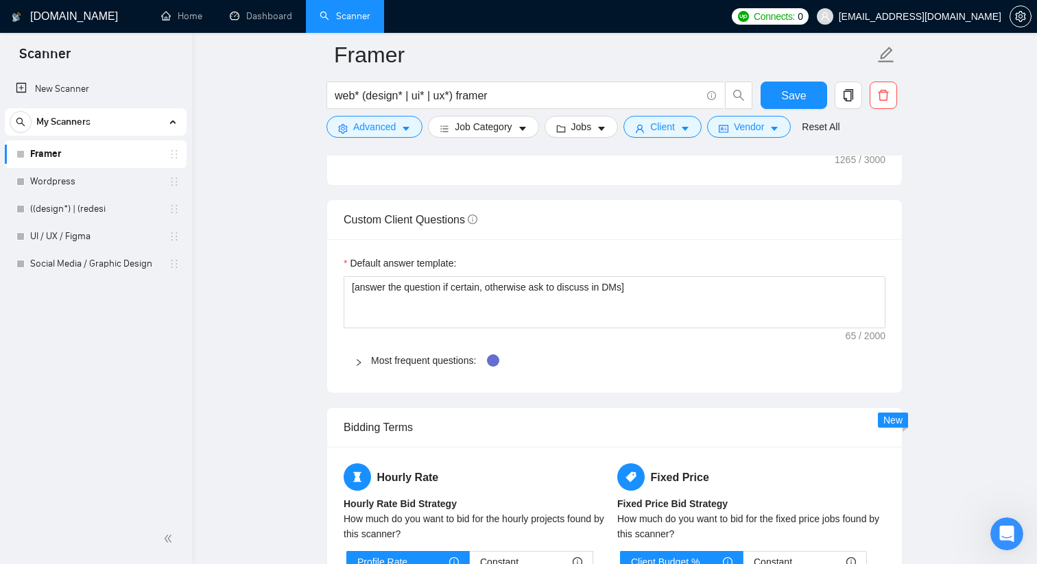
scroll to position [1866, 0]
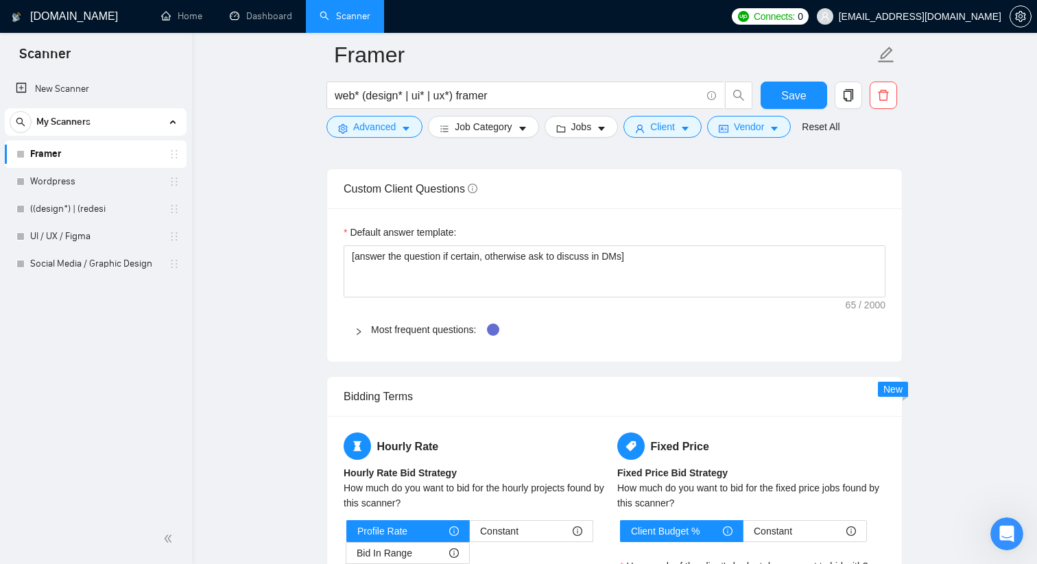
type textarea "[Write a personal greeting using the client's name (if any is provided - do not…"
click at [354, 330] on icon "right" at bounding box center [358, 332] width 8 height 8
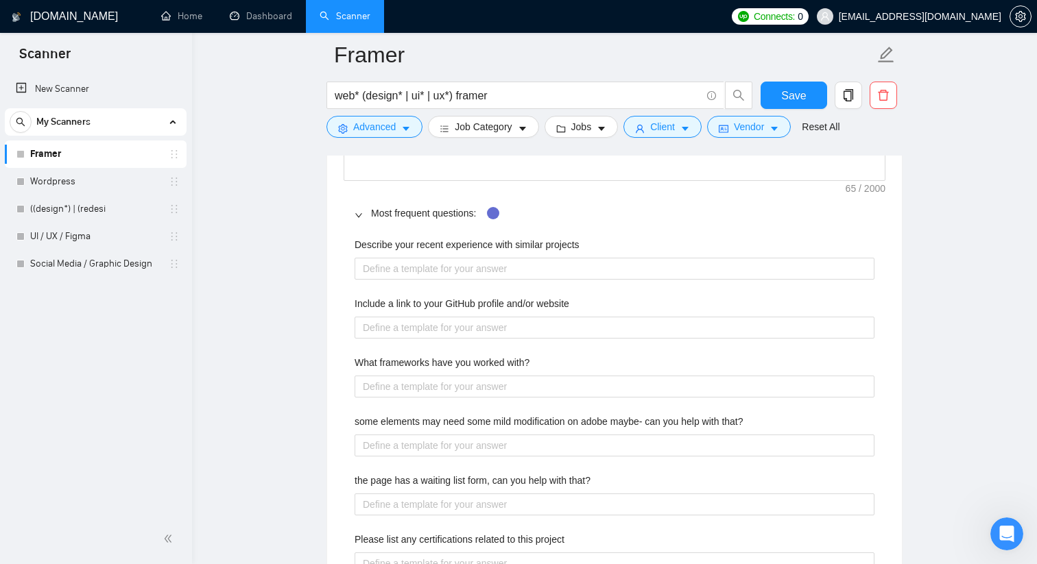
scroll to position [1982, 0]
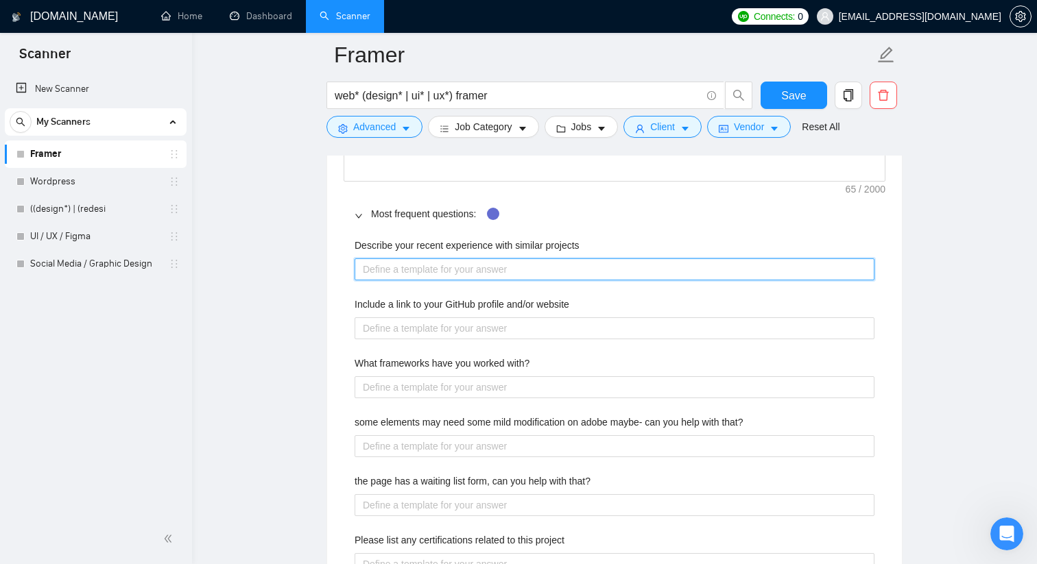
click at [555, 265] on projects "Describe your recent experience with similar projects" at bounding box center [614, 269] width 520 height 22
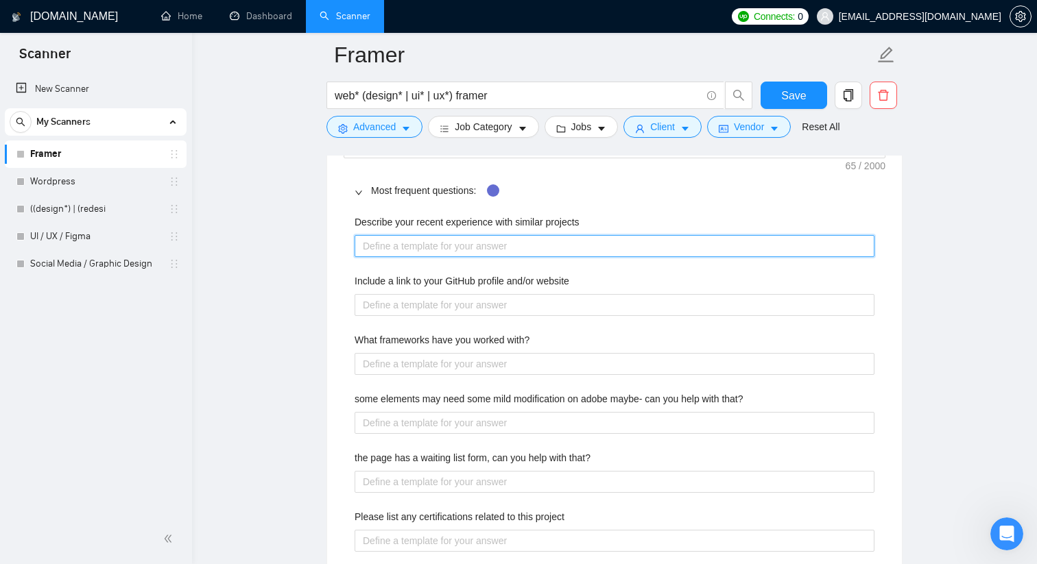
scroll to position [2027, 0]
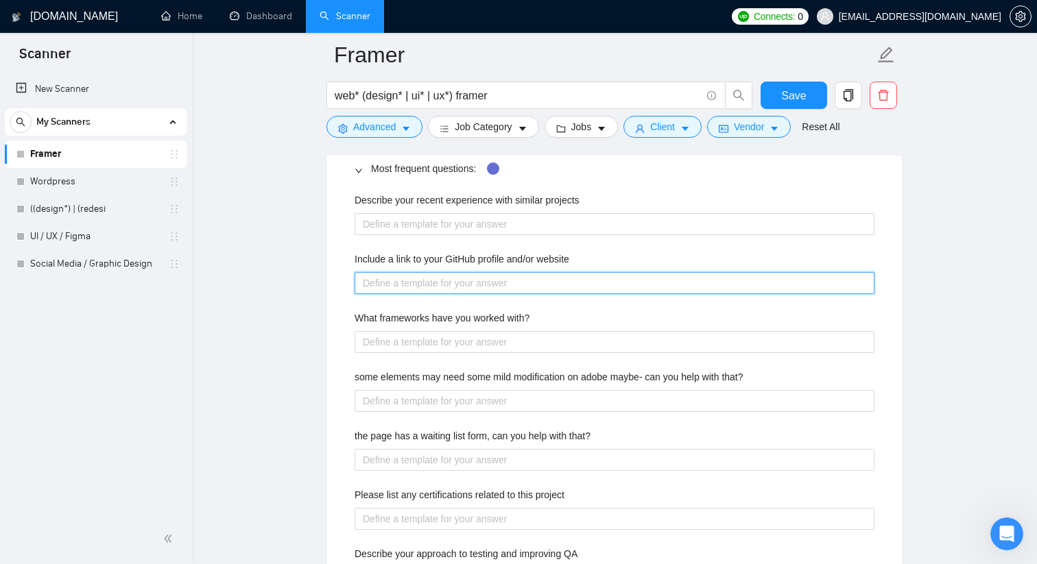
click at [551, 287] on website "Include a link to your GitHub profile and/or website" at bounding box center [614, 283] width 520 height 22
type website "M"
type website "My"
type website "My p"
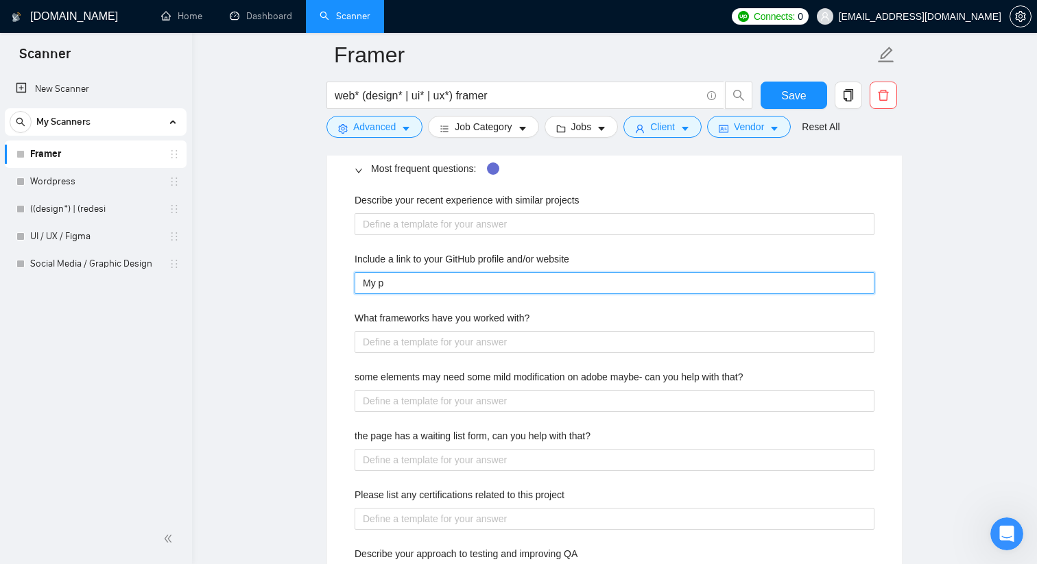
type website "My po"
type website "My p"
type website "My pe"
type website "My per"
type website "My pers"
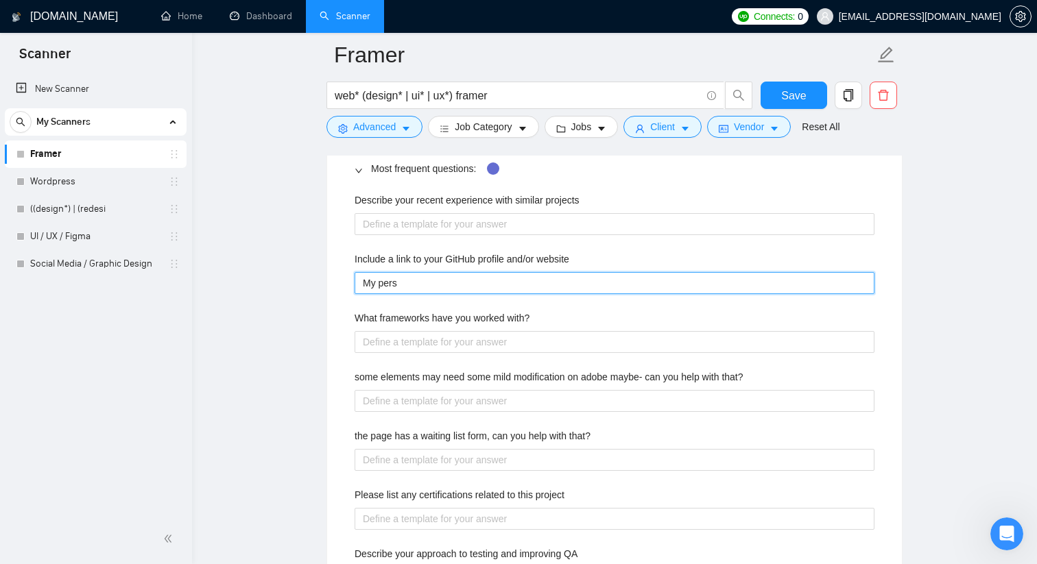
type website "My perso"
type website "My person"
type website "My persona"
type website "My personal"
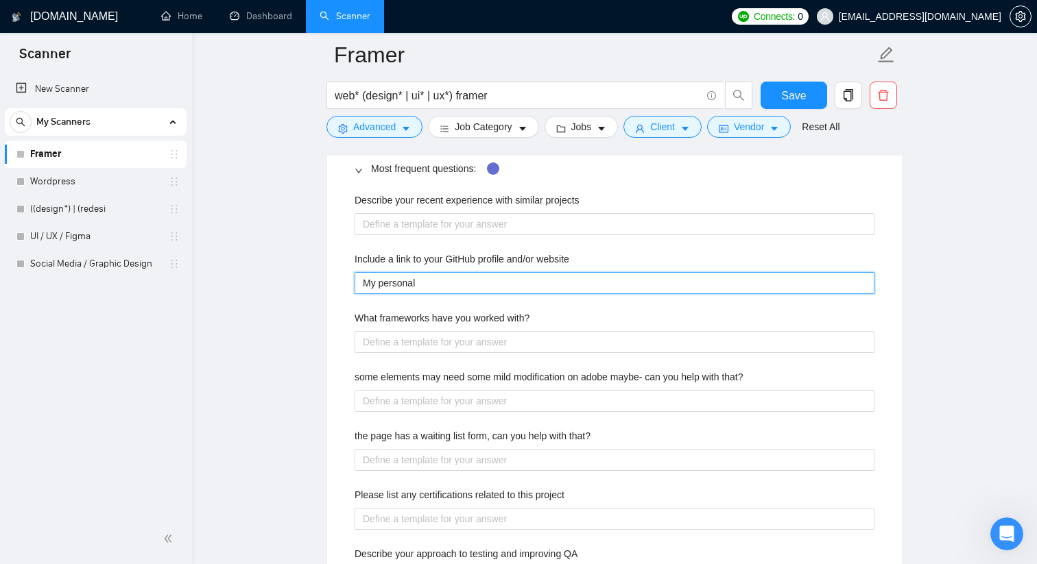
type website "My personal w"
type website "My personal we"
type website "My personal web"
type website "My personal webs"
type website "My personal websi"
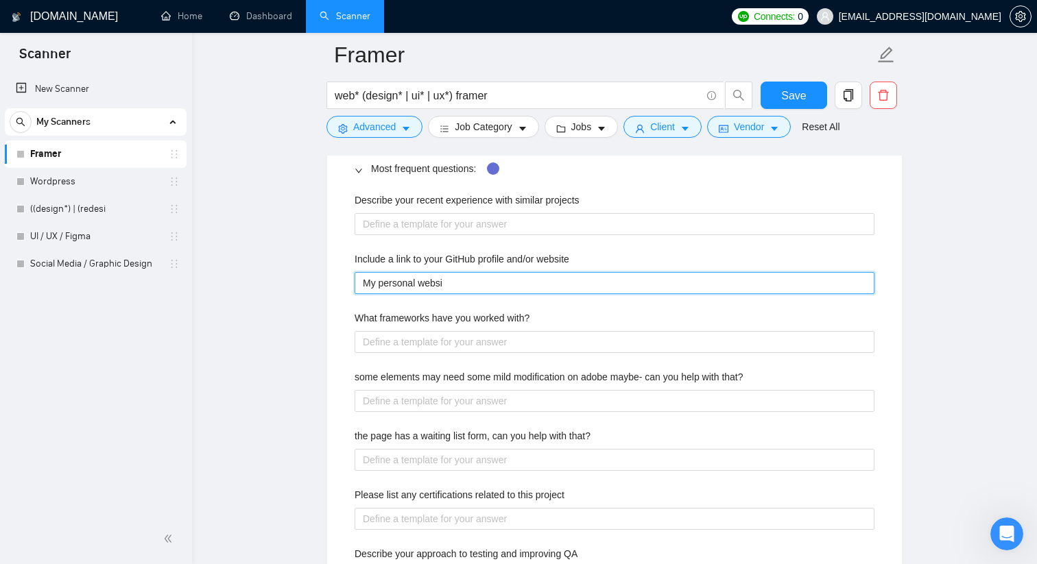
type website "My personal websit"
type website "My personal website"
type website "I"
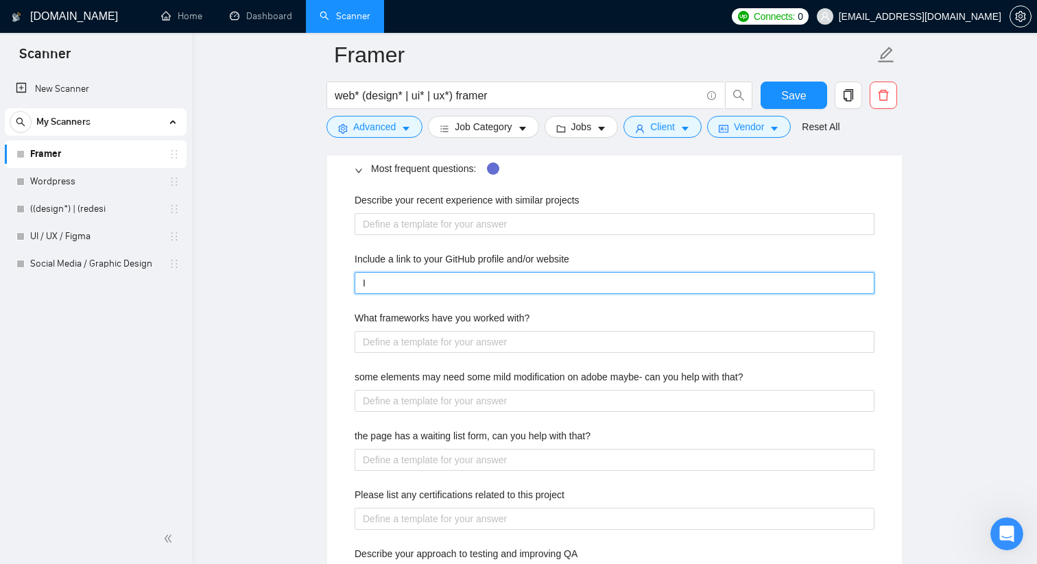
type website "I a"
type website "I am"
type website "I am u"
type website "I am un"
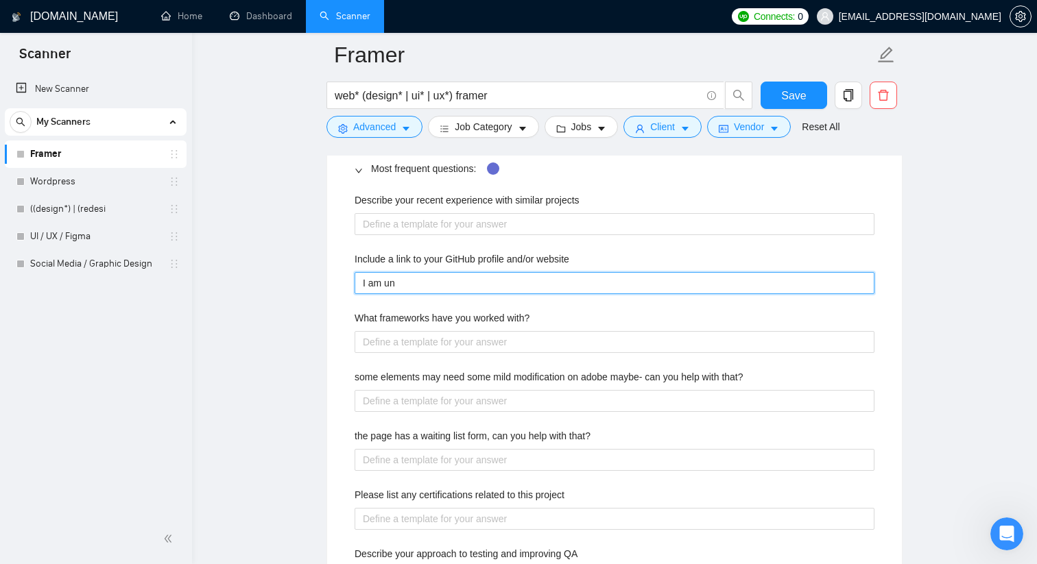
type website "I am una"
type website "I am unab"
type website "I am unabl"
type website "I am unable"
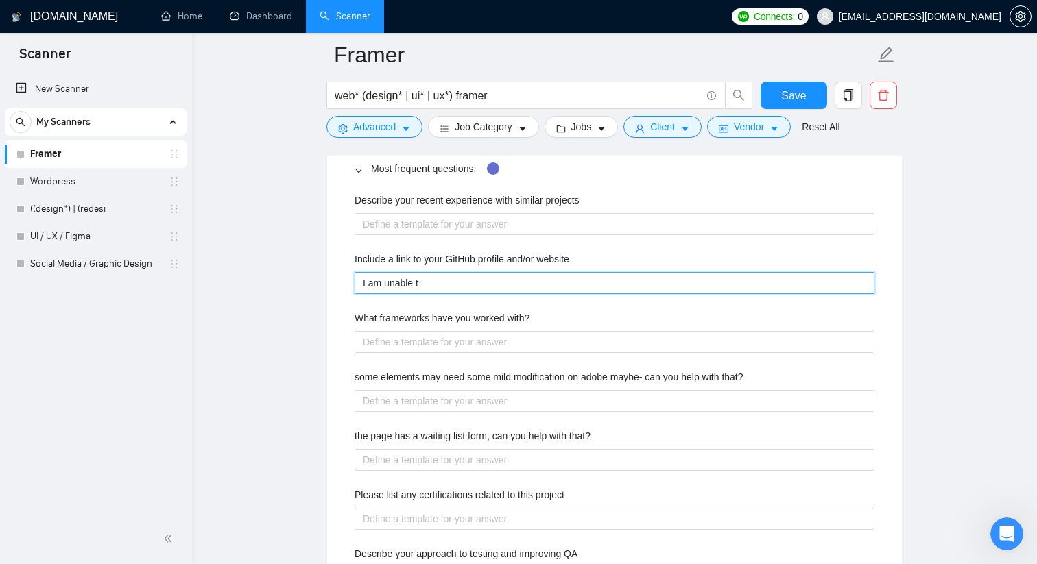
type website "I am unable to"
type website "I am unable to sh"
type website "I am unable to sha"
type website "I am unable to shar"
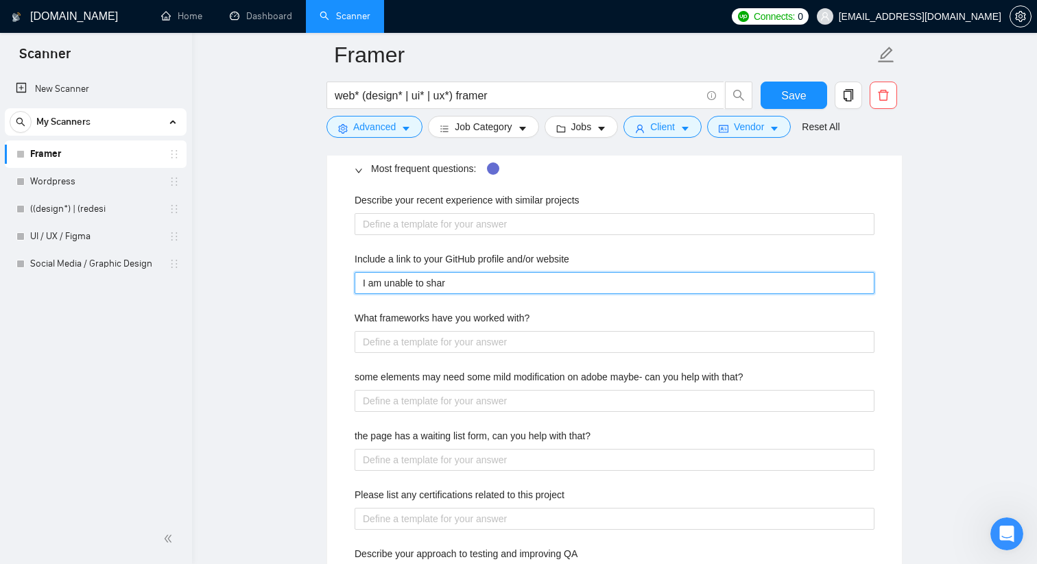
type website "I am unable to share"
type website "I am unable to share m"
type website "I am unable to share my"
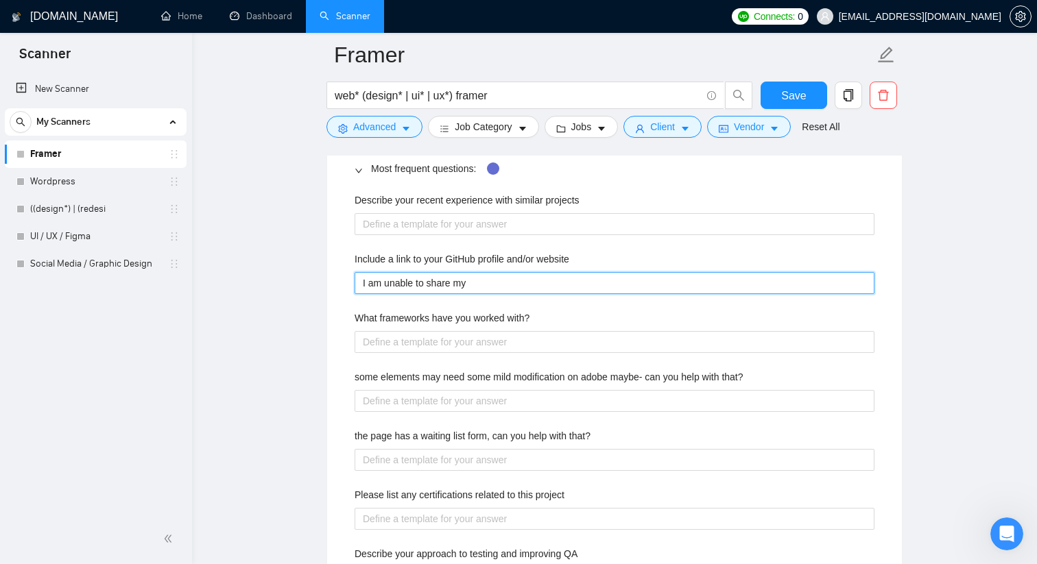
type website "I am unable to share my p"
type website "I am unable to share my pe"
type website "I am unable to share my per"
type website "I am unable to share my pers"
type website "I am unable to share my person"
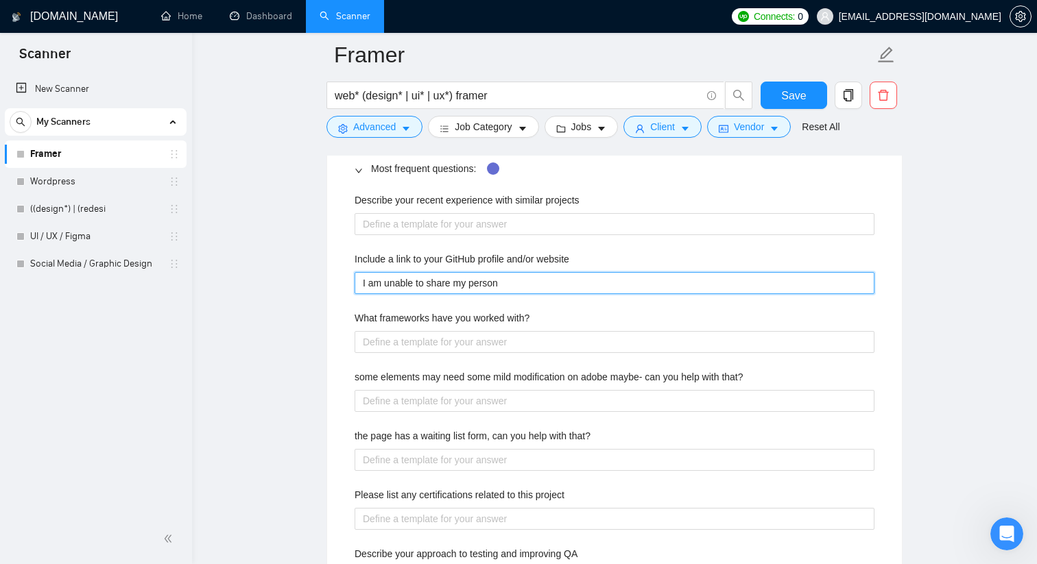
type website "I am unable to share my persona"
type website "I am unable to share my personal"
type website "I am unable to share my personal w"
type website "I am unable to share my personal web"
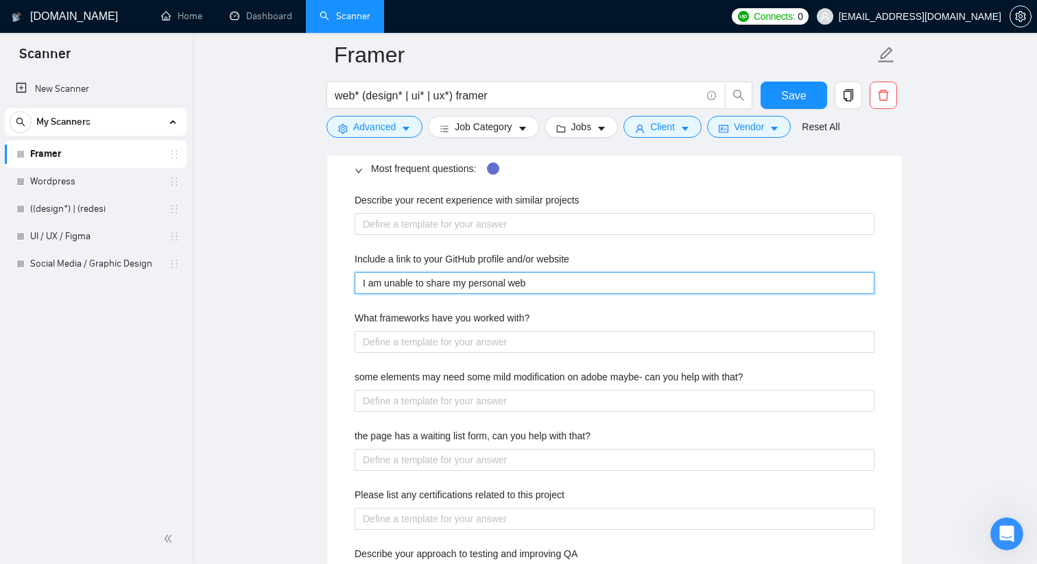
type website "I am unable to share my personal webs"
type website "I am unable to share my personal websi"
type website "I am unable to share my personal websit"
type website "I am unable to share my personal website"
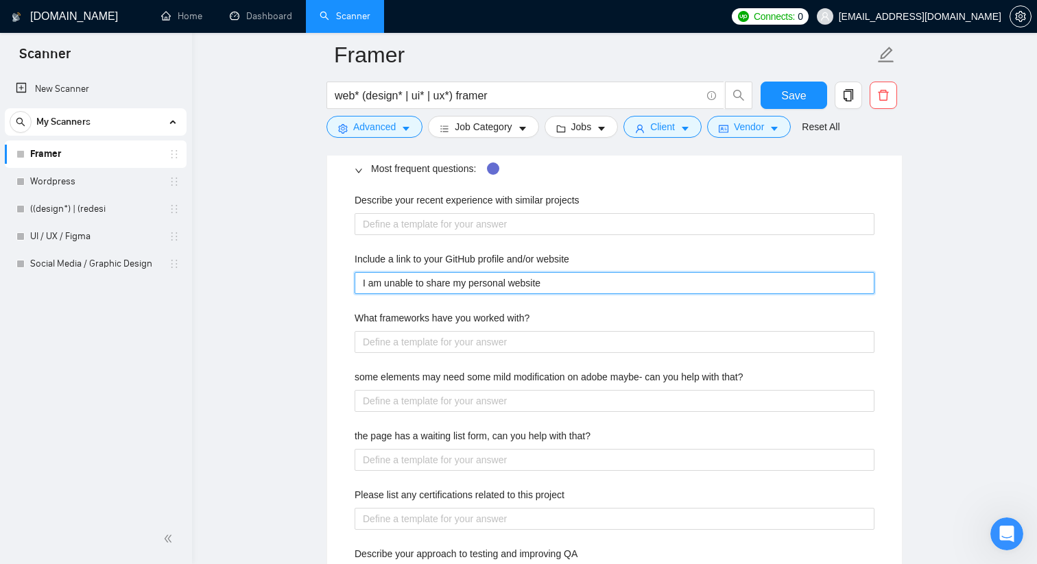
type website "I am unable to share my personal website u"
type website "I am unable to share my personal website un"
type website "I am unable to share my personal website unti"
type website "I am unable to share my personal website until"
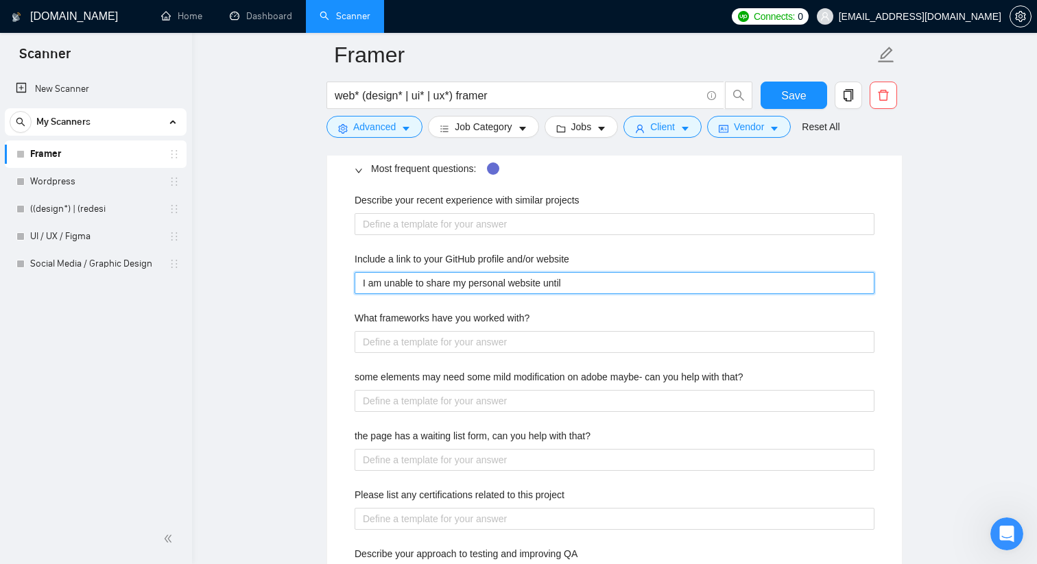
type website "I am unable to share my personal website until o"
type website "I am unable to share my personal website until ou"
type website "I am unable to share my personal website until our"
type website "I am unable to share my personal website until our c"
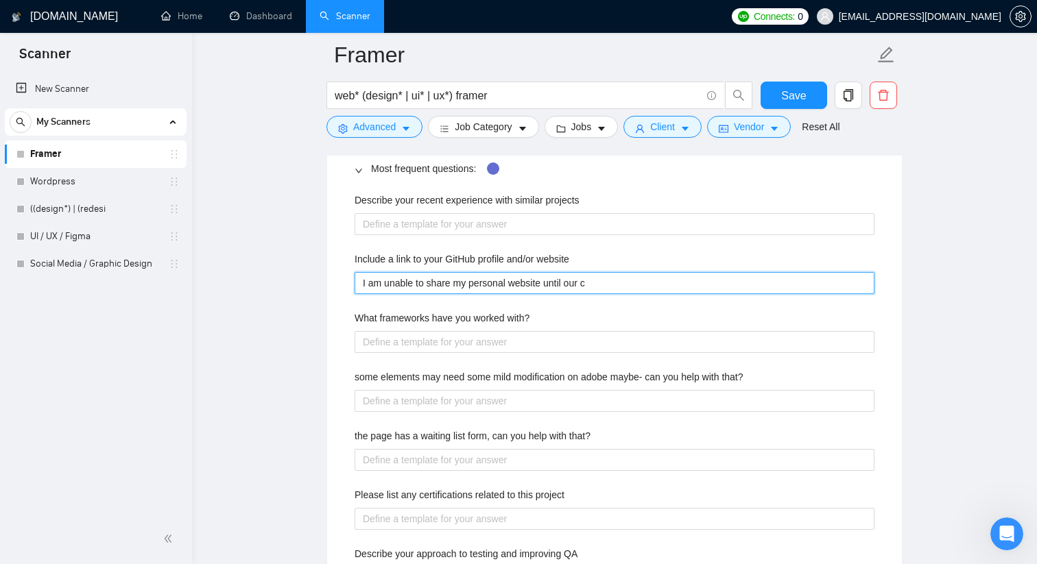
type website "I am unable to share my personal website until our co"
type website "I am unable to share my personal website until our con"
type website "I am unable to share my personal website until our cont"
type website "I am unable to share my personal website until our contr"
type website "I am unable to share my personal website until our contra"
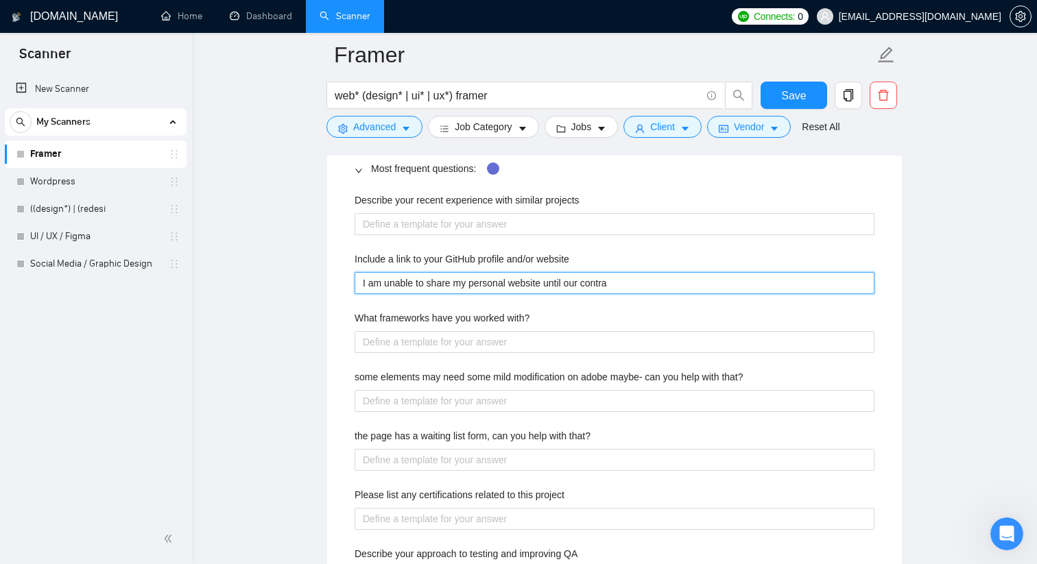
type website "I am unable to share my personal website until our contrat"
type website "I am unable to share my personal website until our contratc"
type website "I am unable to share my personal website until our contrat"
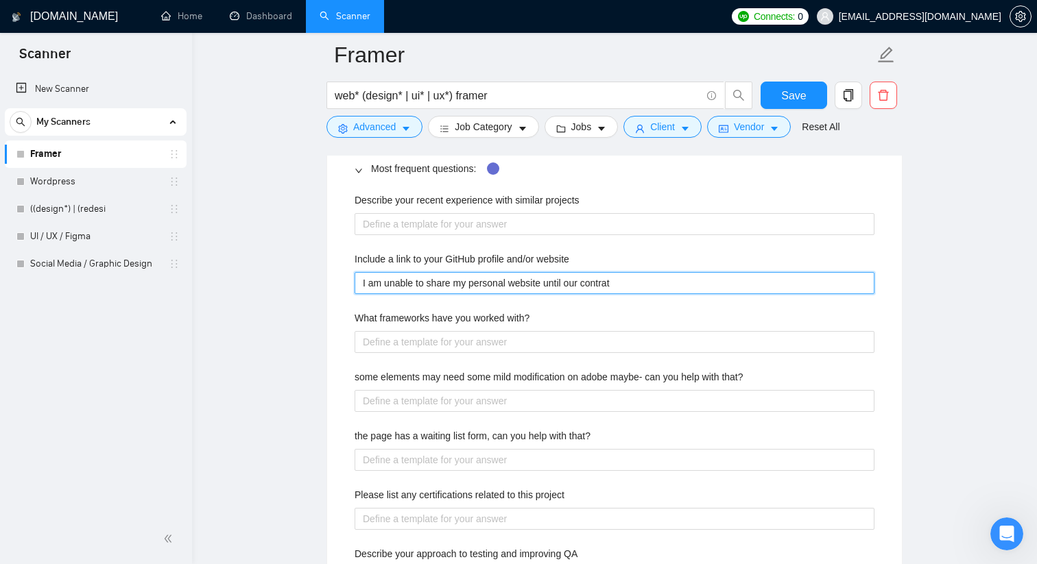
type website "I am unable to share my personal website until our contra"
type website "I am unable to share my personal website until our contrac"
type website "I am unable to share my personal website until our contract"
type website "I am unable to share my personal website until our contract s"
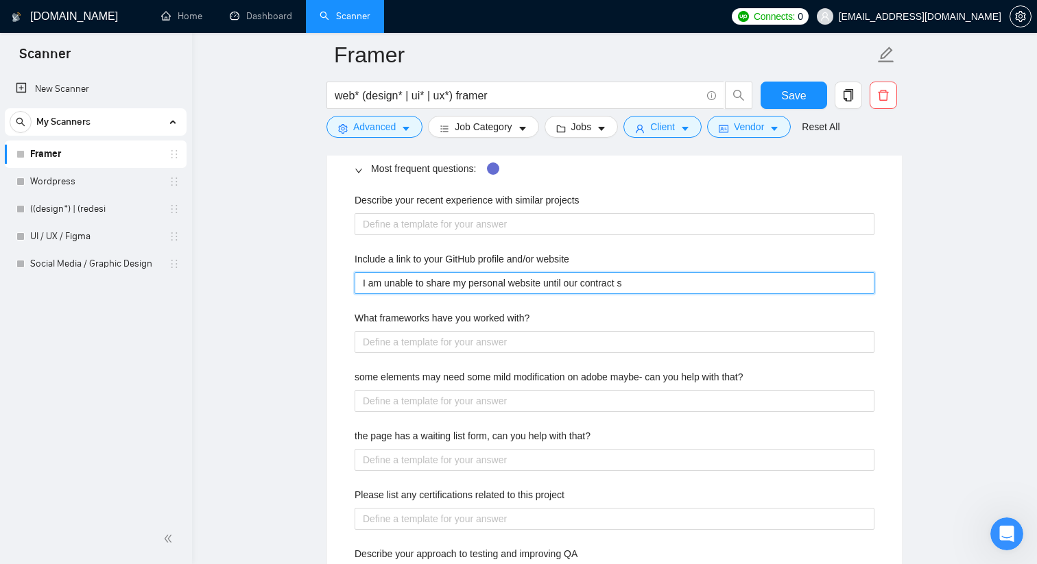
type website "I am unable to share my personal website until our contract s"
type website "I am unable to share my personal website until our contract"
type website "I am unable to share my personal website until our contract i"
type website "I am unable to share my personal website until our contract is"
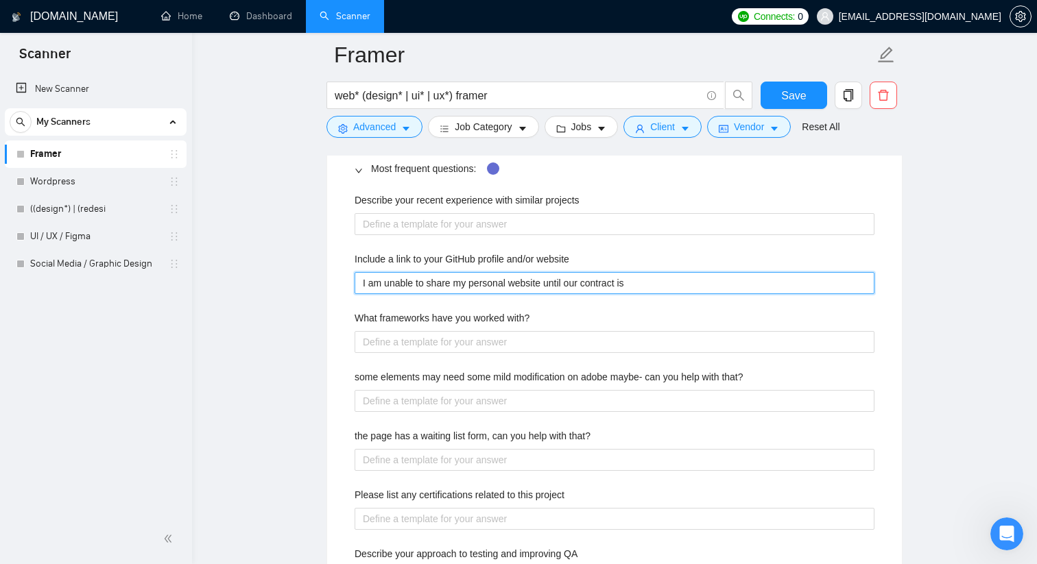
type website "I am unable to share my personal website until our contract is"
type website "I am unable to share my personal website until our contract is l"
type website "I am unable to share my personal website until our contract is li"
type website "I am unable to share my personal website until our contract is liv"
type website "I am unable to share my personal website until our contract is live"
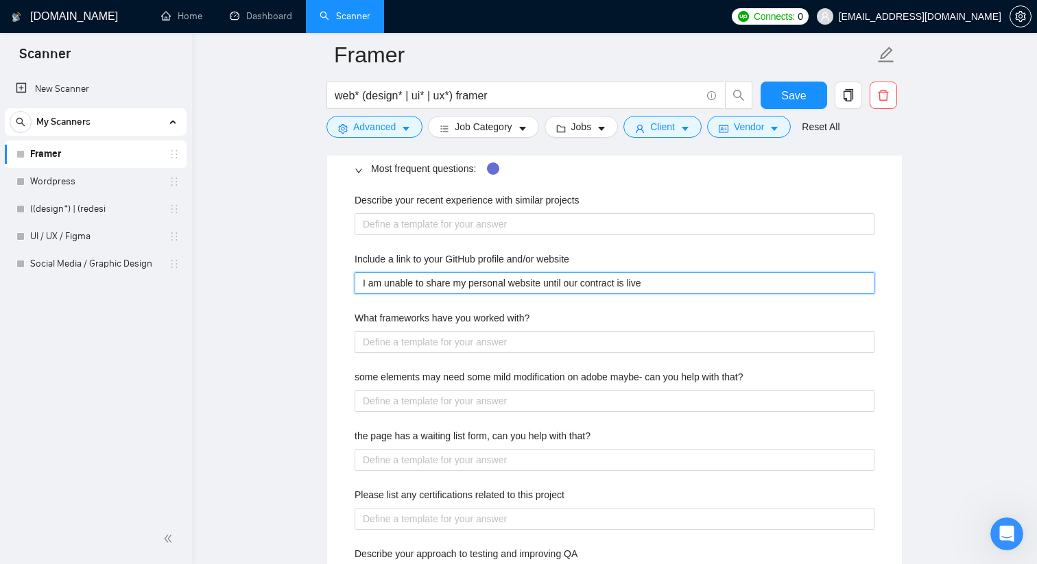
type website "I am unable to share my personal website until our contract is live"
type website "I am unable to share my personal website until our contract is live u"
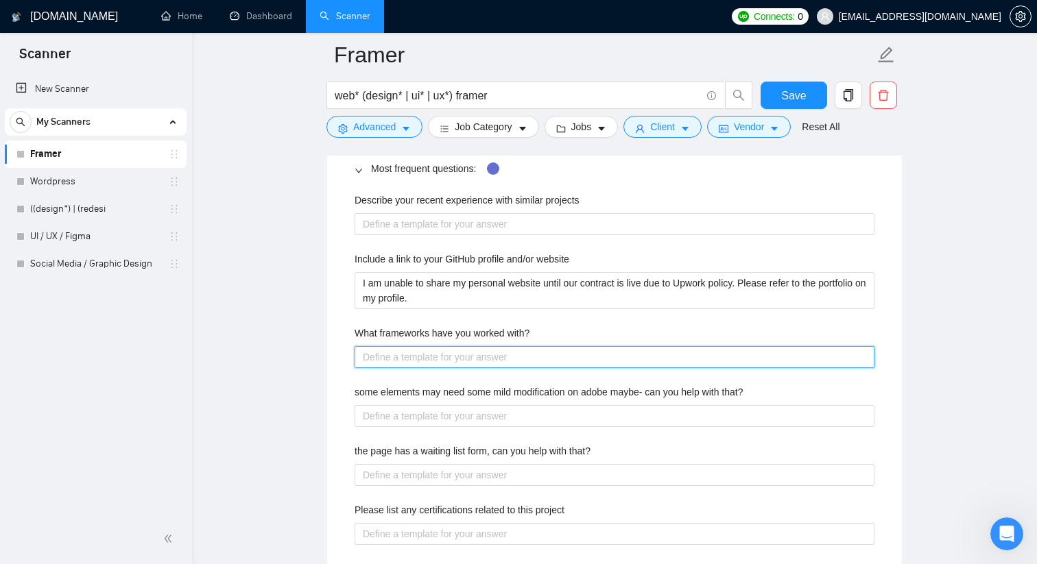
click at [523, 356] on with\? "What frameworks have you worked with?" at bounding box center [614, 357] width 520 height 22
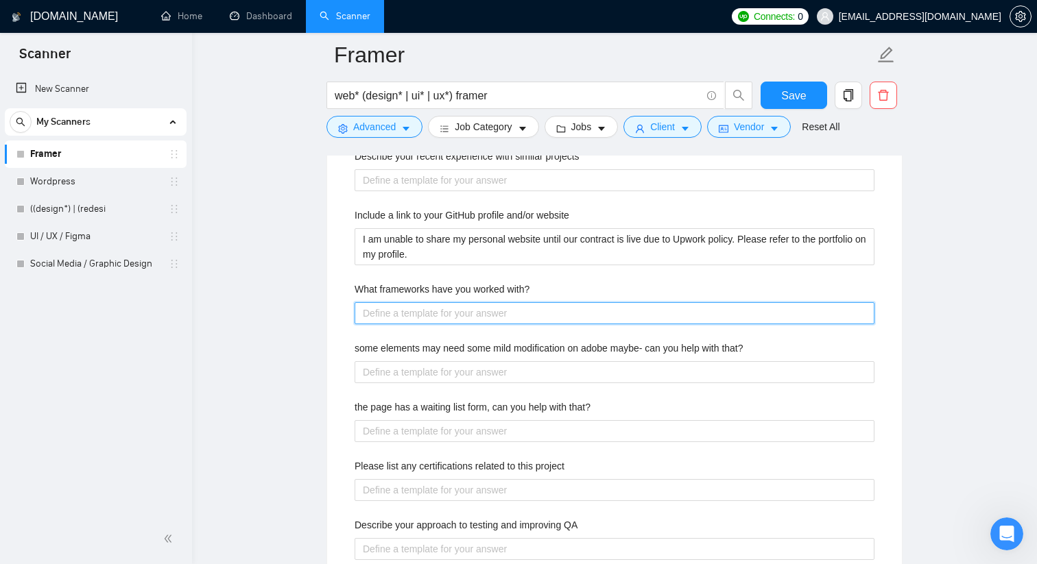
scroll to position [2126, 0]
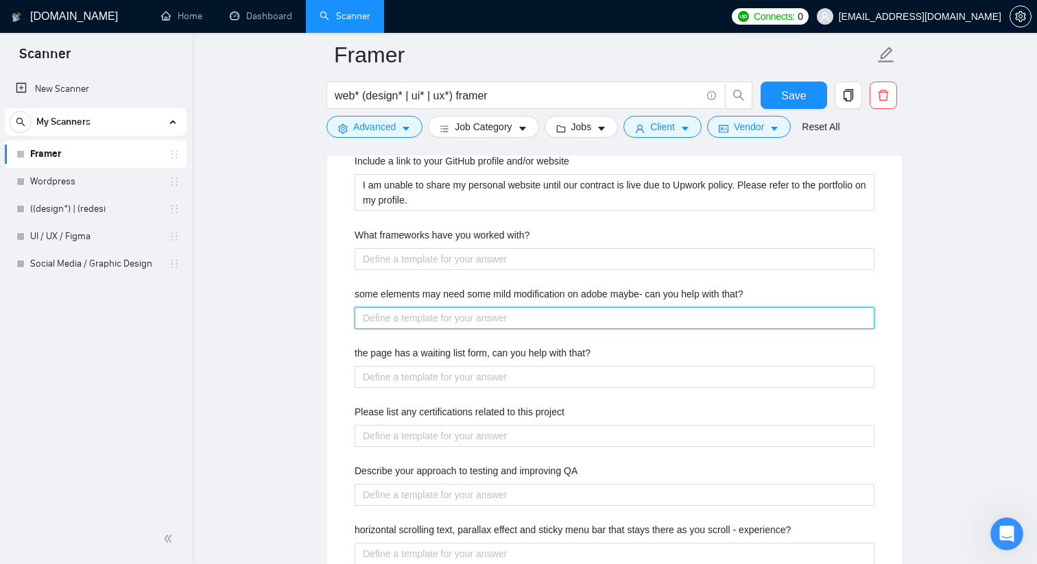
click at [503, 317] on that\? "some elements may need some mild modification on adobe maybe- can you help with…" at bounding box center [614, 318] width 520 height 22
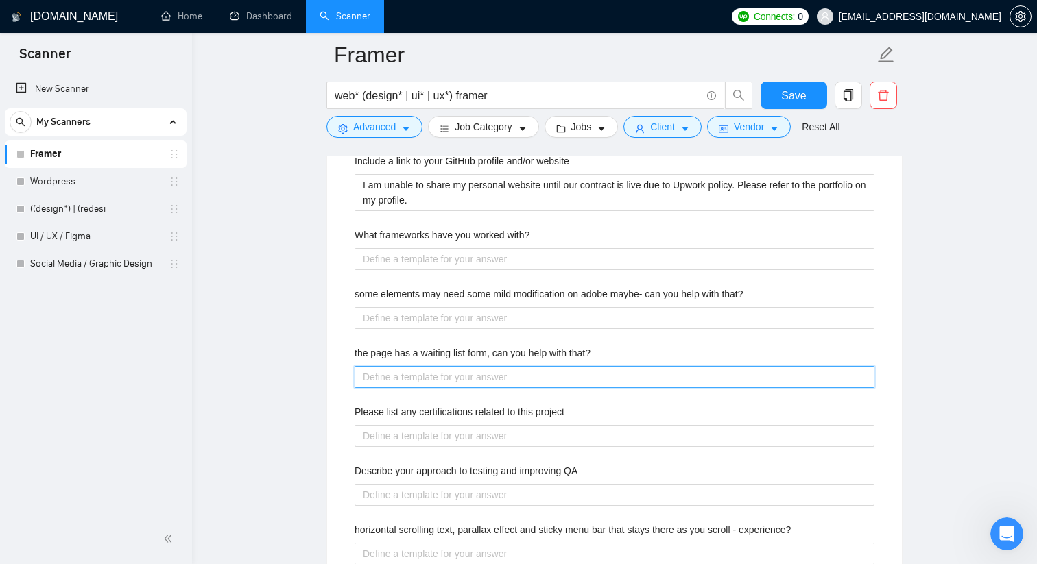
click at [489, 387] on that\? "the page has a waiting list form, can you help with that?" at bounding box center [614, 377] width 520 height 22
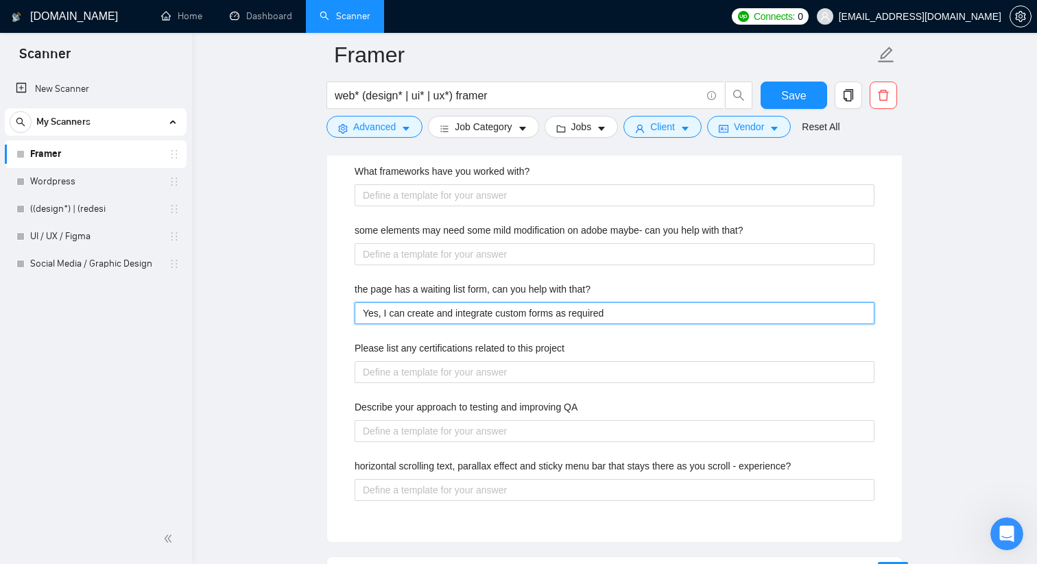
scroll to position [2188, 0]
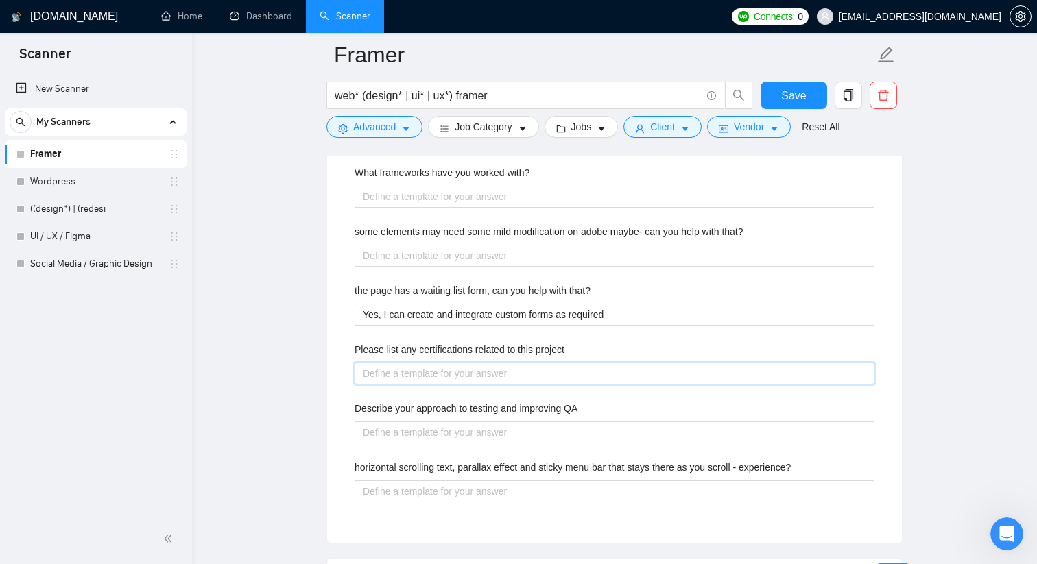
click at [419, 366] on project "Please list any certifications related to this project" at bounding box center [614, 374] width 520 height 22
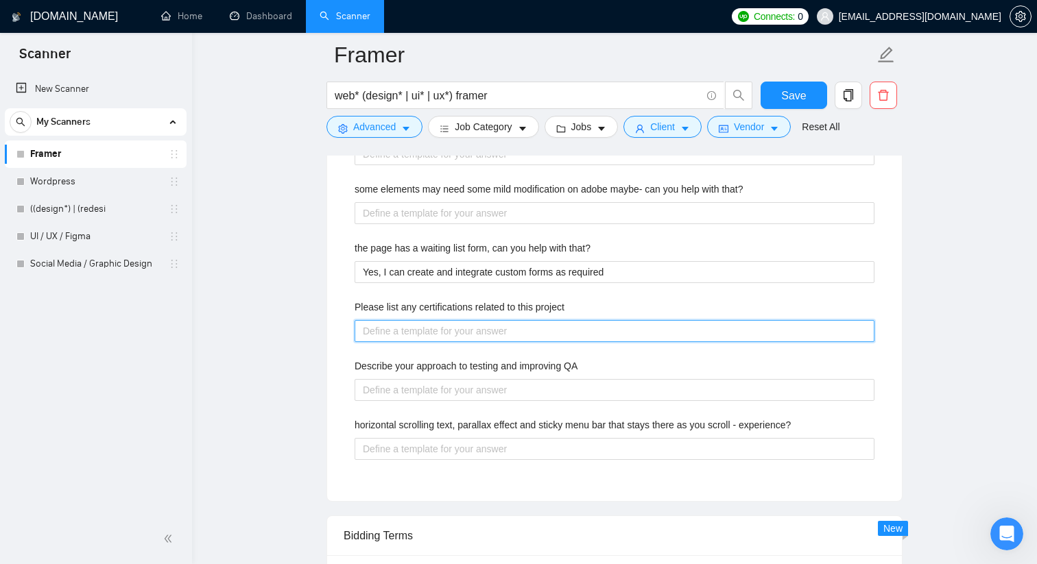
scroll to position [2229, 0]
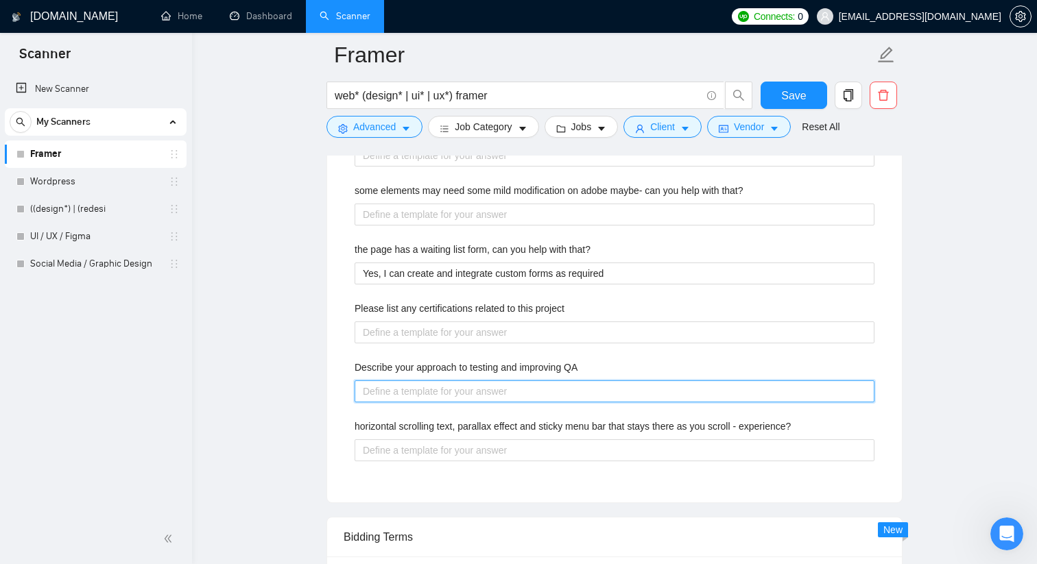
click at [424, 383] on QA "Describe your approach to testing and improving QA" at bounding box center [614, 392] width 520 height 22
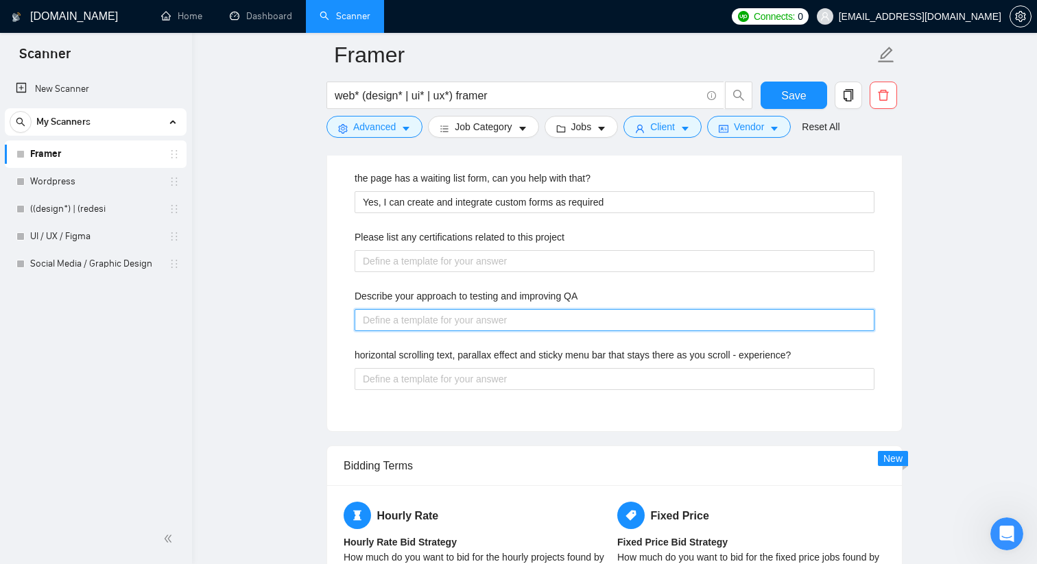
scroll to position [2299, 0]
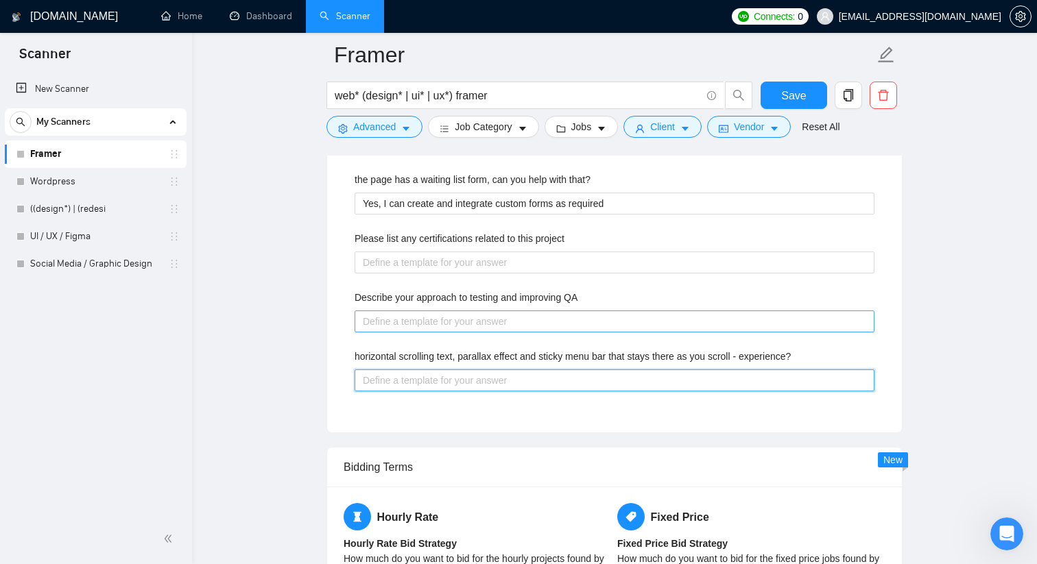
click at [429, 386] on experience\? "horizontal scrolling text, parallax effect and sticky menu bar that stays there…" at bounding box center [614, 381] width 520 height 22
click at [476, 380] on experience\? "I'm confident I can deliver effects" at bounding box center [614, 381] width 520 height 22
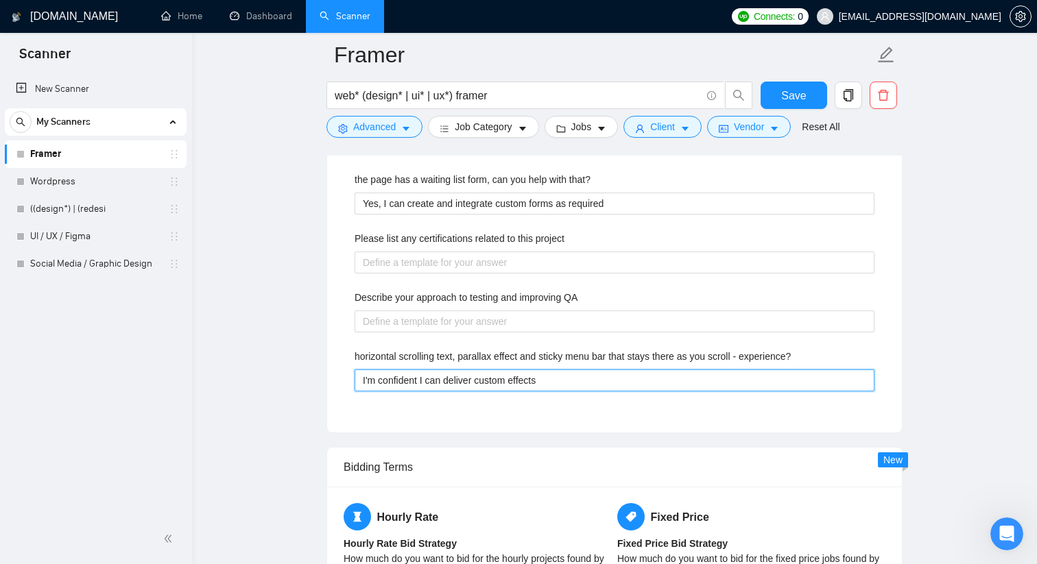
click at [639, 376] on experience\? "I'm confident I can deliver custom effects" at bounding box center [614, 381] width 520 height 22
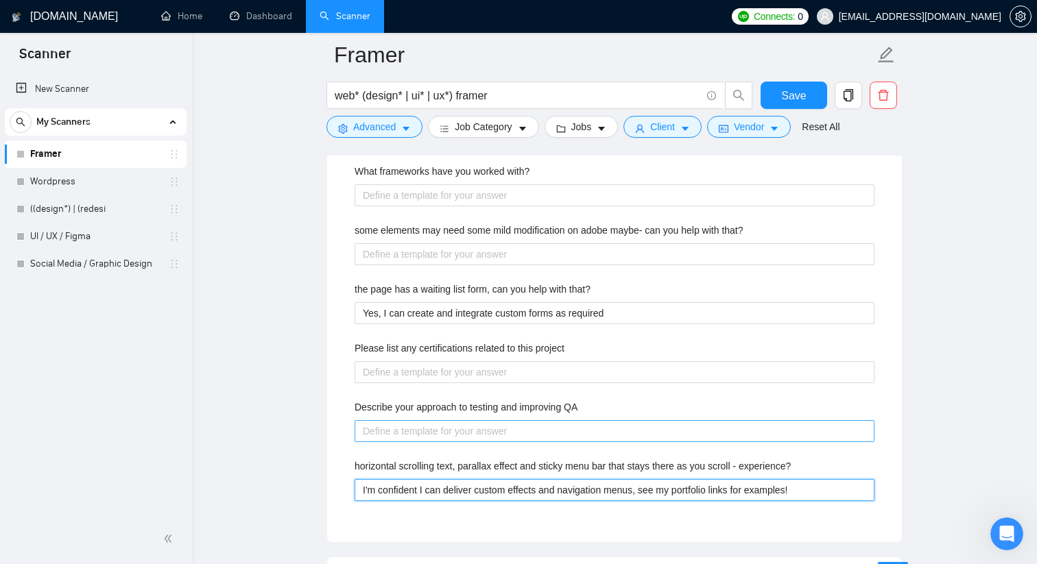
scroll to position [2158, 0]
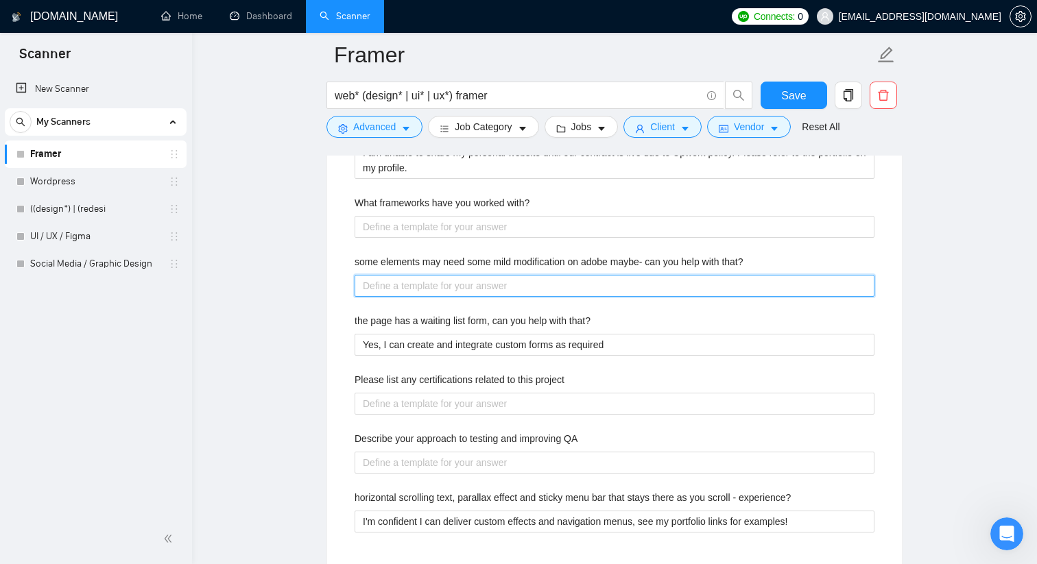
click at [588, 279] on that\? "some elements may need some mild modification on adobe maybe- can you help with…" at bounding box center [614, 286] width 520 height 22
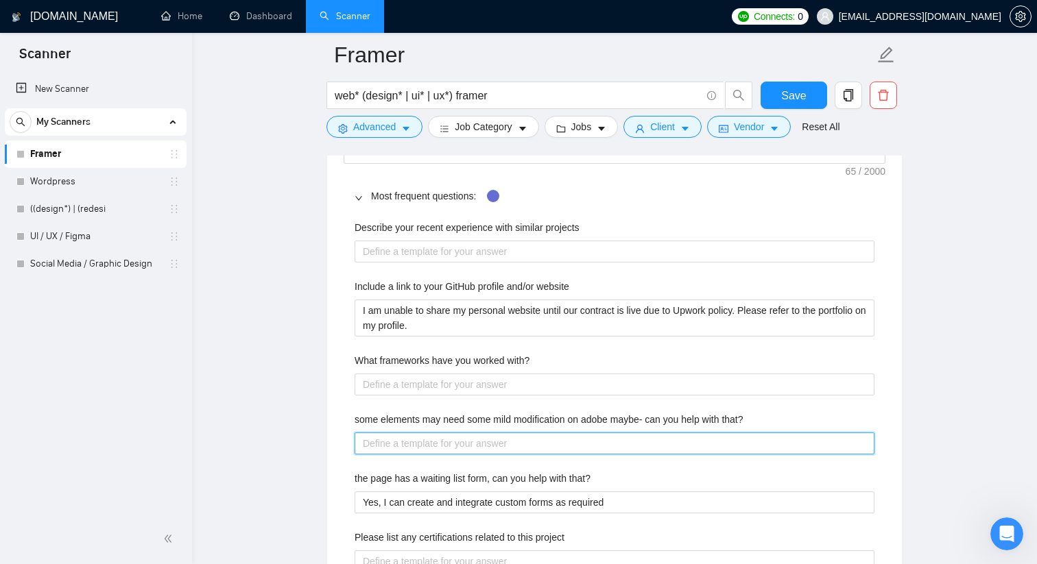
scroll to position [1999, 0]
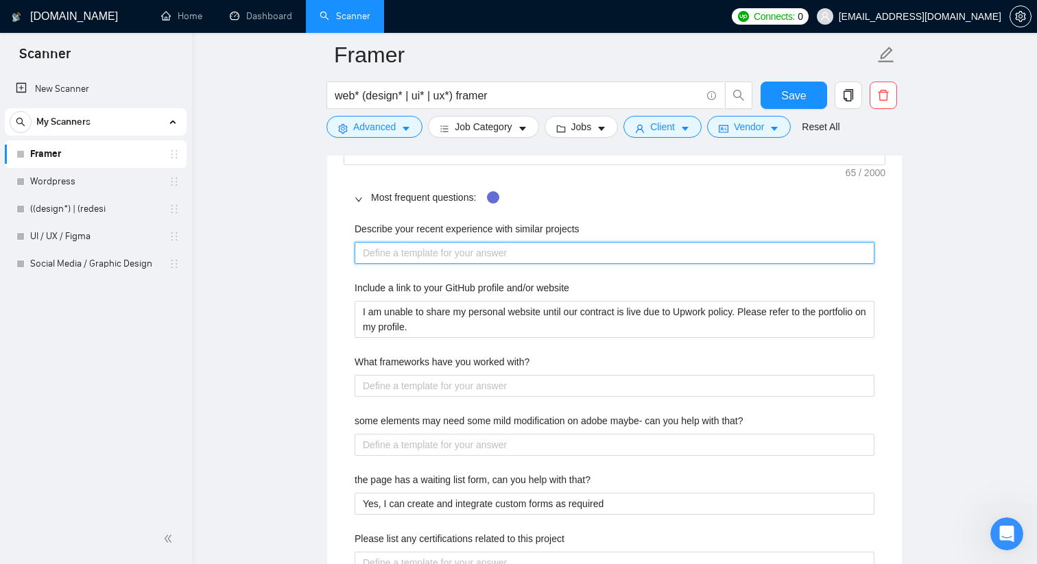
click at [548, 258] on projects "Describe your recent experience with similar projects" at bounding box center [614, 253] width 520 height 22
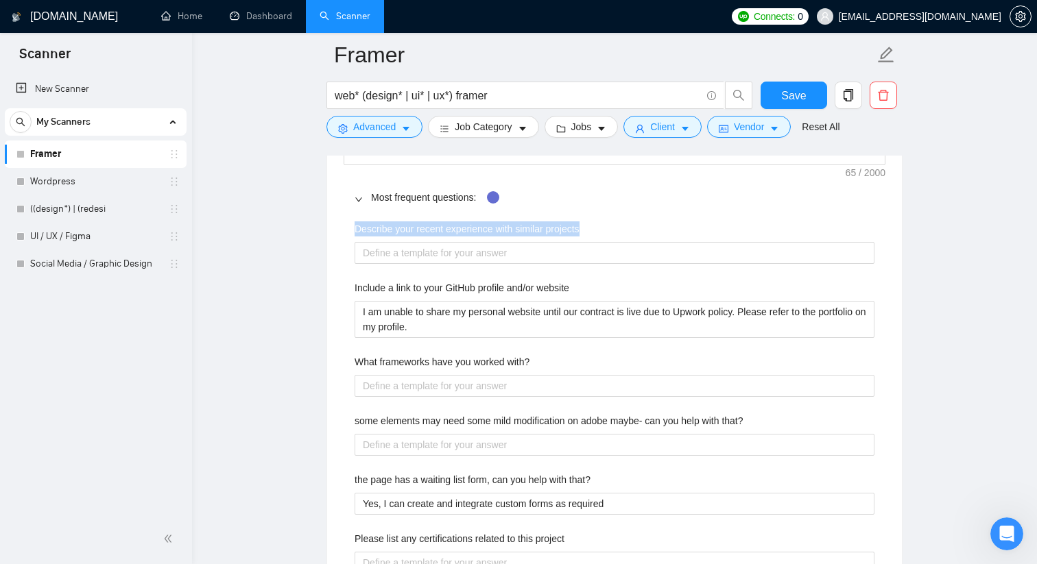
drag, startPoint x: 597, startPoint y: 226, endPoint x: 354, endPoint y: 225, distance: 242.7
click at [354, 225] on div "Describe your recent experience with similar projects Include a link to your Gi…" at bounding box center [615, 464] width 542 height 503
copy label "Describe your recent experience with similar projects"
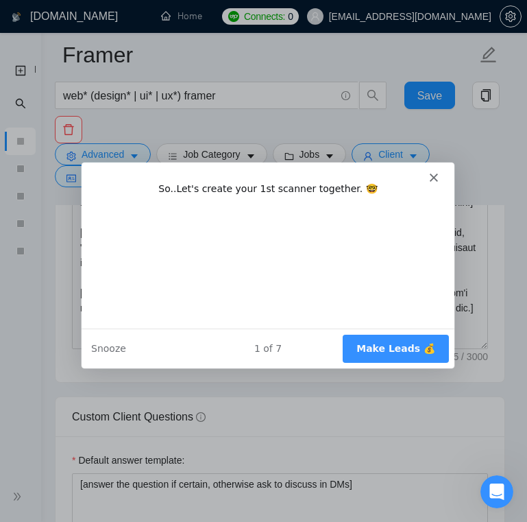
scroll to position [0, 0]
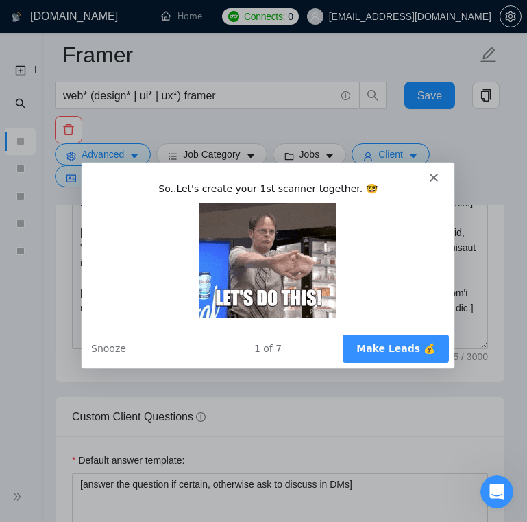
click at [431, 177] on polygon "Close" at bounding box center [433, 176] width 8 height 8
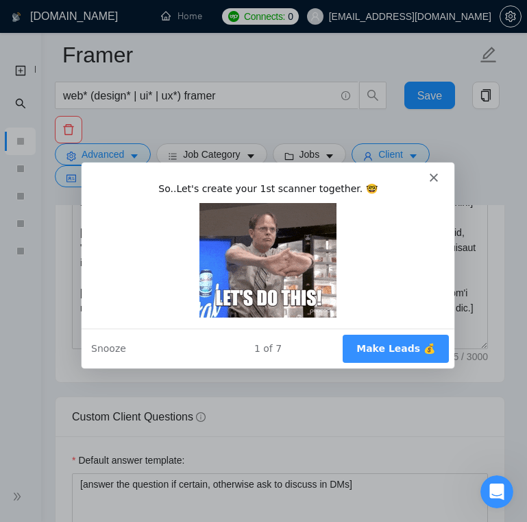
click at [432, 178] on div "Advanced Job Category Jobs Client Vendor Reset All" at bounding box center [277, 165] width 450 height 44
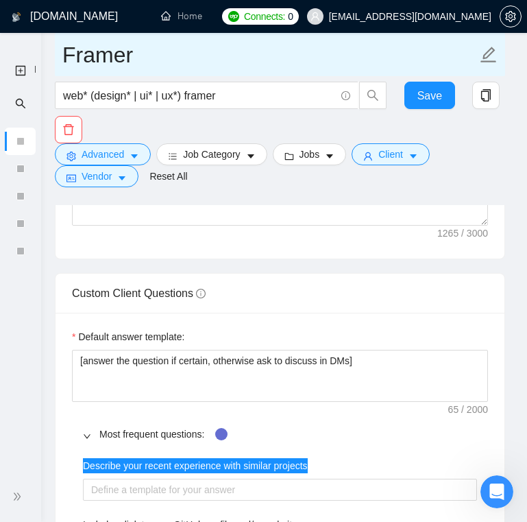
scroll to position [2243, 0]
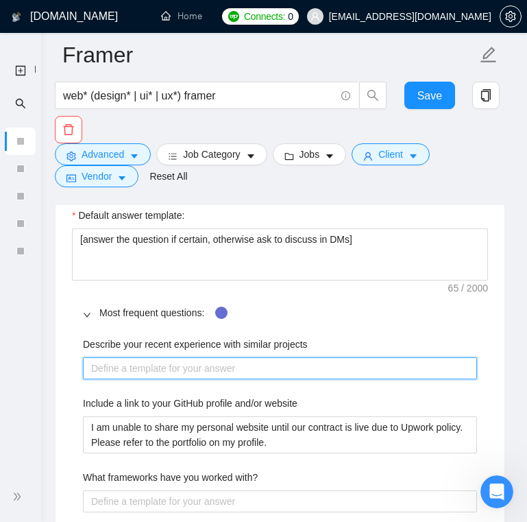
click at [285, 379] on projects "Describe your recent experience with similar projects" at bounding box center [280, 368] width 394 height 22
paste projects "I’ve worked on several sites in Framer, from SaaS landing pages to creative por…"
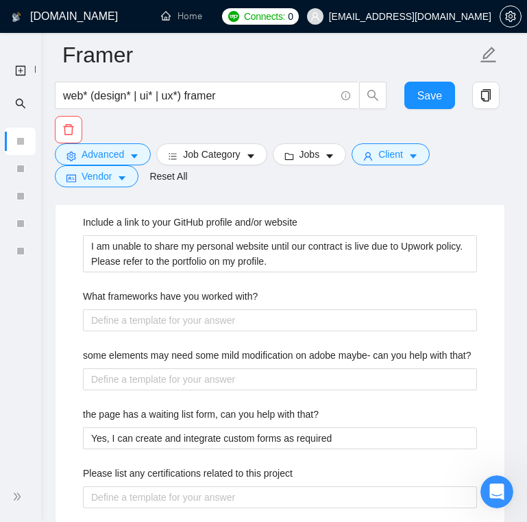
scroll to position [2379, 0]
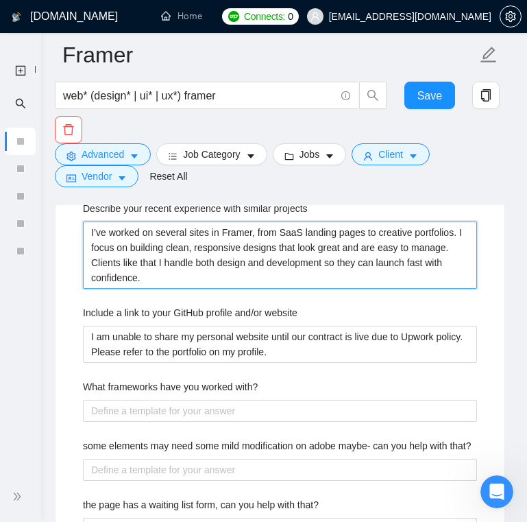
click at [191, 250] on projects "I’ve worked on several sites in Framer, from SaaS landing pages to creative por…" at bounding box center [280, 254] width 394 height 67
click at [143, 250] on projects "I’ve worked on dozens of sites in Framer, from SaaS landing pages to creative p…" at bounding box center [280, 254] width 394 height 67
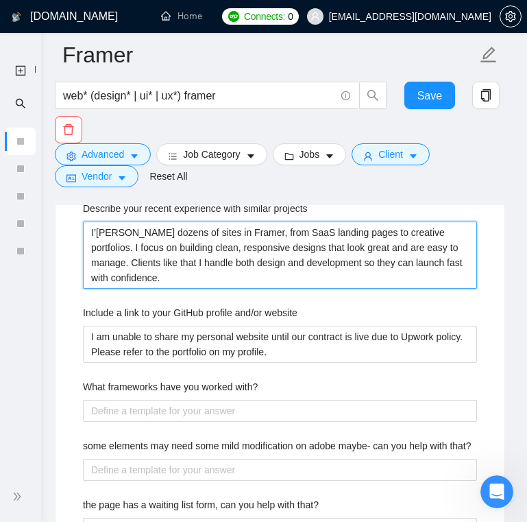
click at [121, 253] on projects "I’[PERSON_NAME] dozens of sites in Framer, from SaaS landing pages to creative …" at bounding box center [280, 254] width 394 height 67
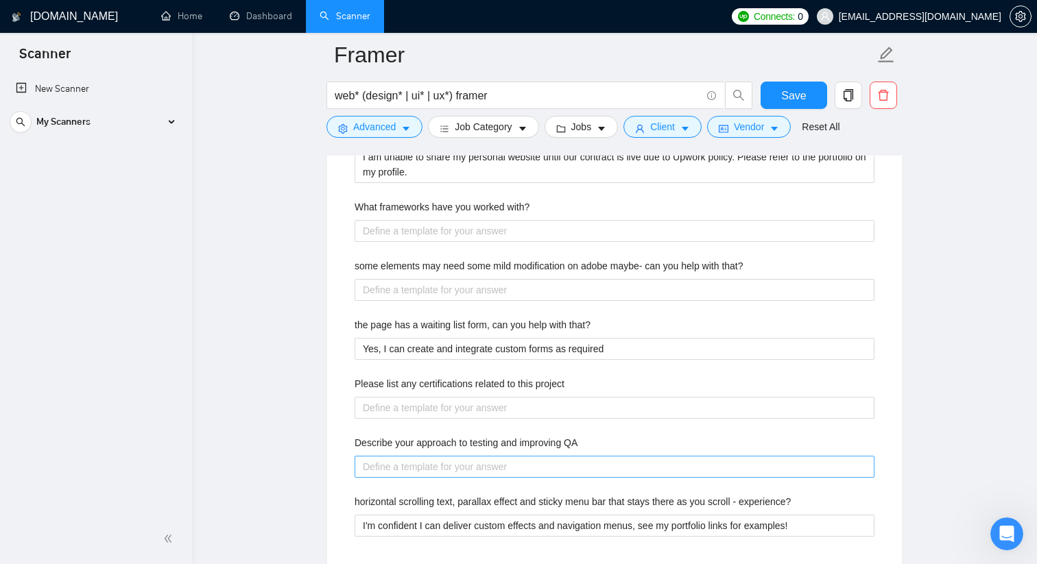
scroll to position [2172, 0]
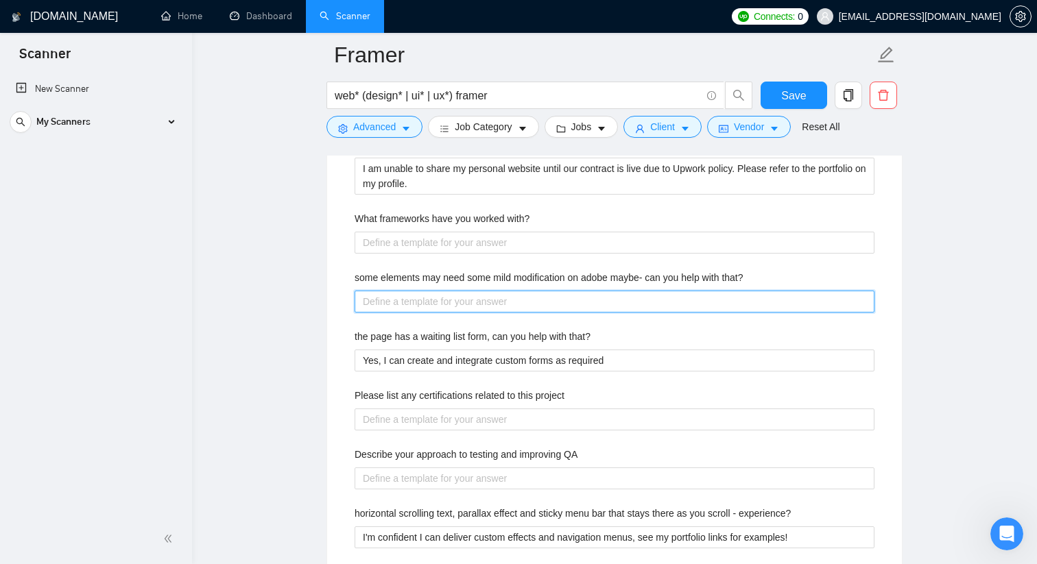
click at [536, 296] on that\? "some elements may need some mild modification on adobe maybe- can you help with…" at bounding box center [614, 302] width 520 height 22
click at [583, 300] on that\? "Yes, I am comfortable with modifying graphics to project needs" at bounding box center [614, 302] width 520 height 22
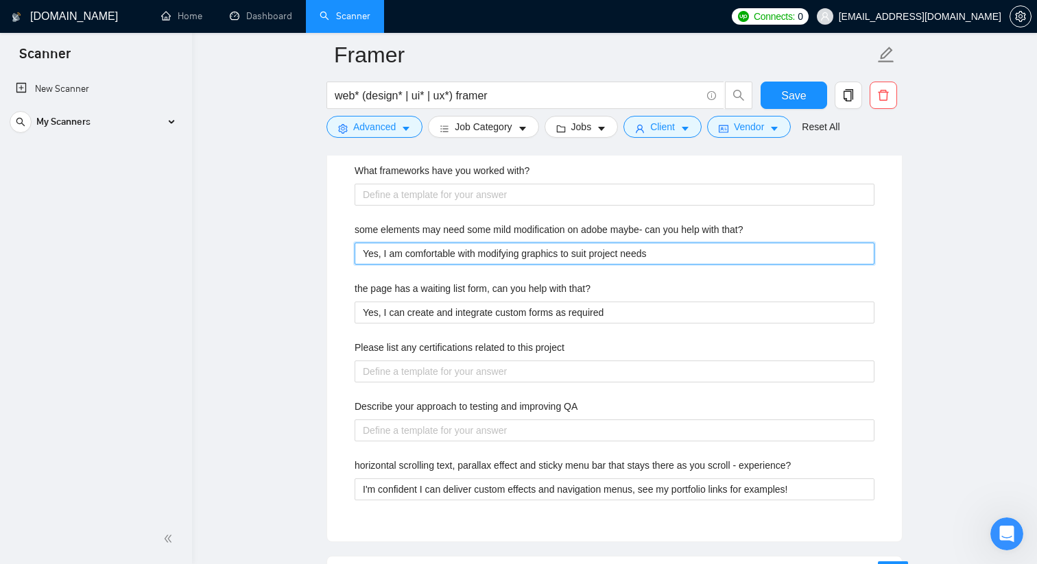
scroll to position [2320, 0]
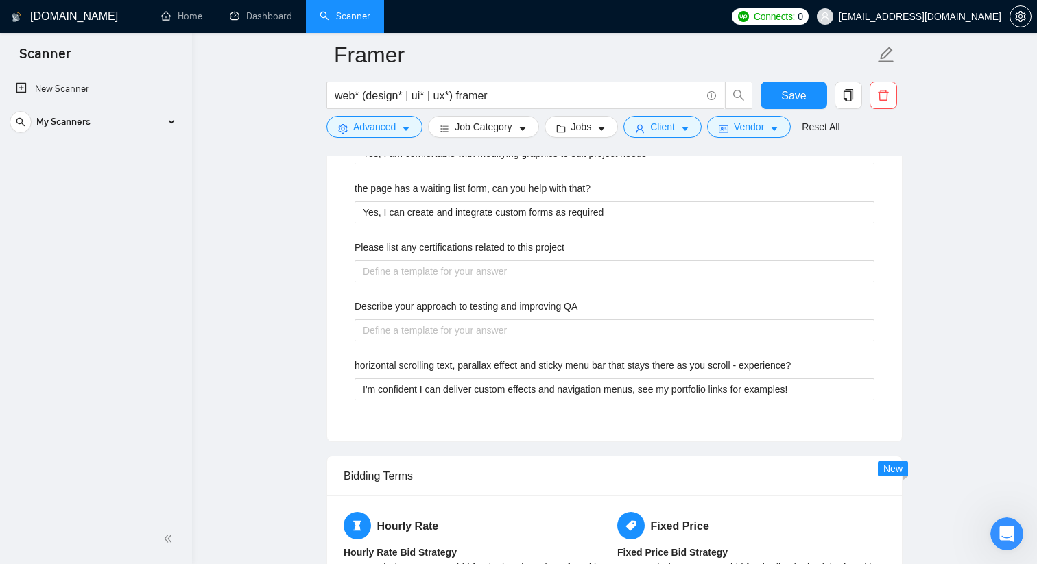
click at [681, 346] on div "Describe your recent experience with similar projects I’ve created dozens of si…" at bounding box center [615, 158] width 542 height 533
click at [642, 342] on div "Describe your recent experience with similar projects I’ve created dozens of si…" at bounding box center [615, 158] width 542 height 533
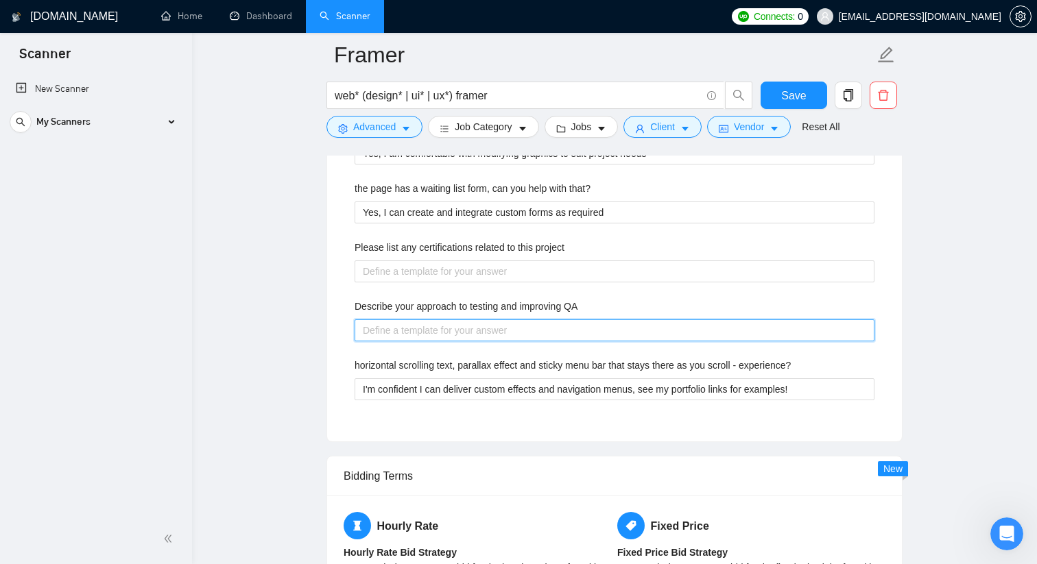
click at [623, 337] on QA "Describe your approach to testing and improving QA" at bounding box center [614, 331] width 520 height 22
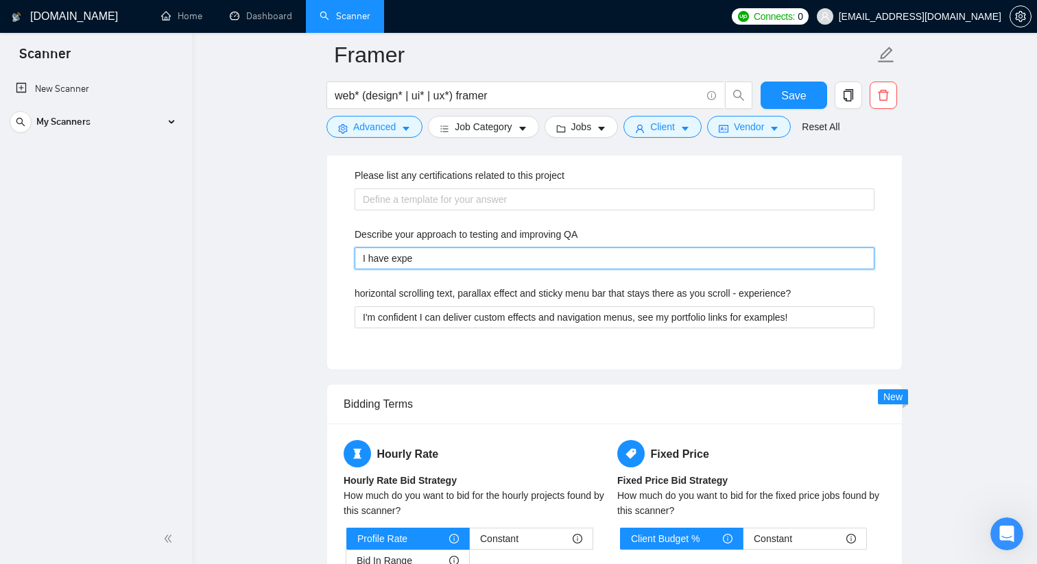
scroll to position [199, 0]
click at [575, 257] on QA "I have experience setting up web analytics, heatmapping, A/B testing, etc if" at bounding box center [614, 259] width 520 height 22
click at [702, 257] on QA "I have experience setting up web analytics, heat mapping, A/B testing, etc if" at bounding box center [614, 259] width 520 height 22
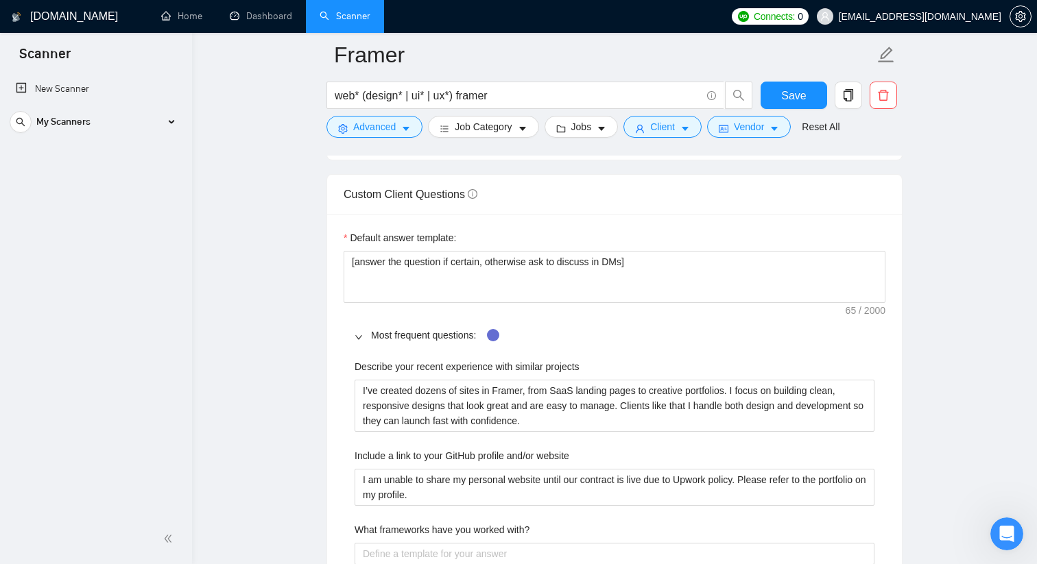
scroll to position [1835, 0]
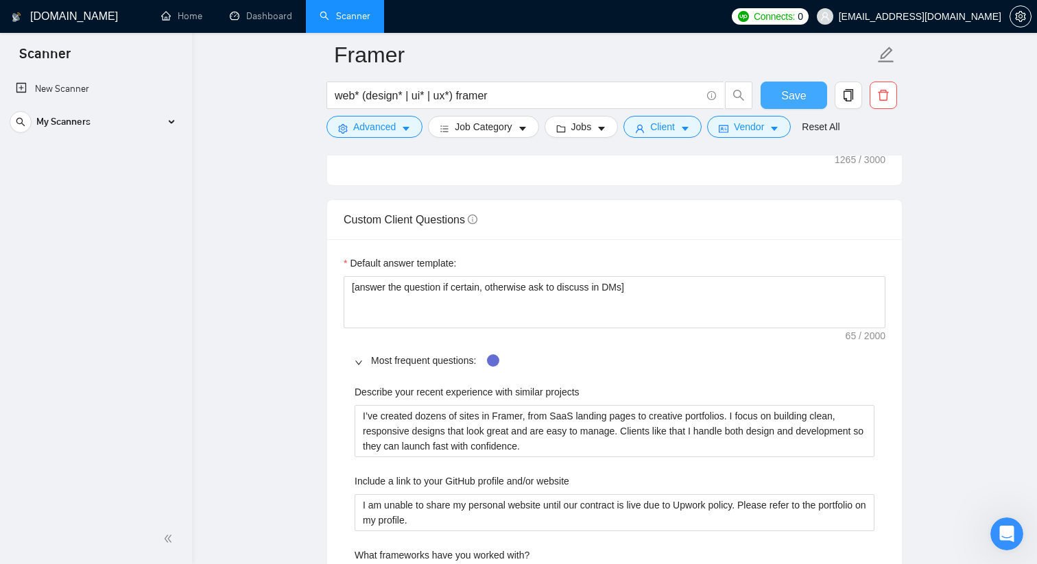
click at [791, 108] on button "Save" at bounding box center [793, 95] width 67 height 27
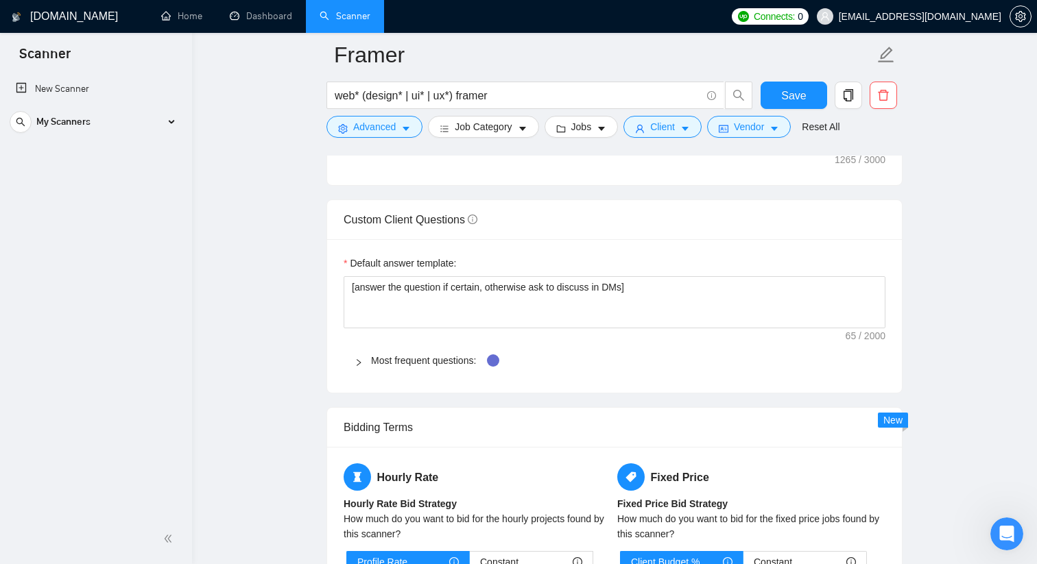
click at [357, 363] on icon "right" at bounding box center [358, 363] width 8 height 8
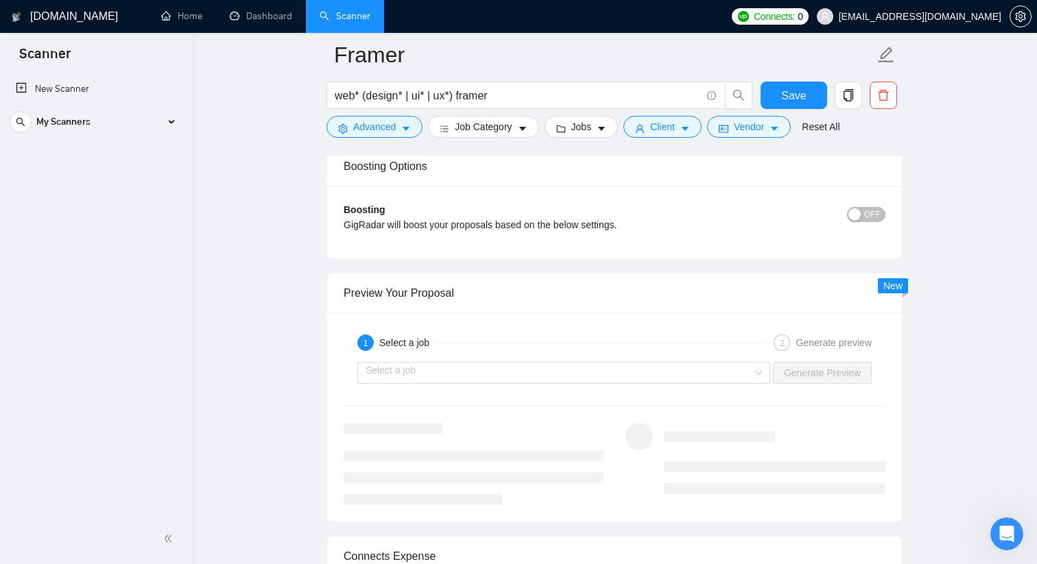
scroll to position [3052, 0]
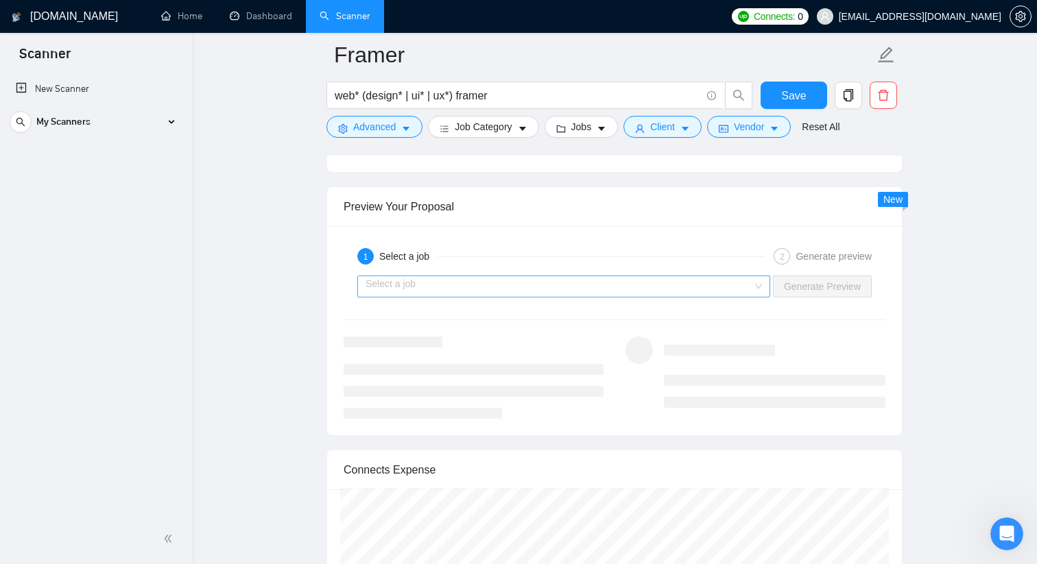
click at [583, 285] on input "search" at bounding box center [558, 286] width 387 height 21
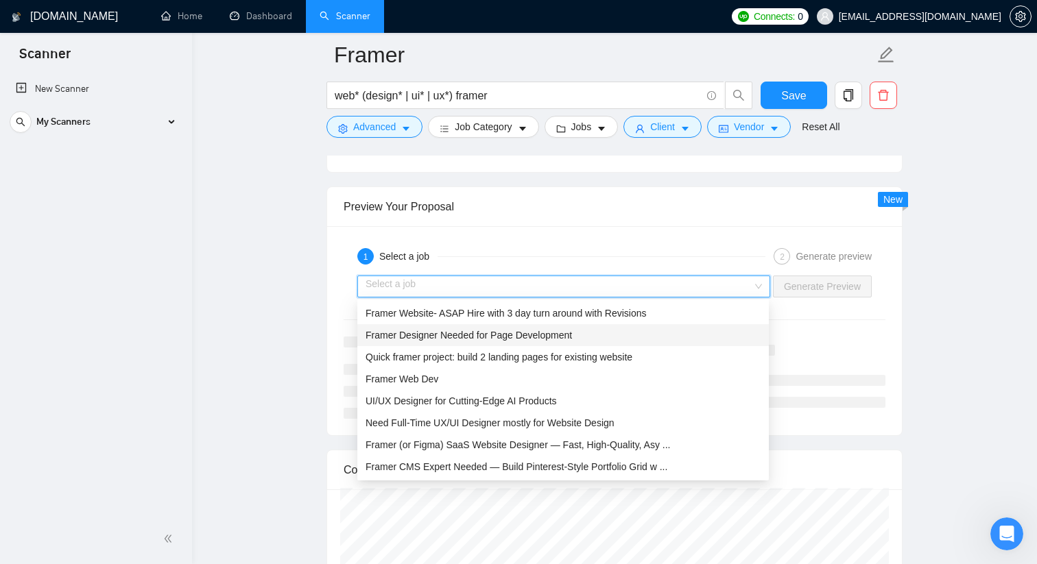
click at [514, 336] on span "Framer Designer Needed for Page Development" at bounding box center [468, 335] width 206 height 11
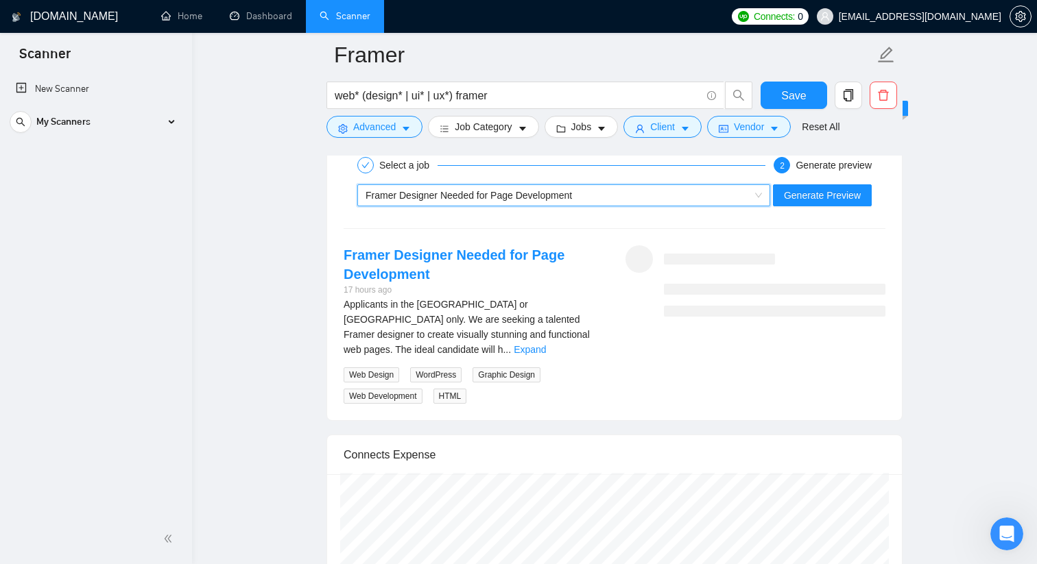
scroll to position [3144, 0]
click at [546, 344] on link "Expand" at bounding box center [530, 349] width 32 height 11
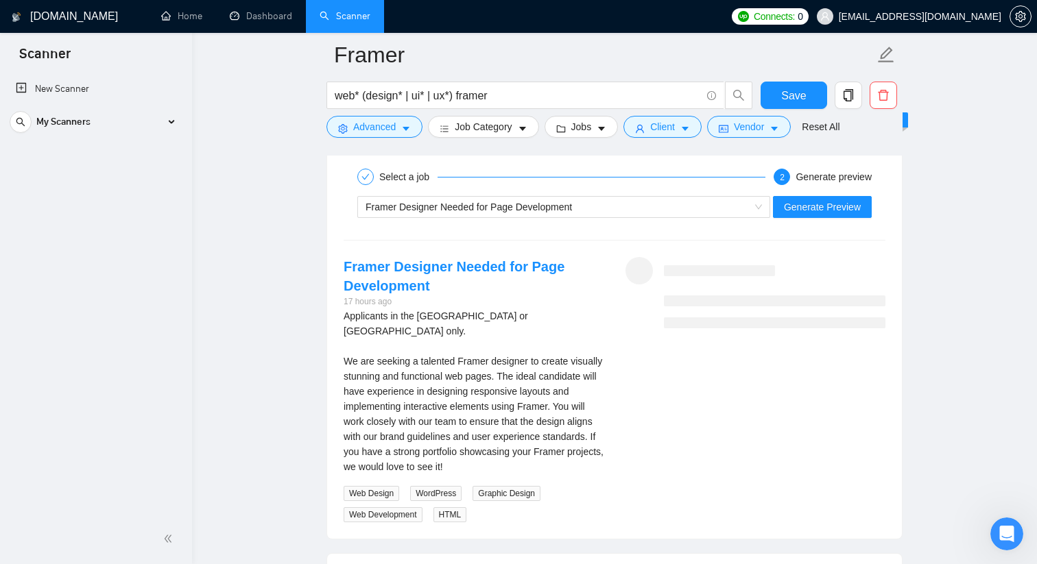
scroll to position [3130, 0]
click at [802, 208] on span "Generate Preview" at bounding box center [822, 208] width 77 height 15
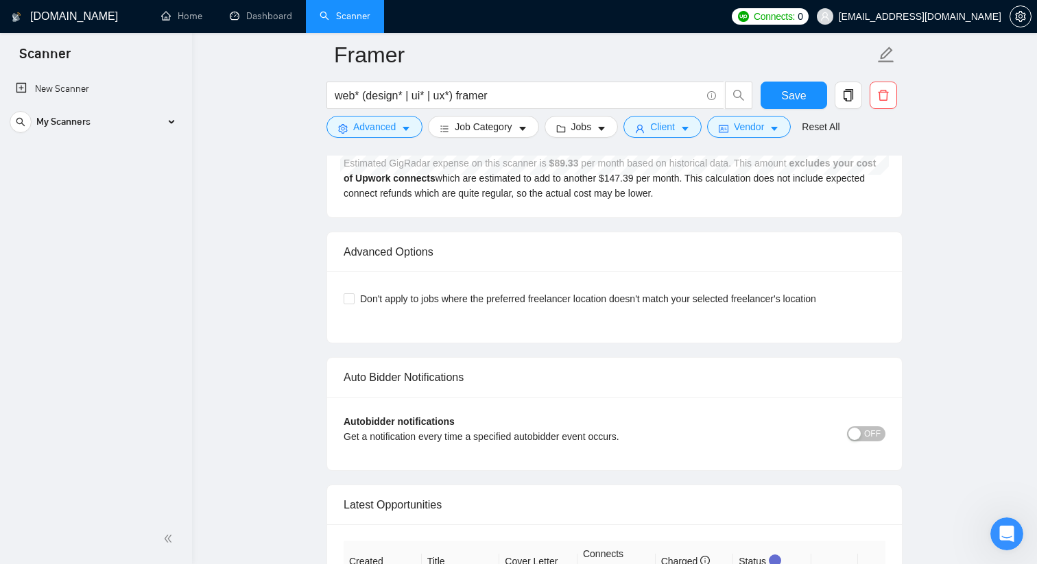
scroll to position [3721, 0]
click at [347, 295] on input "Don't apply to jobs where the preferred freelancer location doesn't match your …" at bounding box center [349, 300] width 10 height 10
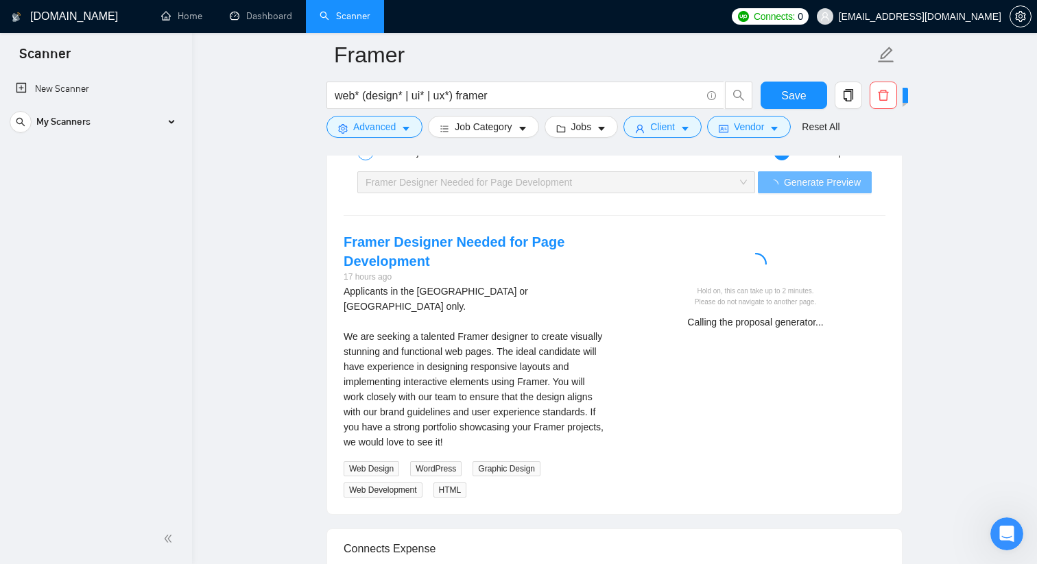
scroll to position [3155, 0]
click at [786, 83] on button "Save" at bounding box center [793, 95] width 67 height 27
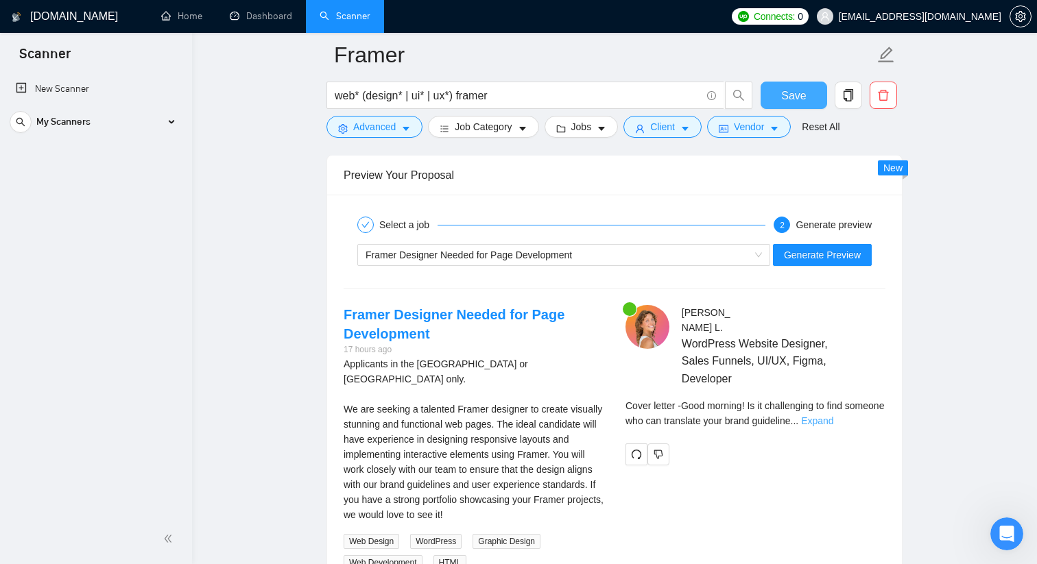
scroll to position [199, 0]
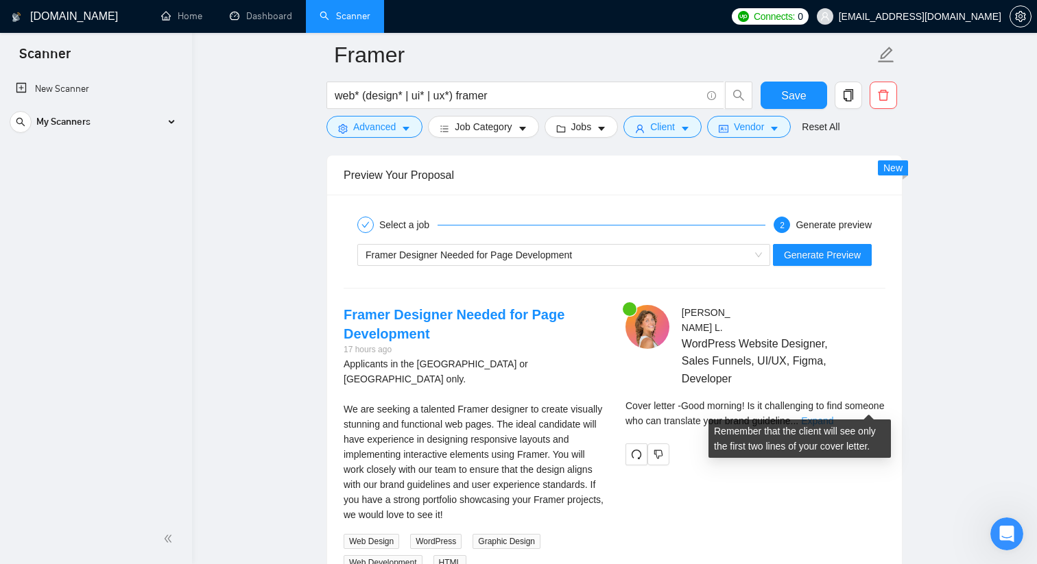
click at [833, 416] on link "Expand" at bounding box center [817, 421] width 32 height 11
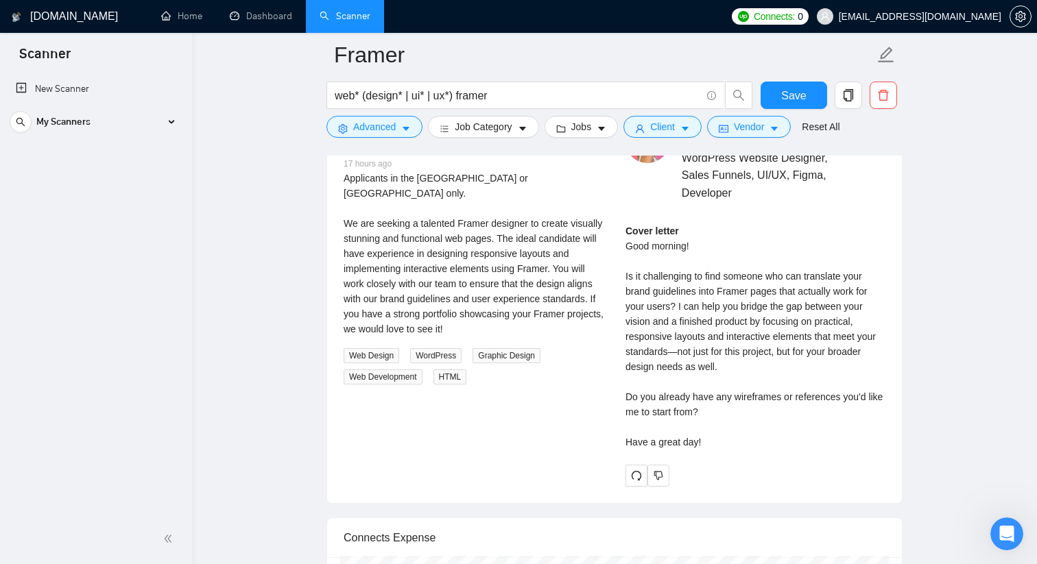
scroll to position [2719, 0]
click at [655, 472] on icon "dislike" at bounding box center [658, 477] width 10 height 11
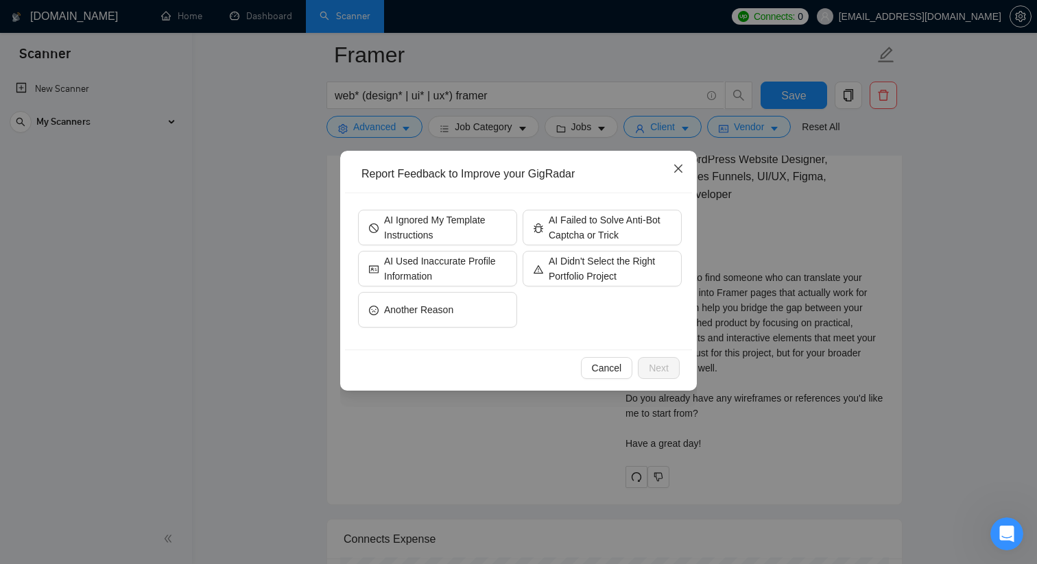
click at [680, 173] on icon "close" at bounding box center [678, 168] width 11 height 11
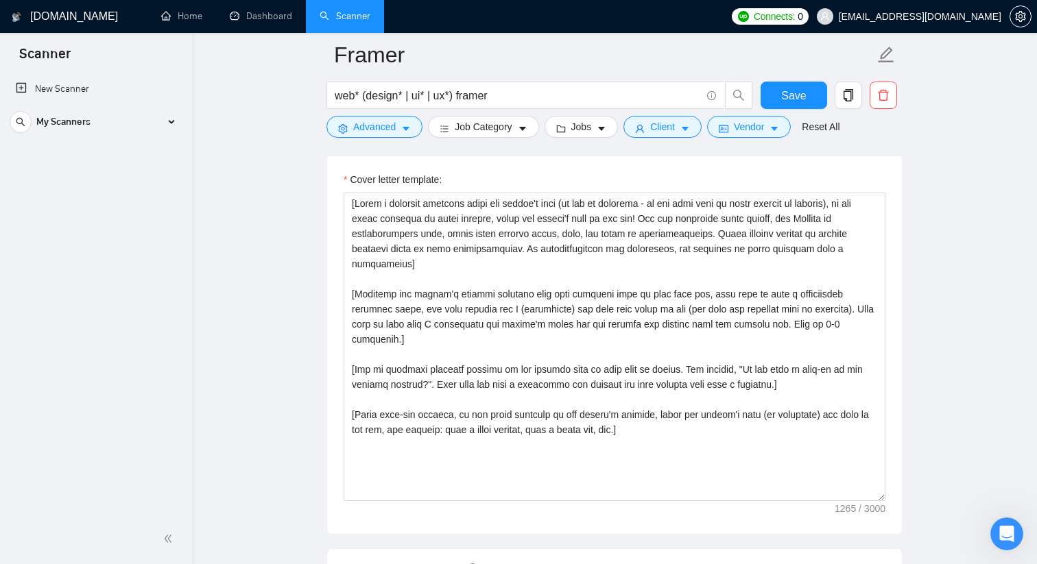
scroll to position [1483, 0]
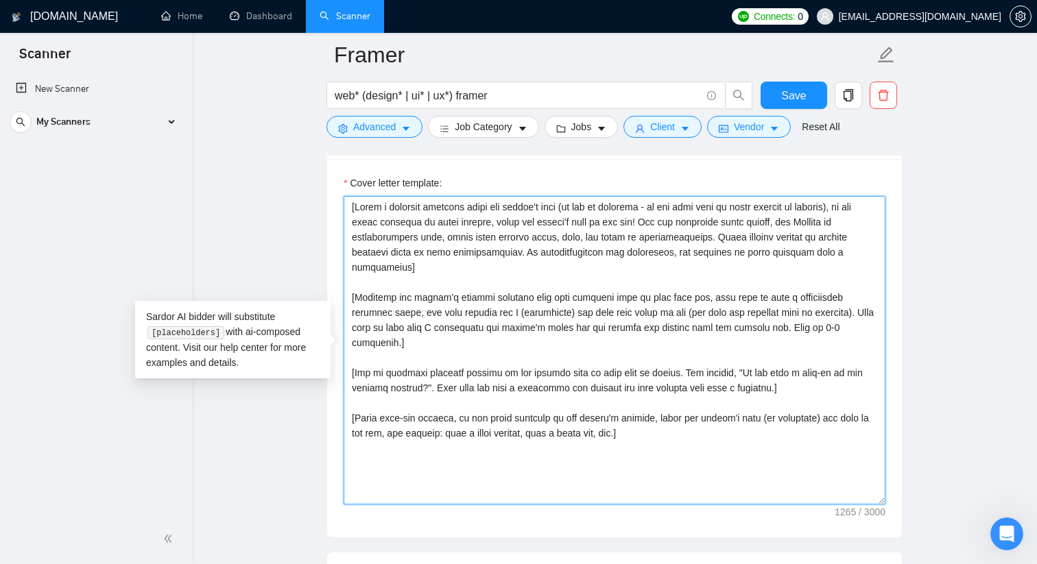
drag, startPoint x: 653, startPoint y: 413, endPoint x: 326, endPoint y: 173, distance: 404.7
click at [327, 173] on div "Cover letter template:" at bounding box center [614, 348] width 575 height 378
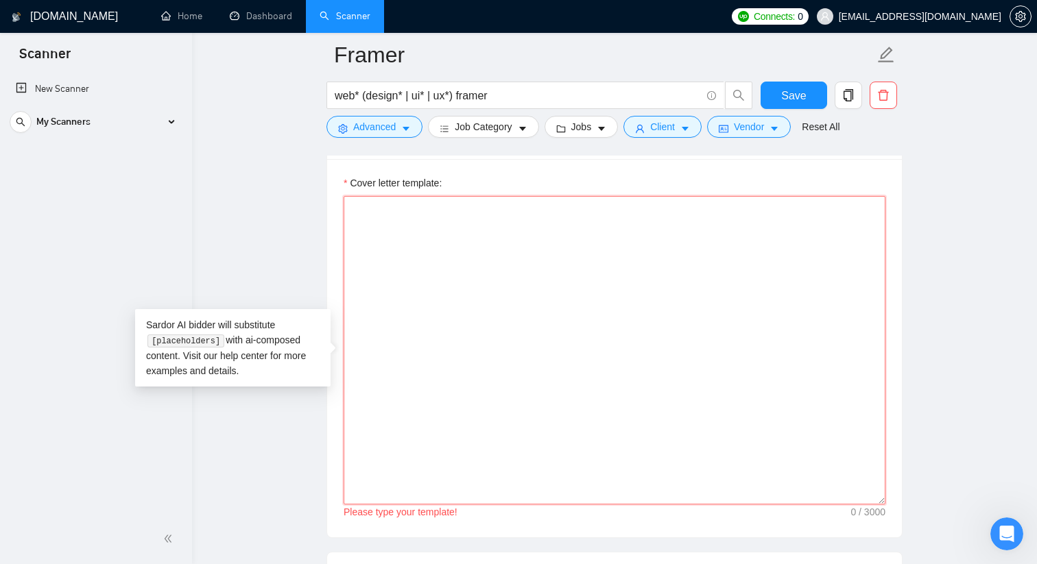
paste textarea "[Say hello in the local language of the person and use the name of a person if …"
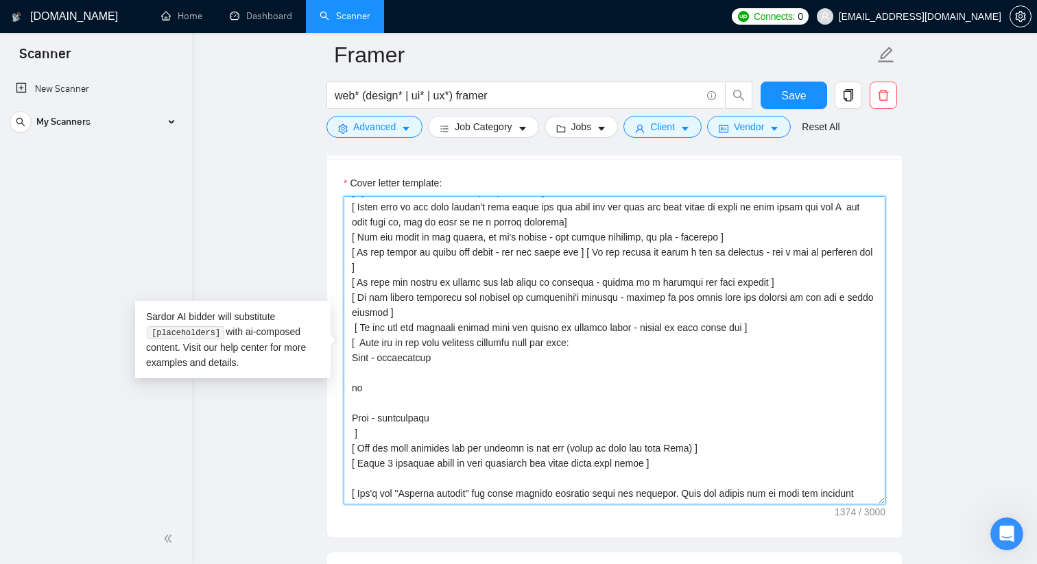
scroll to position [0, 0]
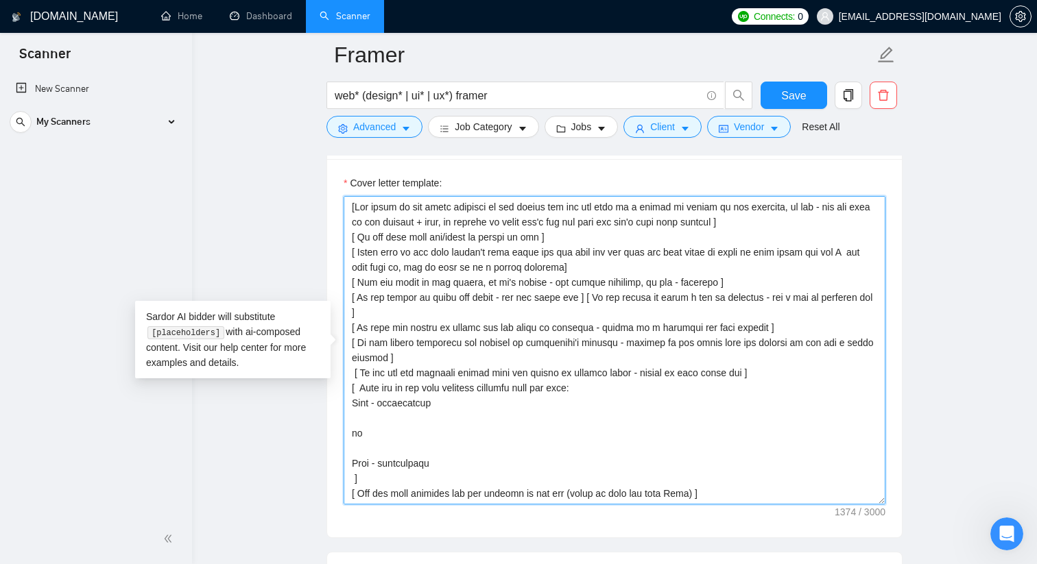
click at [350, 462] on textarea "Cover letter template:" at bounding box center [615, 350] width 542 height 309
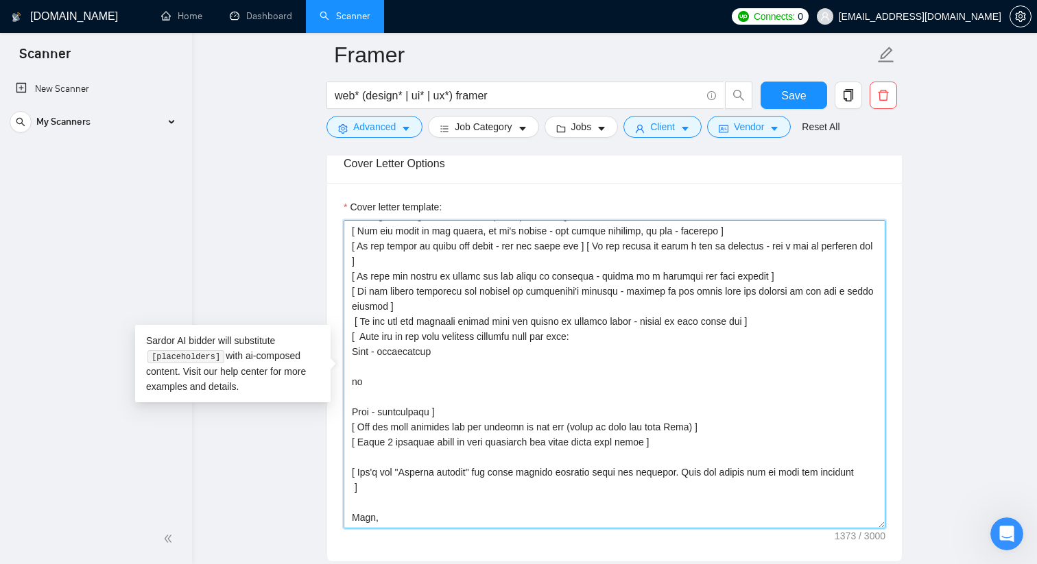
scroll to position [74, 0]
click at [346, 473] on textarea "Cover letter template:" at bounding box center [615, 374] width 542 height 309
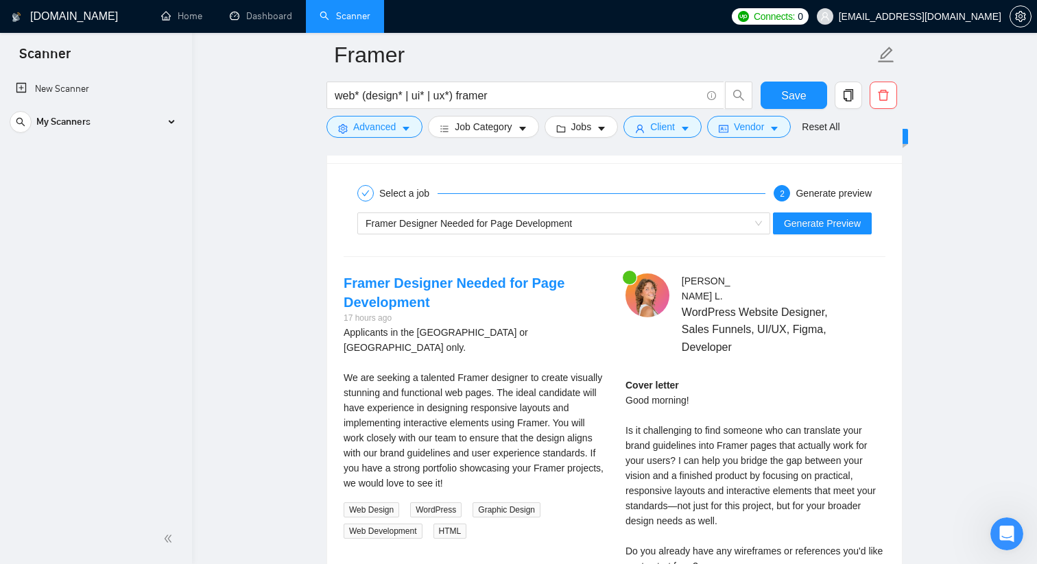
scroll to position [2569, 0]
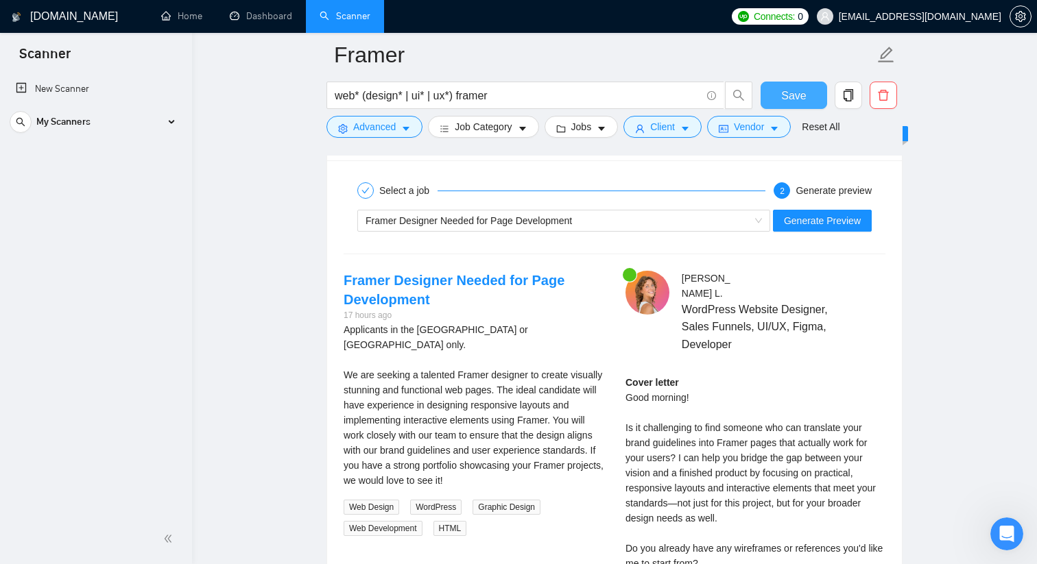
click at [781, 101] on button "Save" at bounding box center [793, 95] width 67 height 27
click at [815, 221] on span "Generate Preview" at bounding box center [822, 220] width 77 height 15
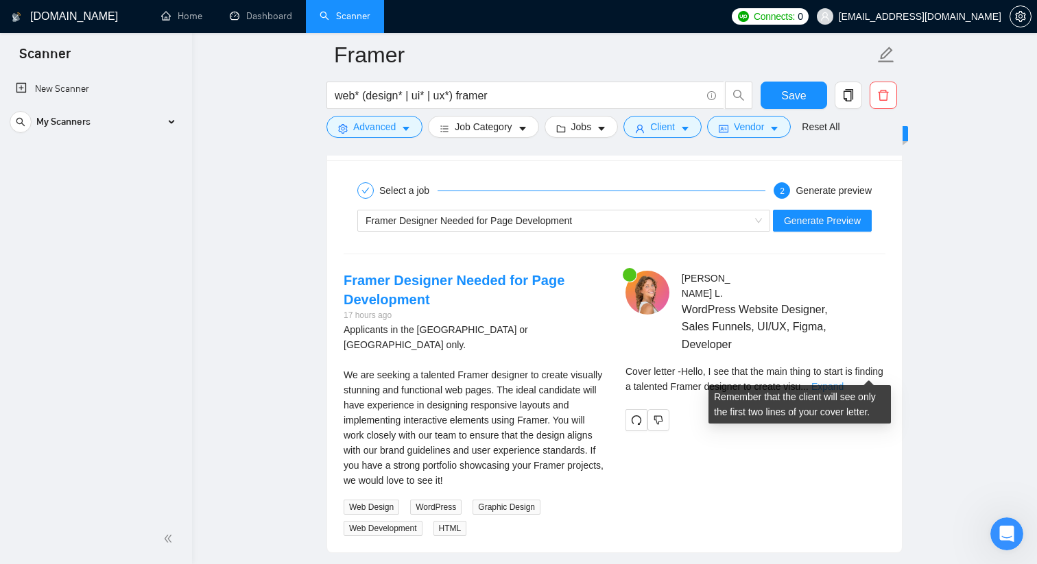
click at [843, 381] on link "Expand" at bounding box center [827, 386] width 32 height 11
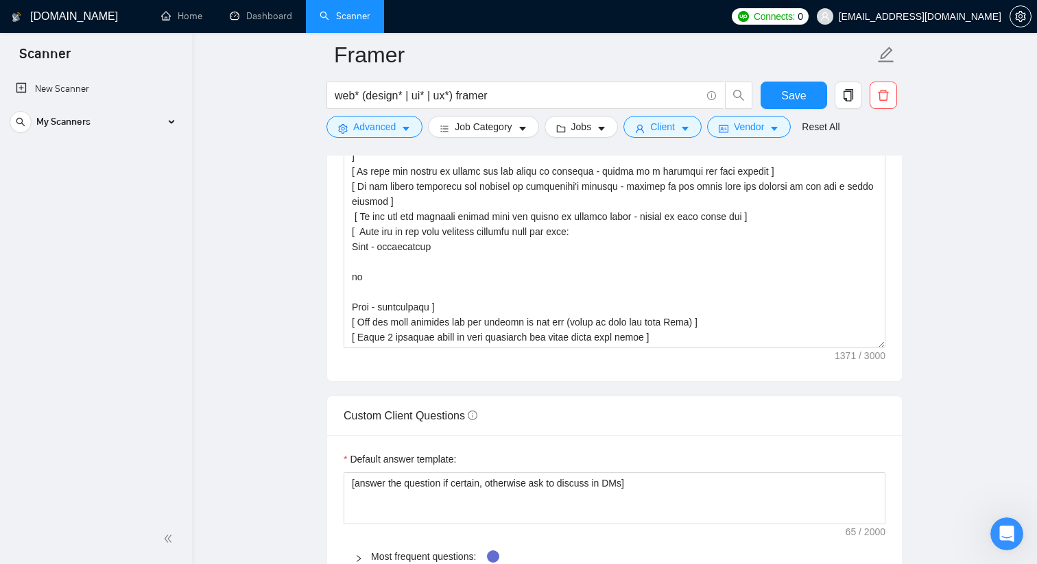
scroll to position [1639, 0]
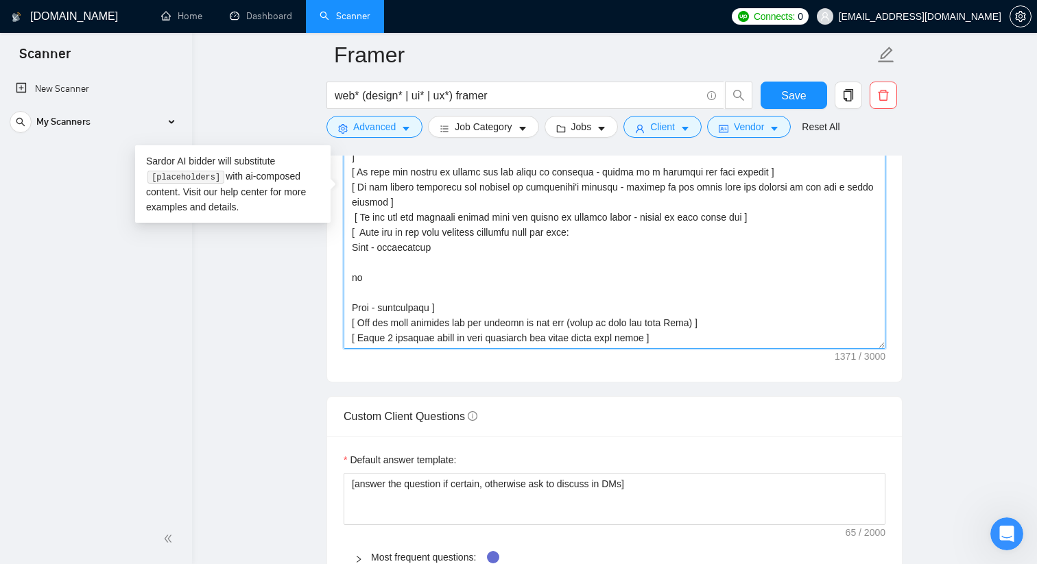
drag, startPoint x: 664, startPoint y: 335, endPoint x: 254, endPoint y: 80, distance: 483.2
click at [254, 80] on main "Framer web* (design* | ui* | ux*) framer Save Advanced Job Category Jobs Client…" at bounding box center [614, 391] width 801 height 3950
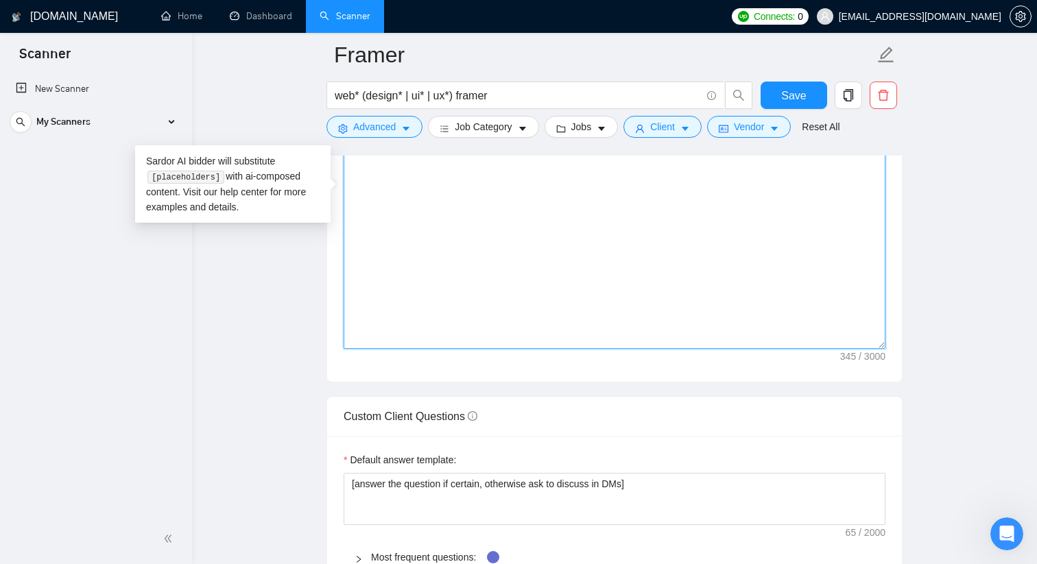
scroll to position [1278, 0]
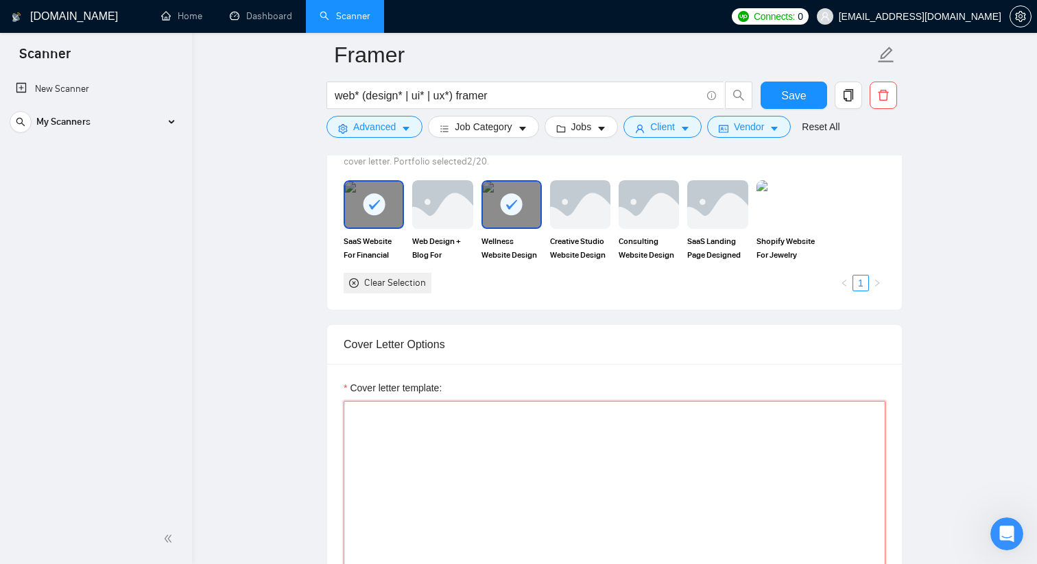
paste textarea "[Analyze the tone of the following job posting and write the following cover le…"
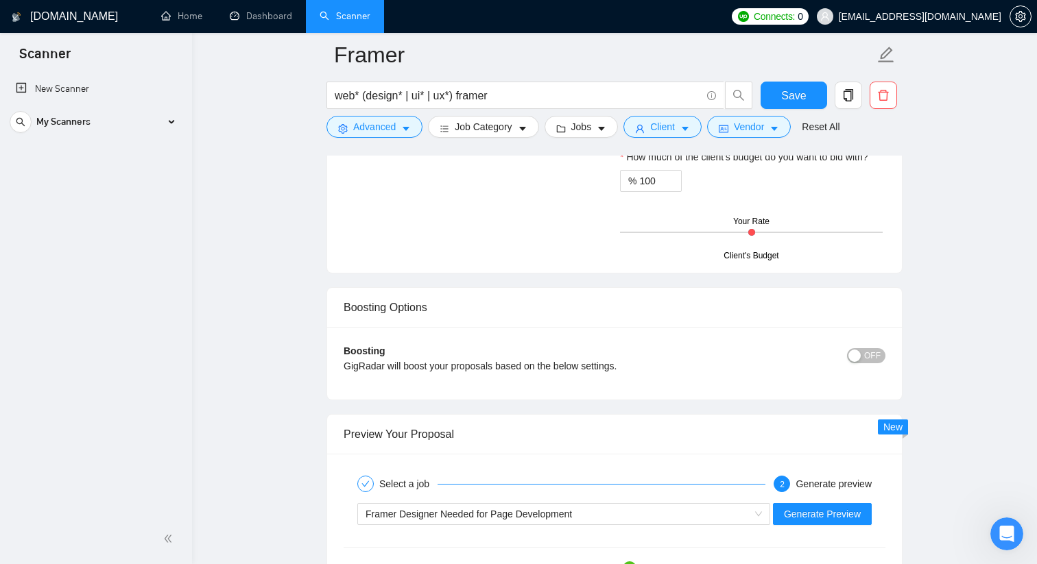
scroll to position [2170, 0]
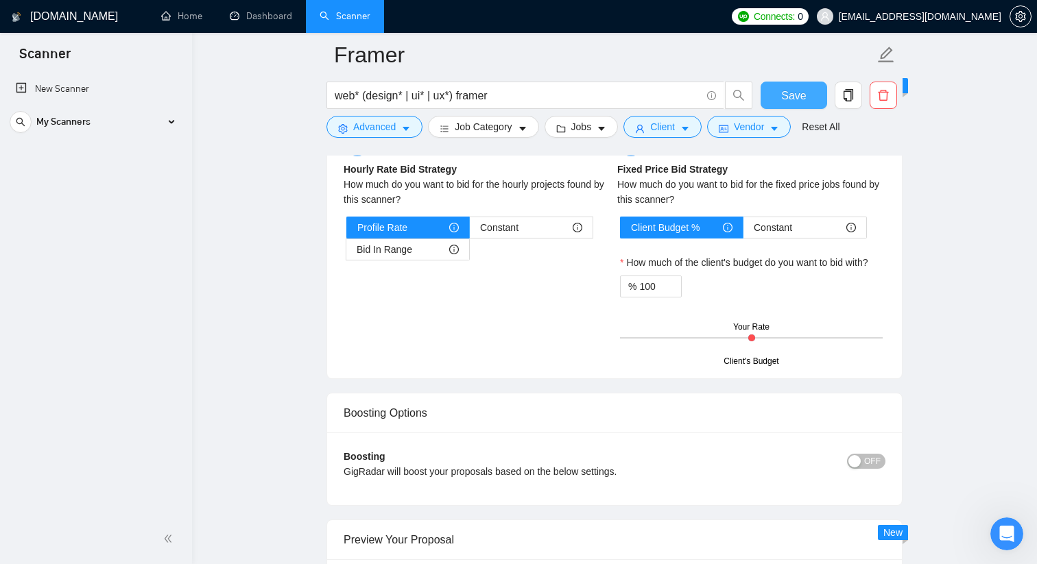
click at [781, 91] on span "Save" at bounding box center [793, 95] width 25 height 17
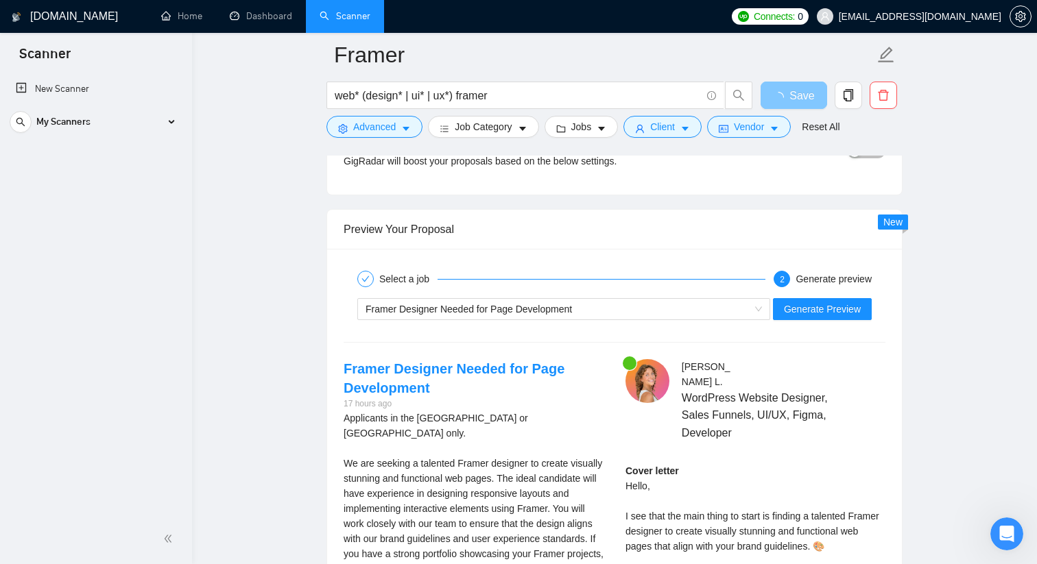
scroll to position [2509, 0]
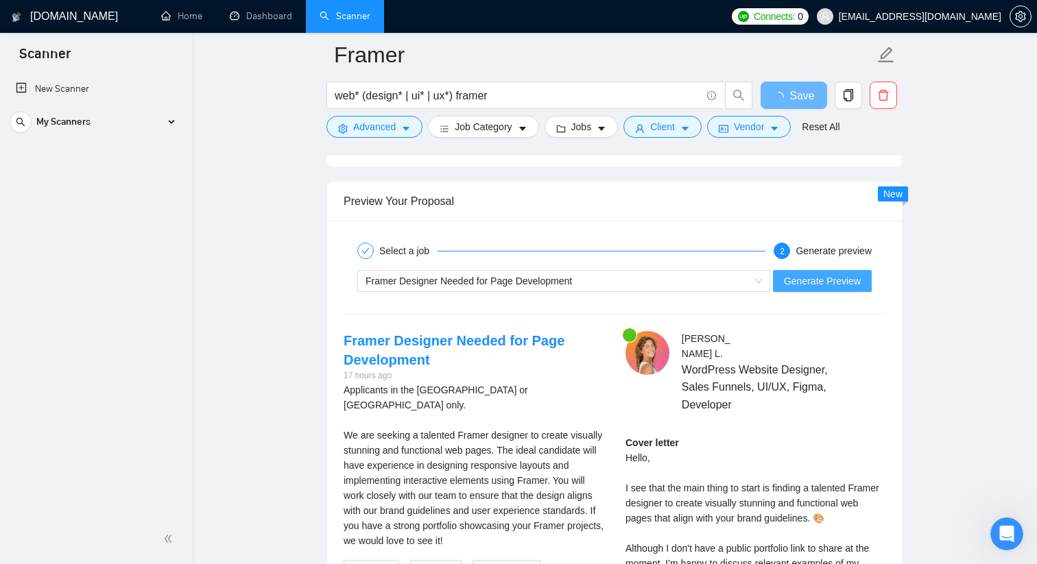
click at [802, 287] on span "Generate Preview" at bounding box center [822, 281] width 77 height 15
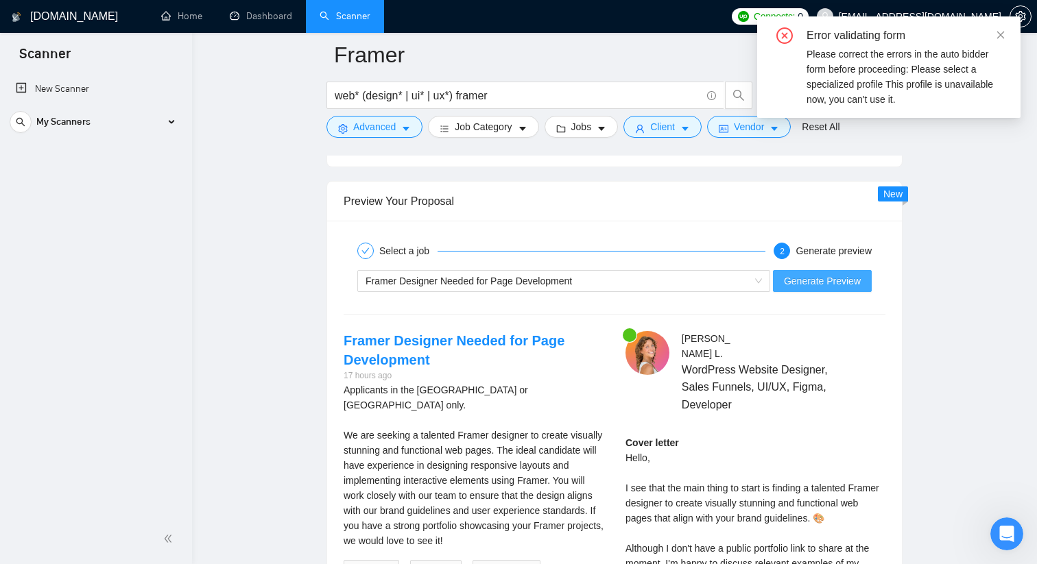
click at [809, 281] on span "Generate Preview" at bounding box center [822, 281] width 77 height 15
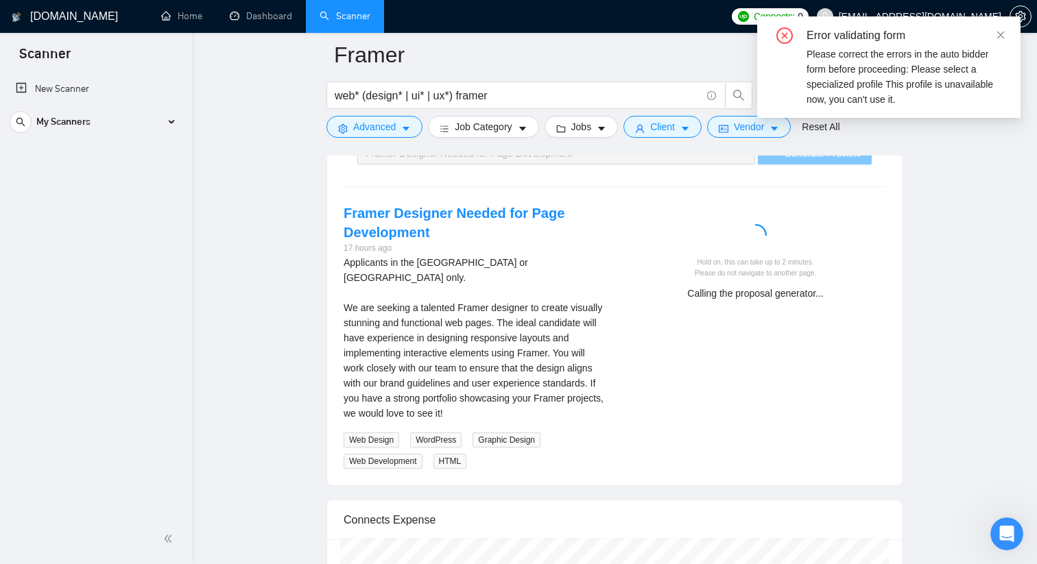
scroll to position [2627, 0]
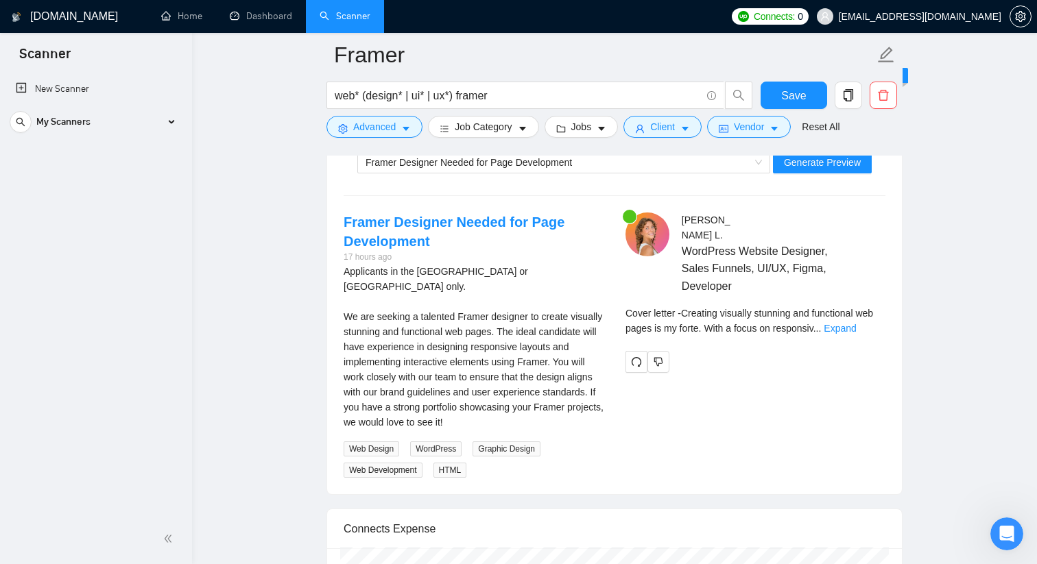
click at [860, 320] on div "Cover letter - Creating visually stunning and functional web pages is my forte.…" at bounding box center [755, 326] width 260 height 40
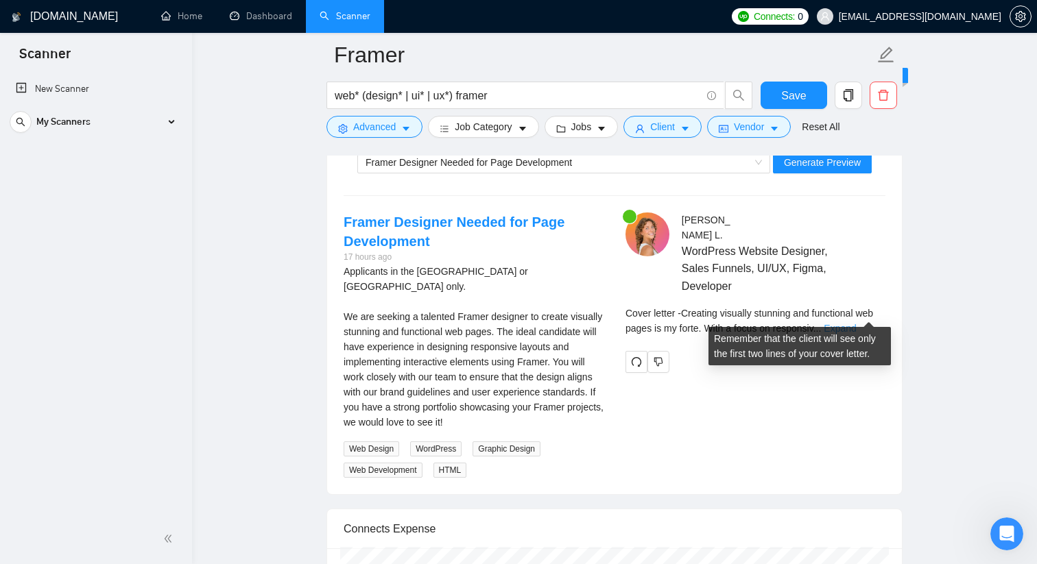
click at [856, 323] on link "Expand" at bounding box center [839, 328] width 32 height 11
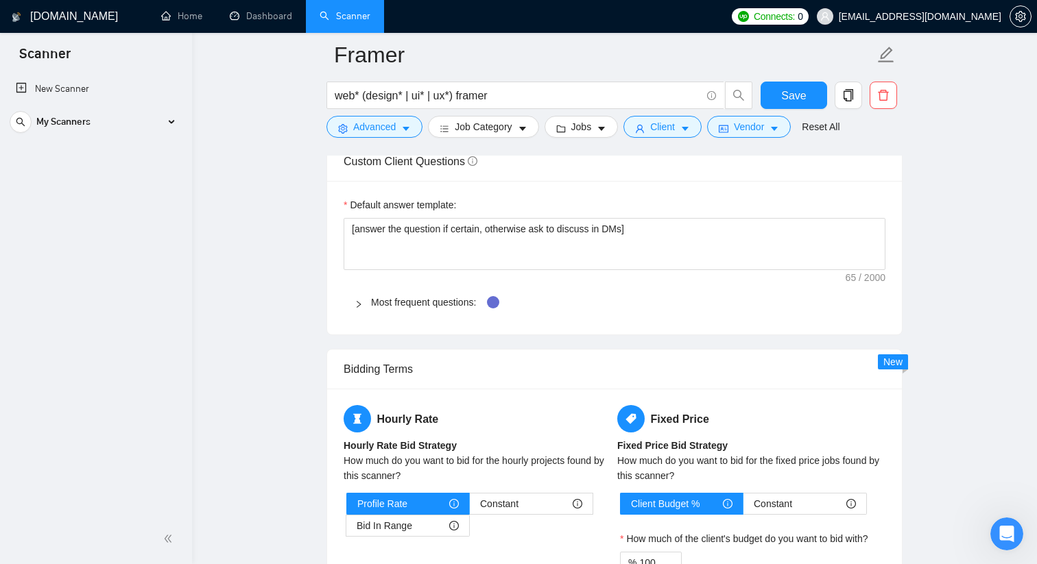
scroll to position [1613, 0]
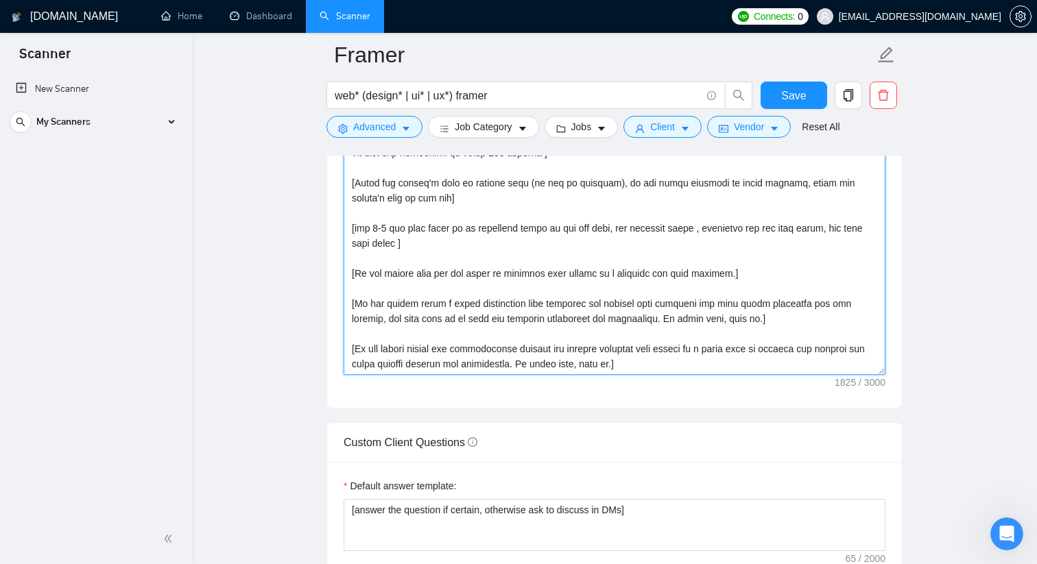
click at [686, 270] on textarea "Cover letter template:" at bounding box center [615, 221] width 542 height 309
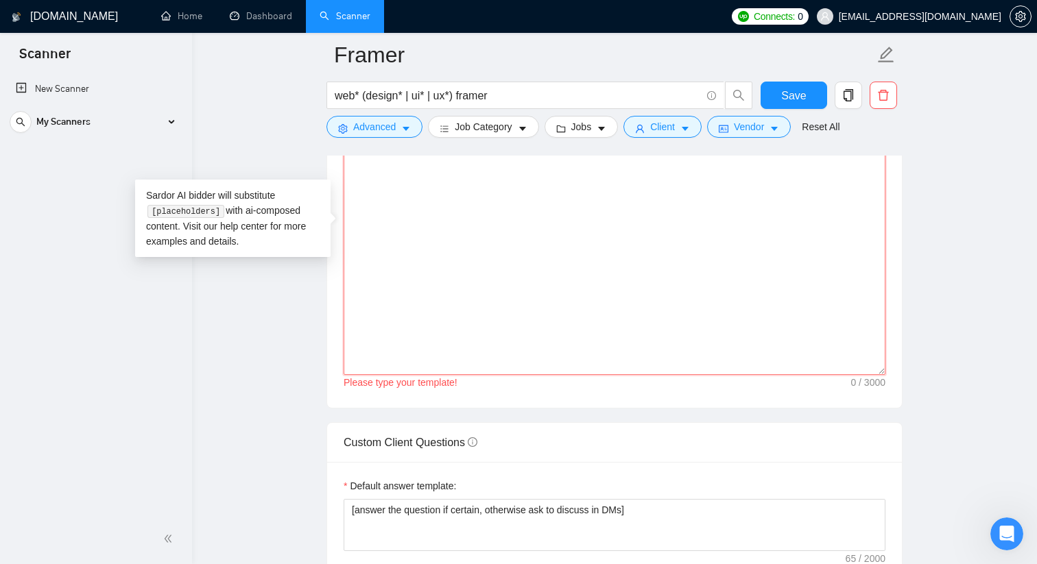
paste textarea "[Lorem ips dolor sitame co a elit sed doeius, tem incididuntut labo, etdolo ma …"
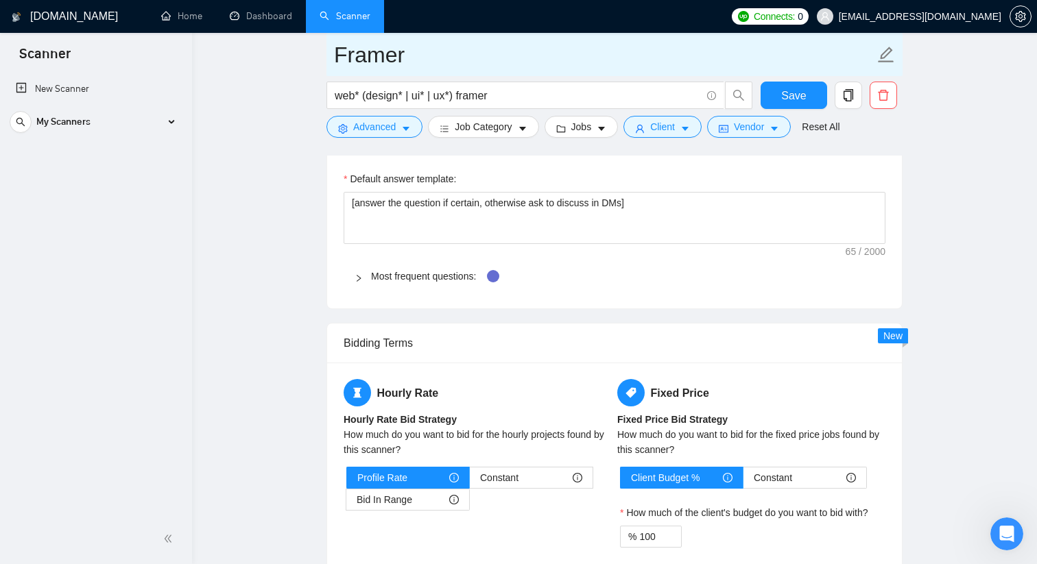
scroll to position [1952, 0]
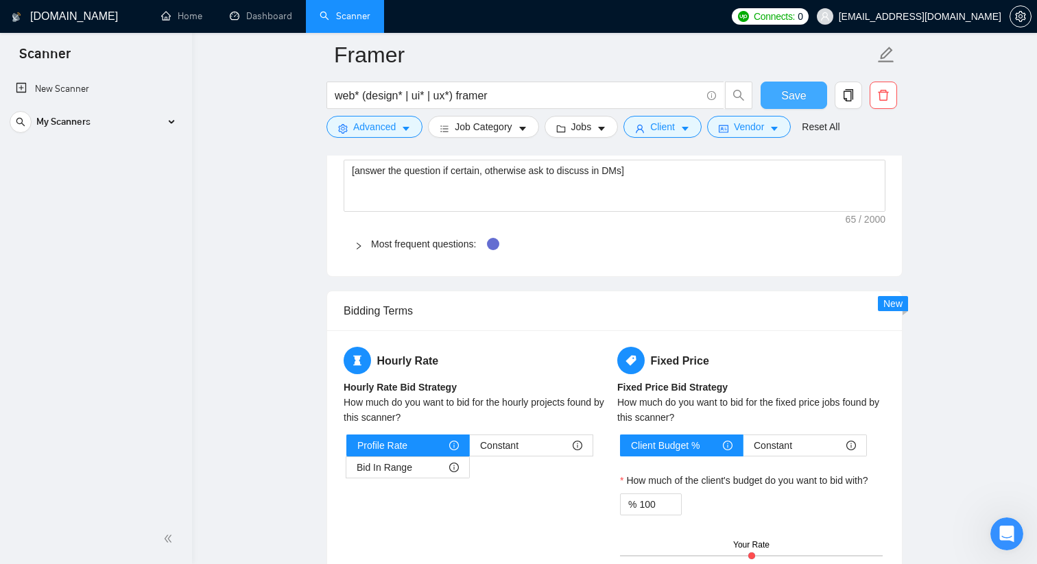
click at [786, 99] on span "Save" at bounding box center [793, 95] width 25 height 17
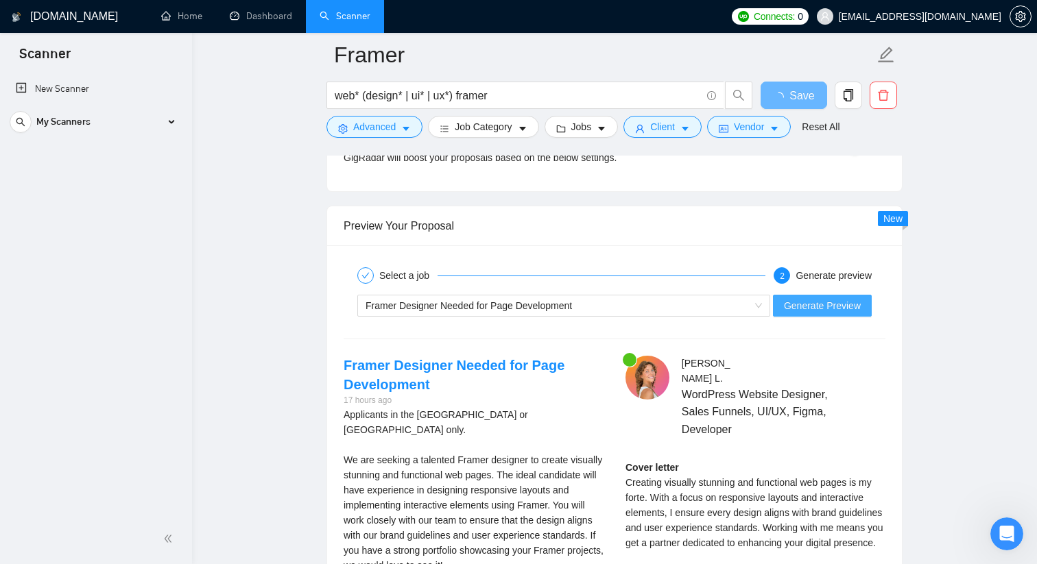
click at [808, 303] on span "Generate Preview" at bounding box center [822, 305] width 77 height 15
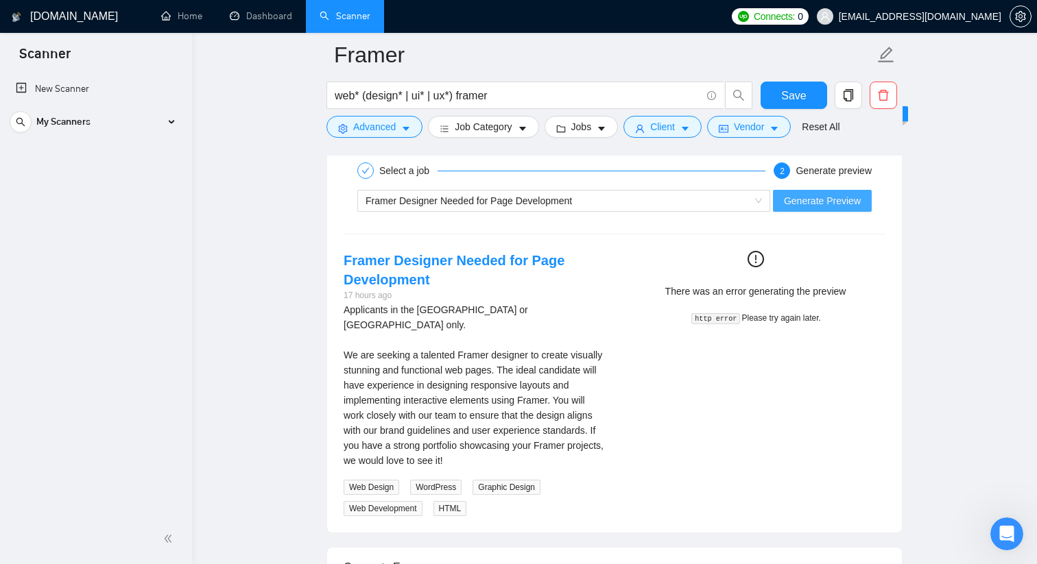
scroll to position [2588, 0]
click at [797, 211] on button "Generate Preview" at bounding box center [822, 202] width 99 height 22
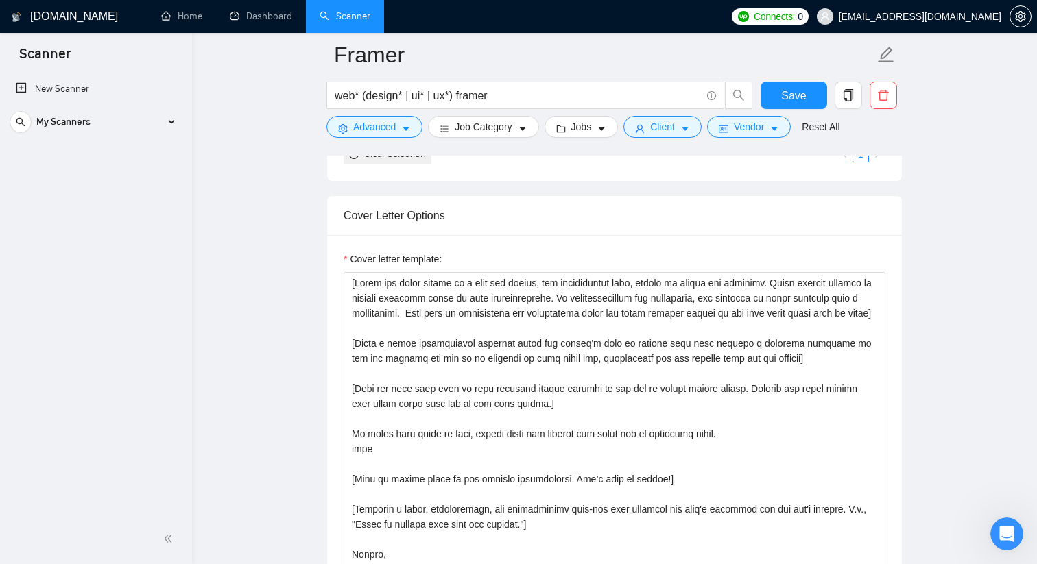
scroll to position [1462, 0]
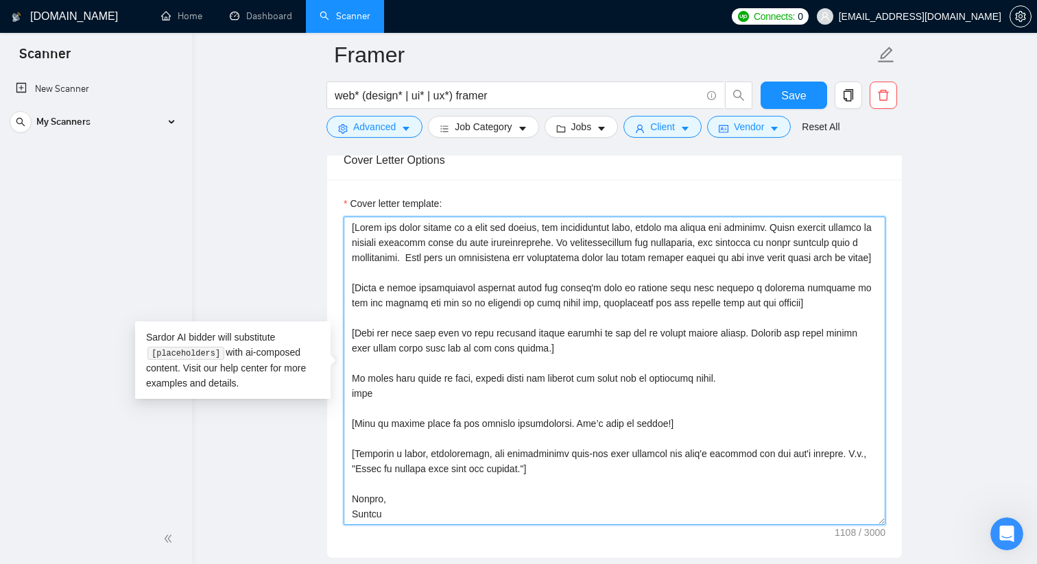
drag, startPoint x: 422, startPoint y: 515, endPoint x: 313, endPoint y: 194, distance: 338.9
click at [313, 194] on main "Framer web* (design* | ui* | ux*) framer Save Advanced Job Category Jobs Client…" at bounding box center [614, 508] width 801 height 3833
click at [469, 399] on textarea "Cover letter template:" at bounding box center [615, 371] width 542 height 309
drag, startPoint x: 533, startPoint y: 483, endPoint x: 328, endPoint y: 230, distance: 325.5
click at [327, 230] on div "Cover letter template:" at bounding box center [614, 369] width 575 height 378
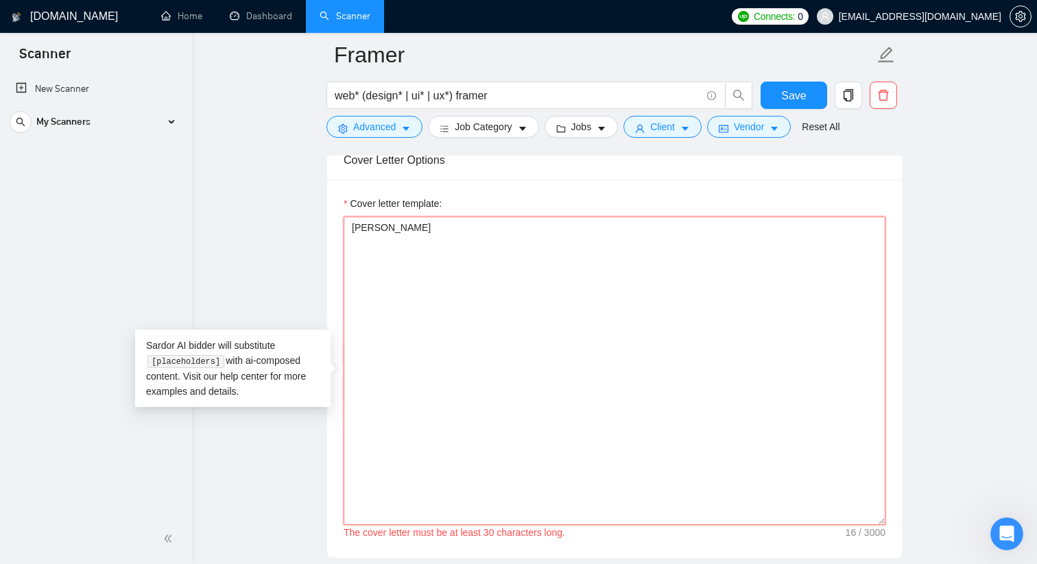
paste textarea "[Lo [Ipsumd’s Ametc Adip],] [E sed doe’te incidid utl etdo magn [aliquaen admin…"
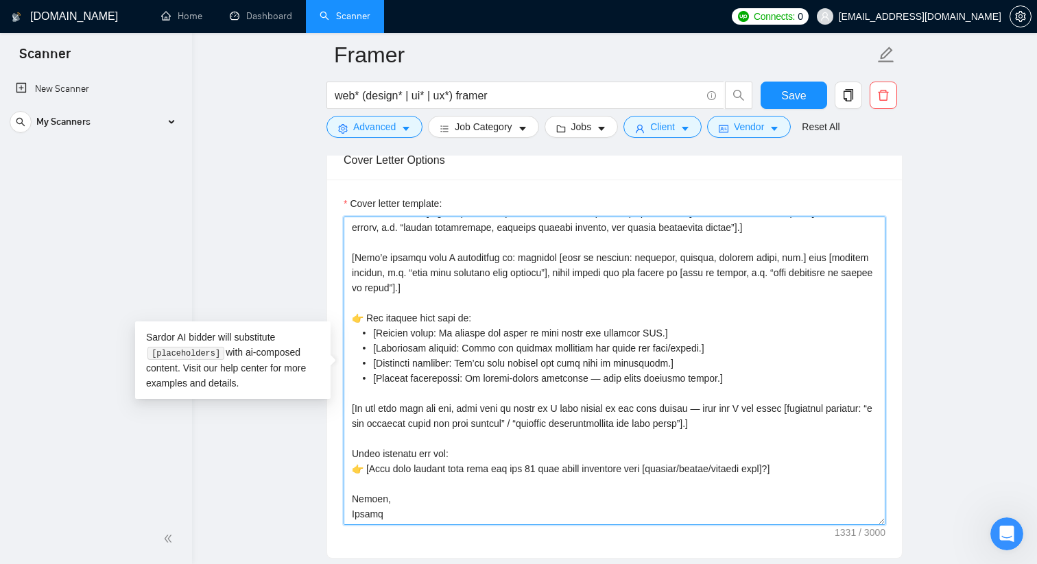
scroll to position [60, 0]
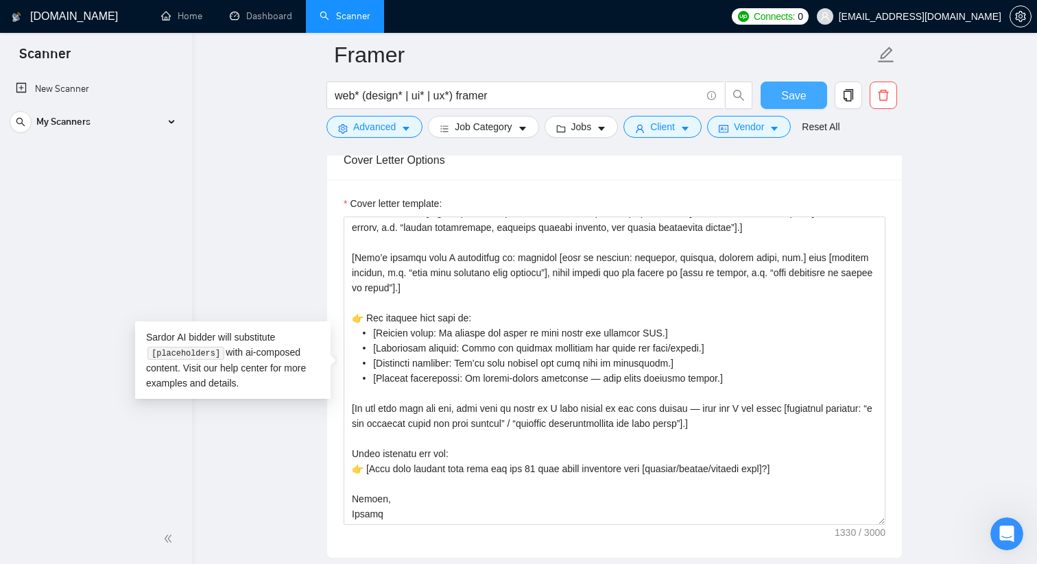
click at [810, 95] on button "Save" at bounding box center [793, 95] width 67 height 27
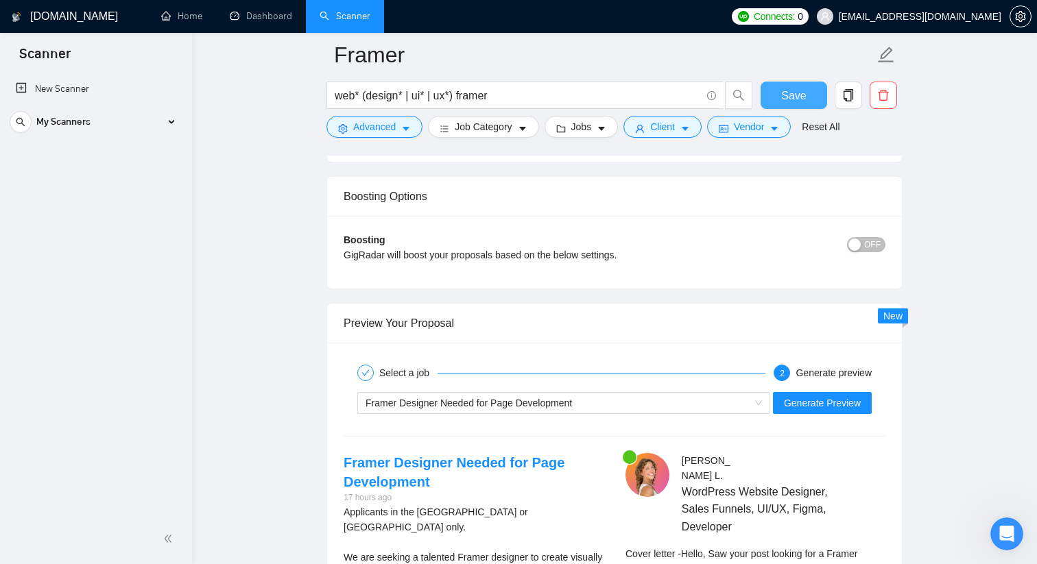
scroll to position [2522, 0]
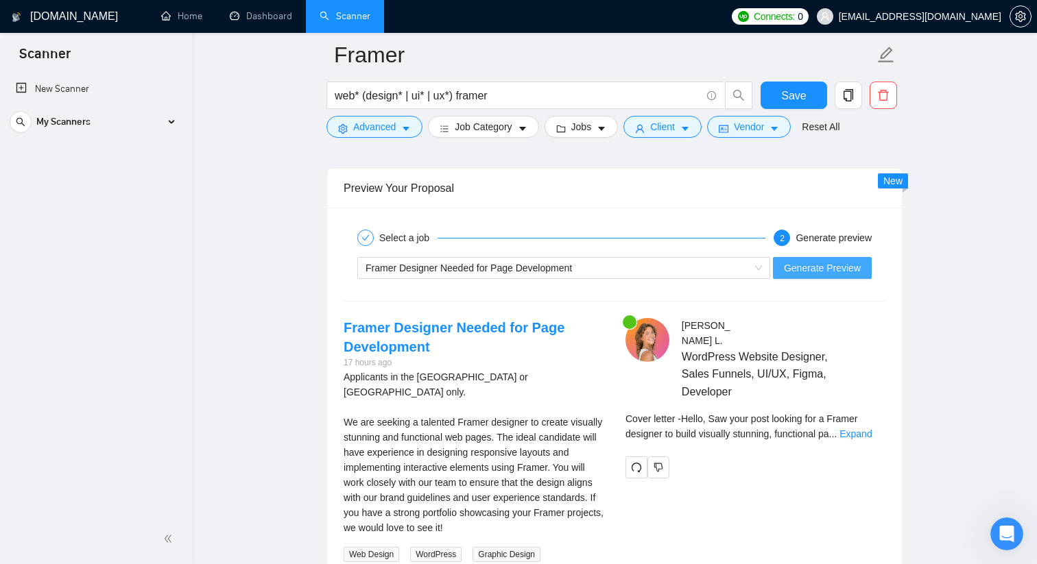
click at [791, 274] on span "Generate Preview" at bounding box center [822, 268] width 77 height 15
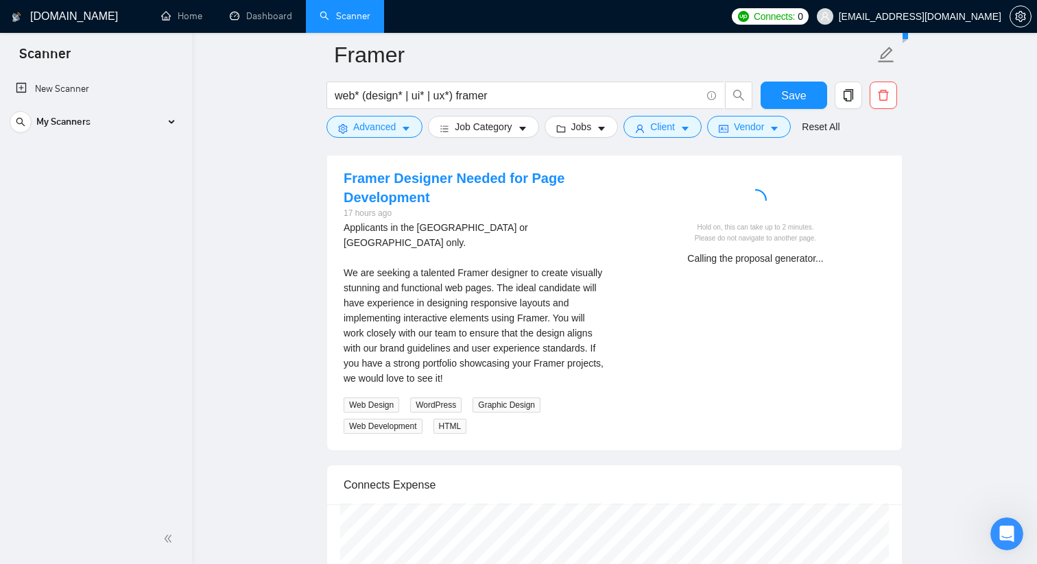
scroll to position [2666, 0]
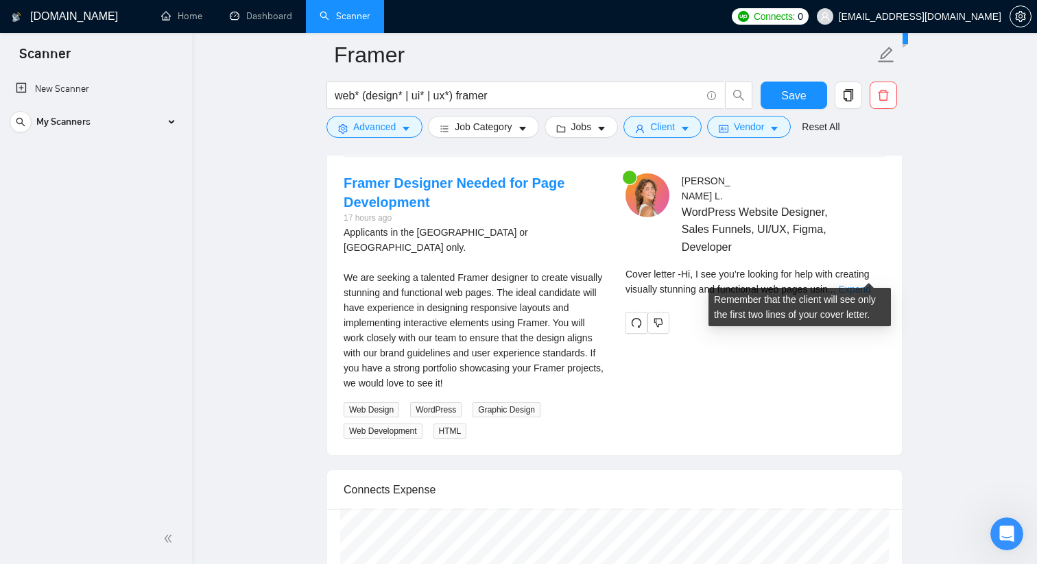
click at [859, 284] on link "Expand" at bounding box center [855, 289] width 32 height 11
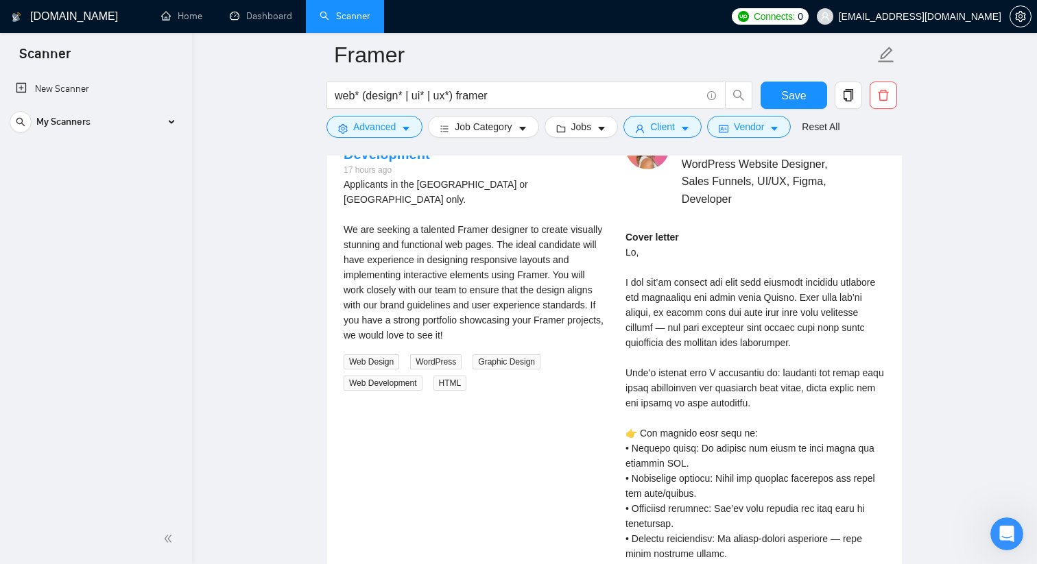
scroll to position [2703, 0]
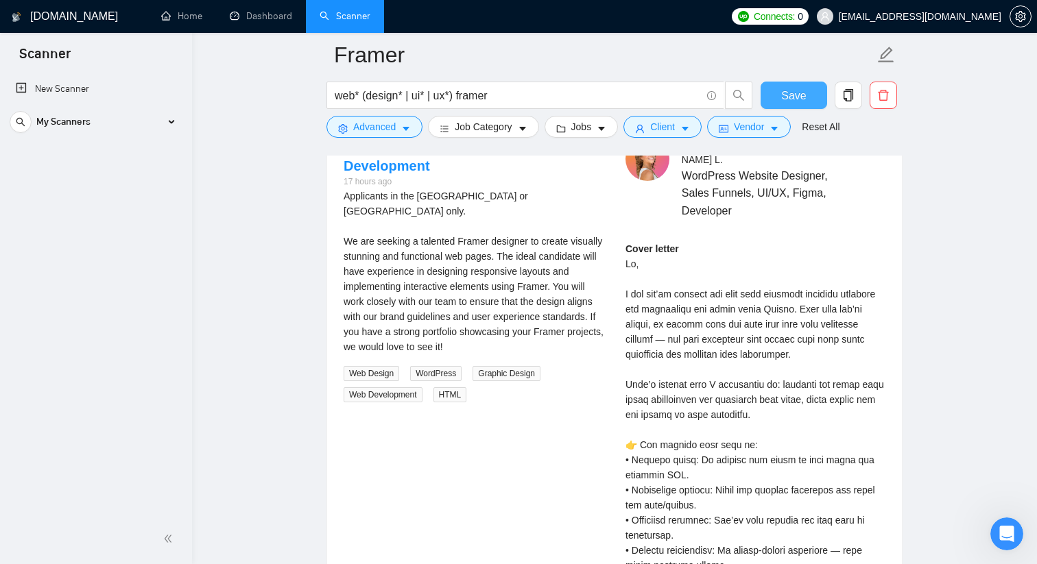
click at [795, 88] on span "Save" at bounding box center [793, 95] width 25 height 17
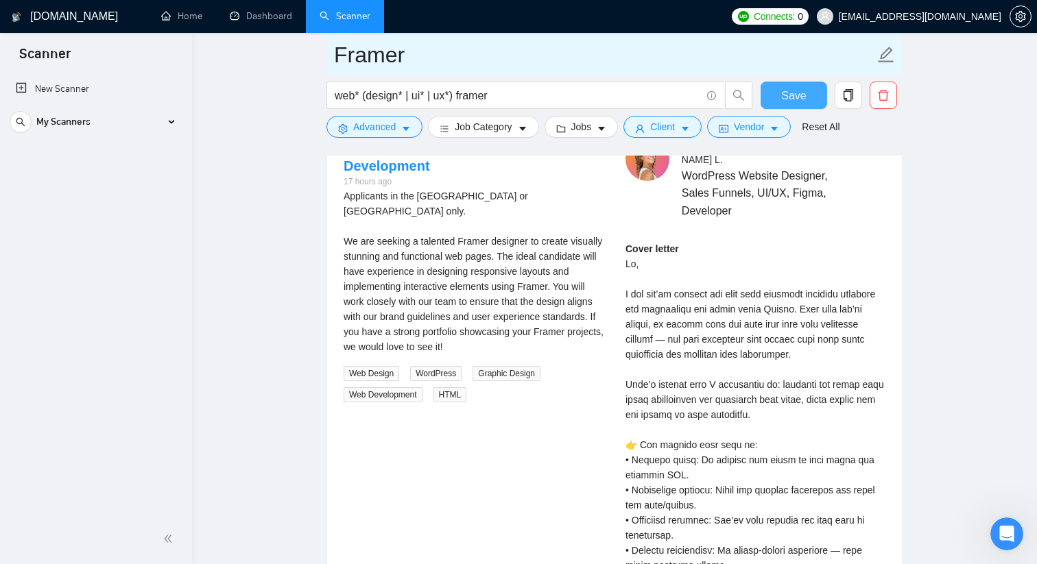
scroll to position [234, 0]
